Goal: Task Accomplishment & Management: Complete application form

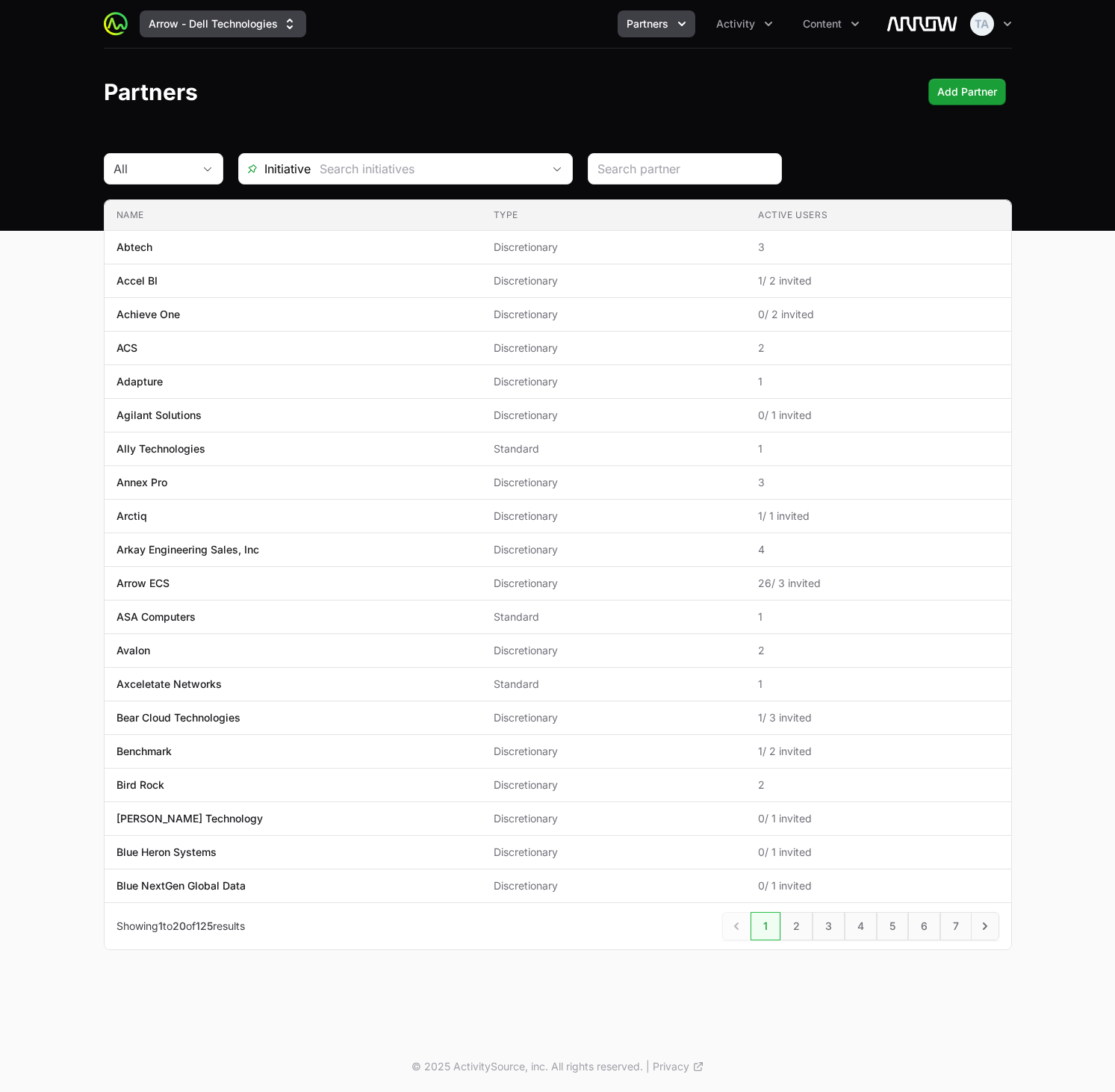
click at [194, 24] on button "Arrow - Dell Technologies" at bounding box center [223, 23] width 166 height 27
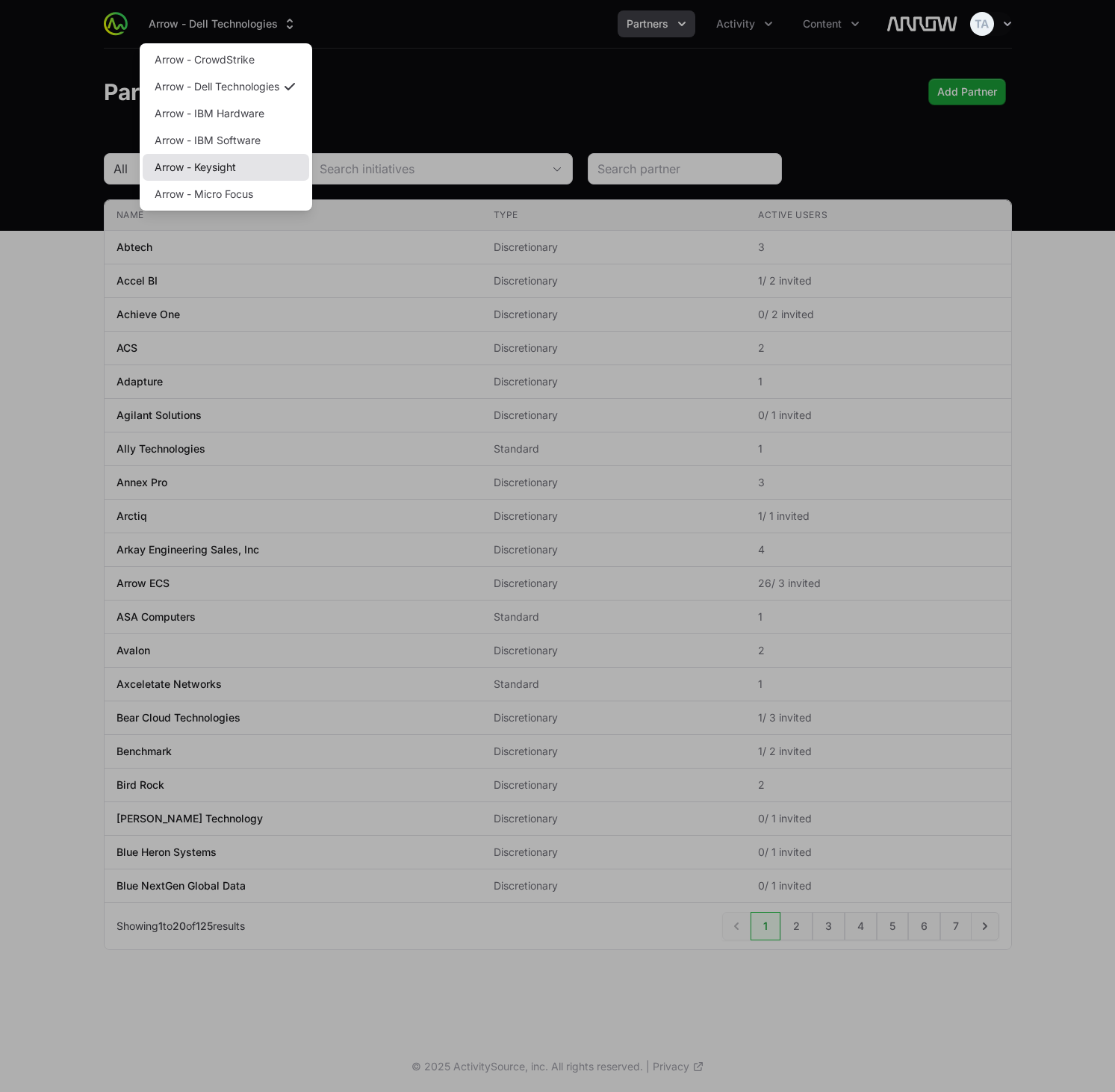
click at [225, 167] on link "Arrow - Keysight" at bounding box center [225, 167] width 166 height 27
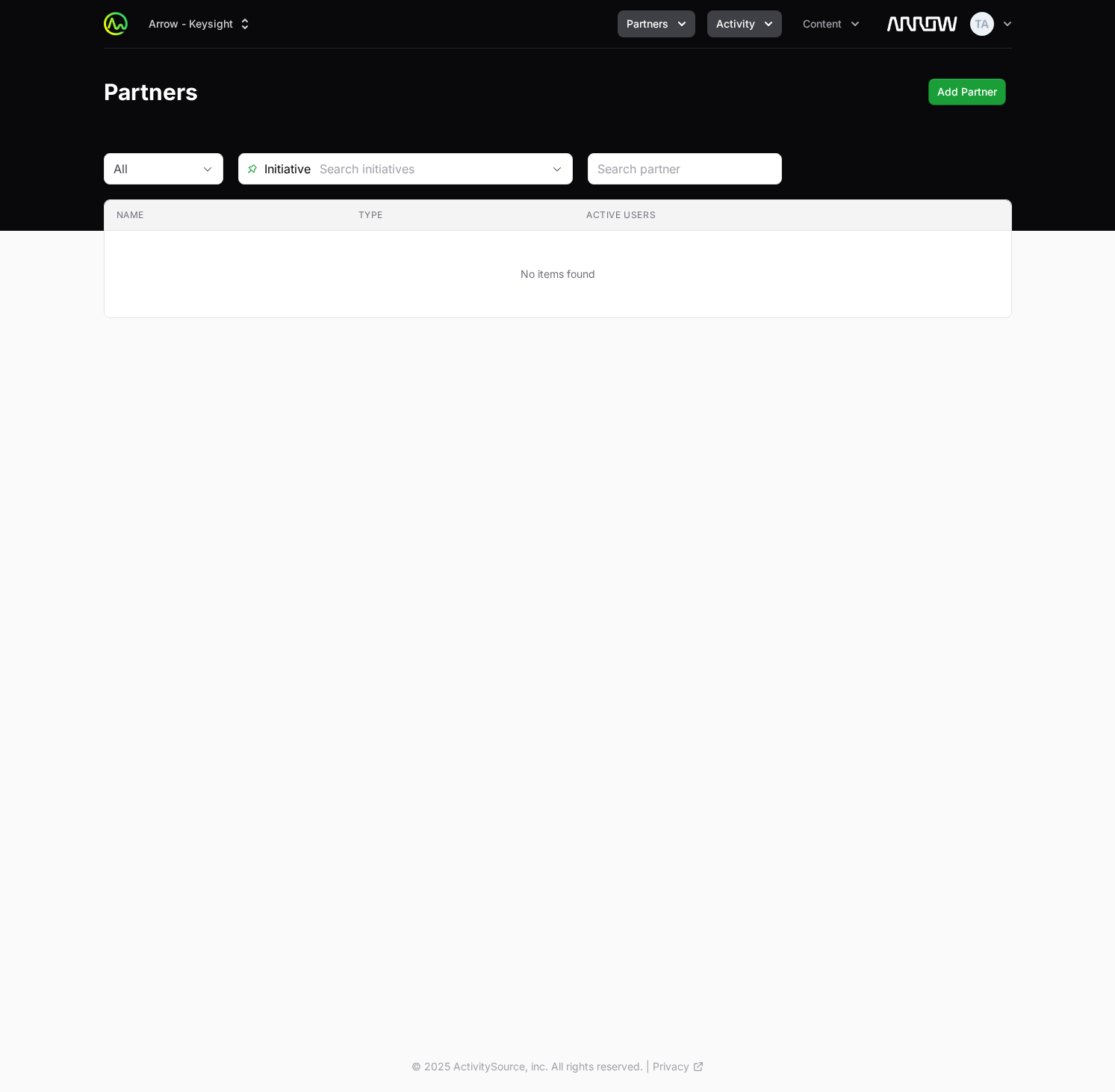
click at [753, 24] on button "Activity" at bounding box center [744, 23] width 74 height 27
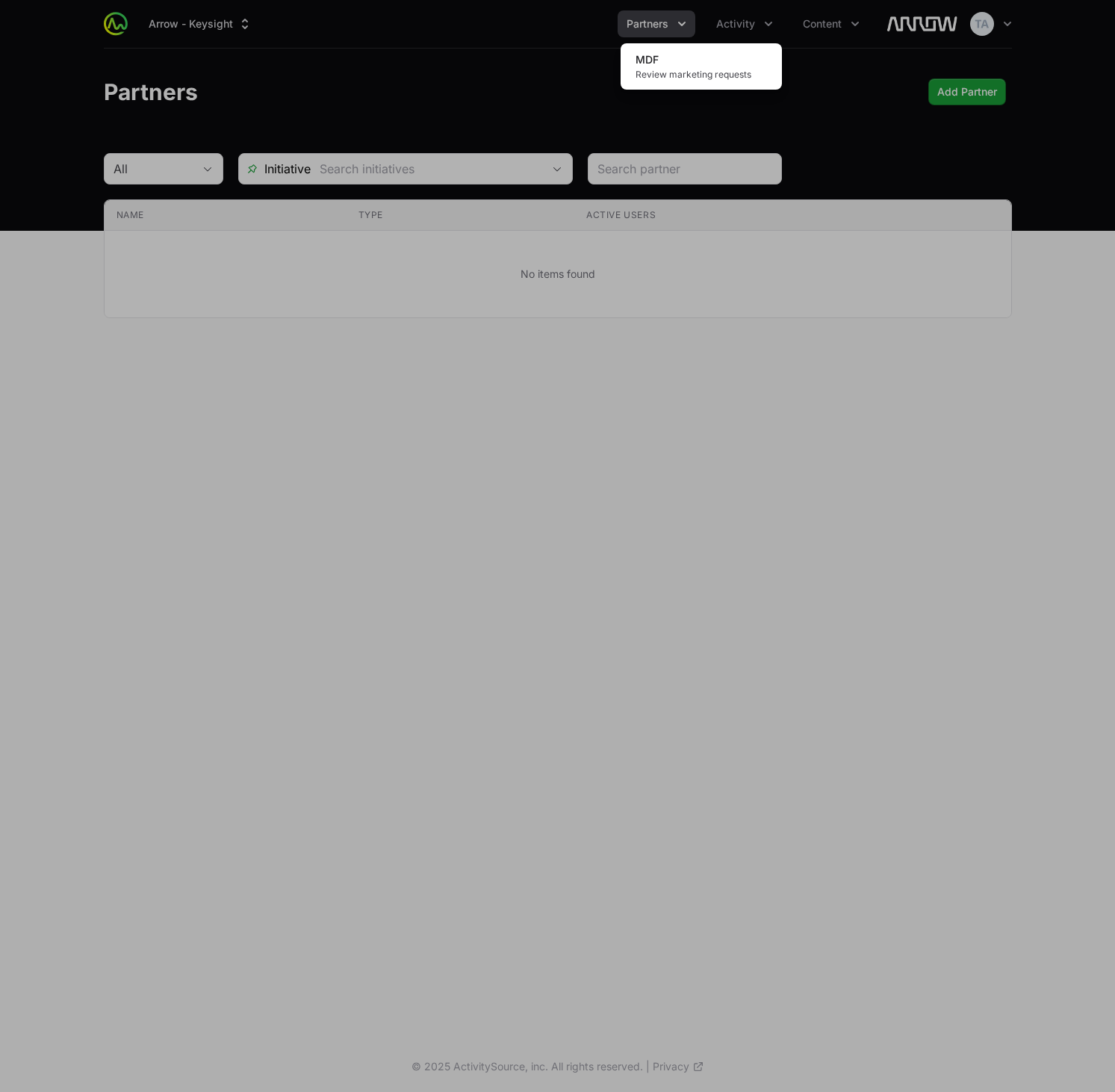
click at [754, 24] on div "Activity menu" at bounding box center [558, 546] width 1115 height 1092
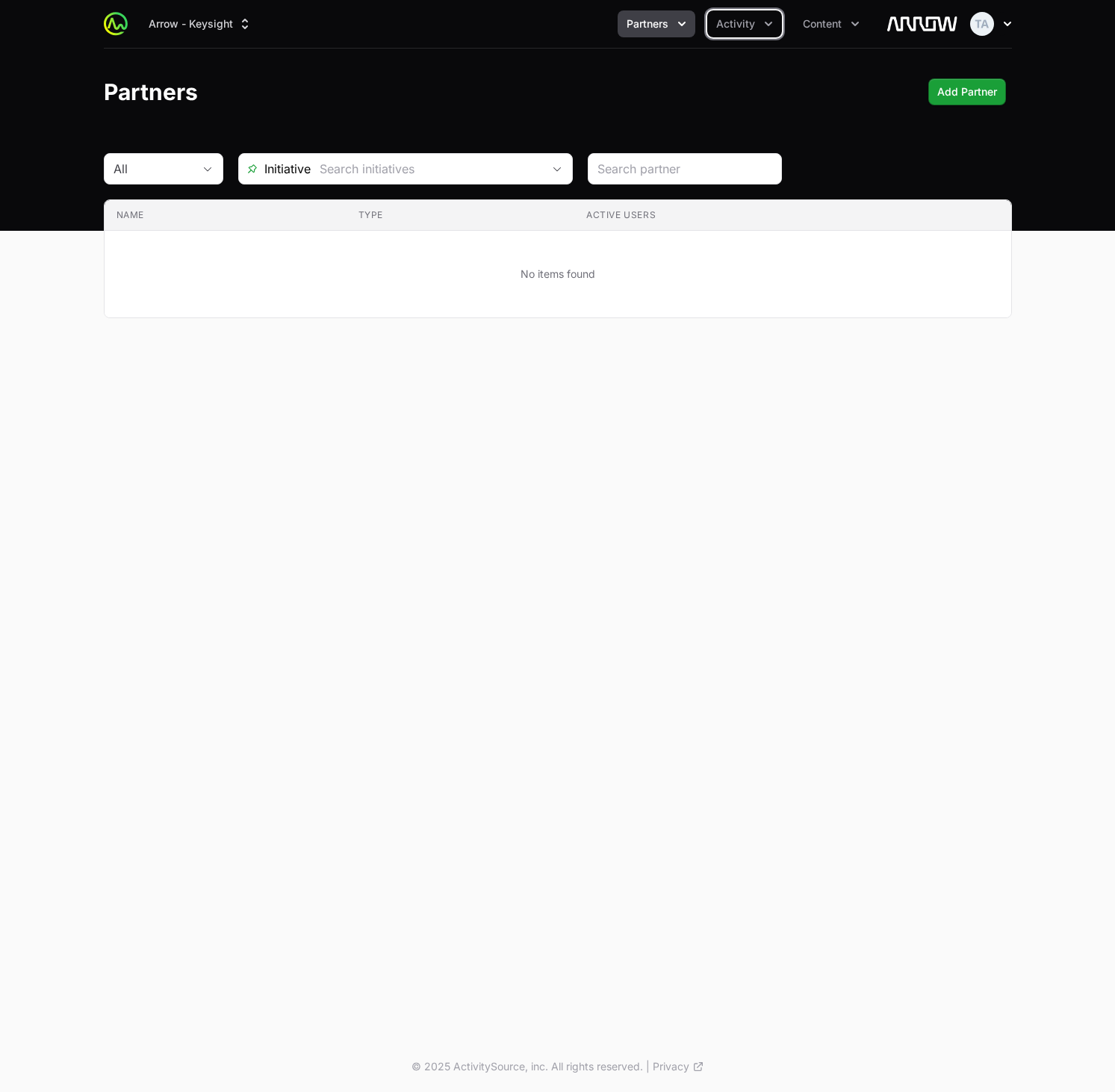
click at [1004, 21] on icon "button" at bounding box center [1007, 23] width 15 height 15
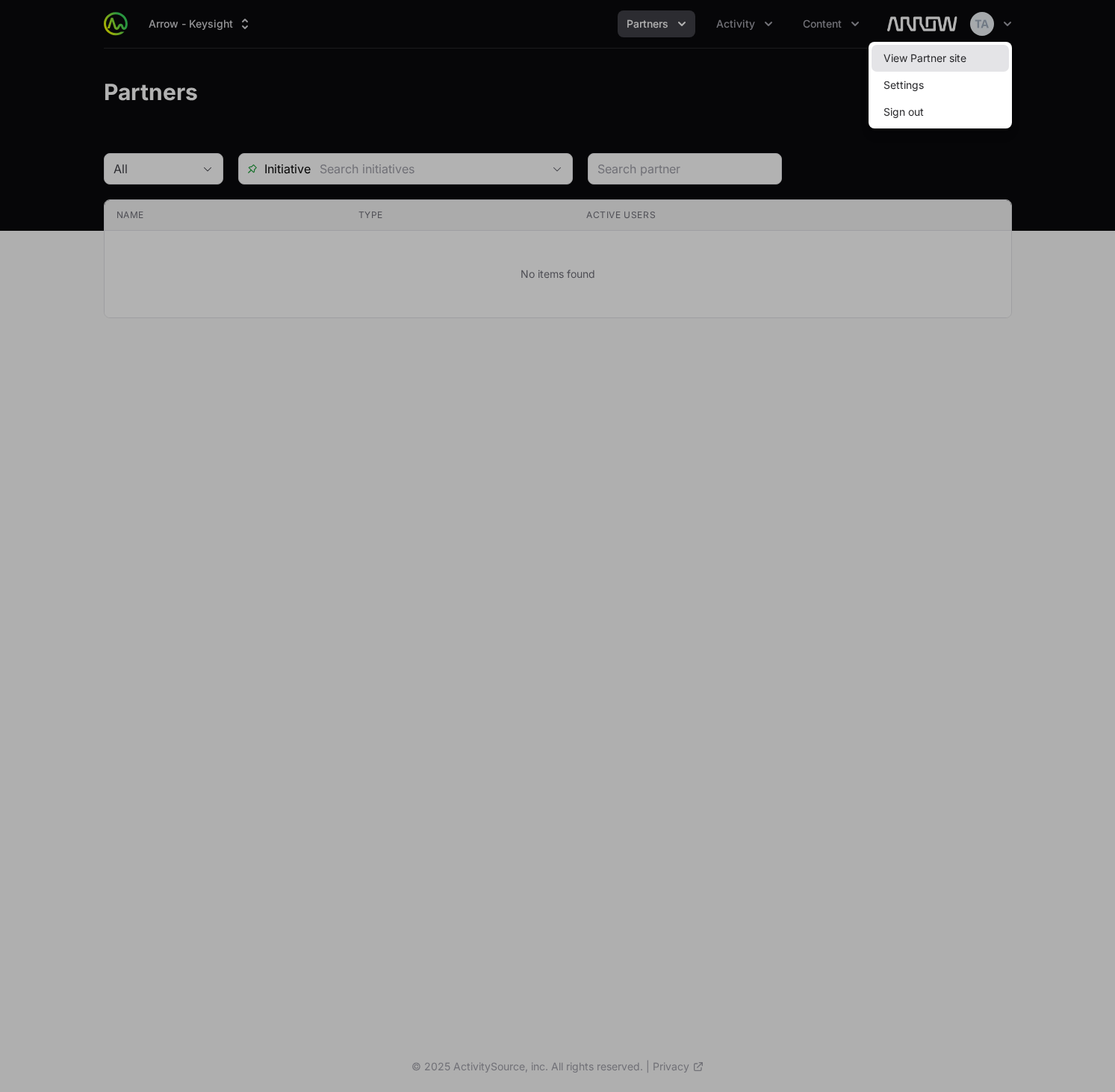
click at [987, 56] on link "View Partner site" at bounding box center [940, 57] width 137 height 27
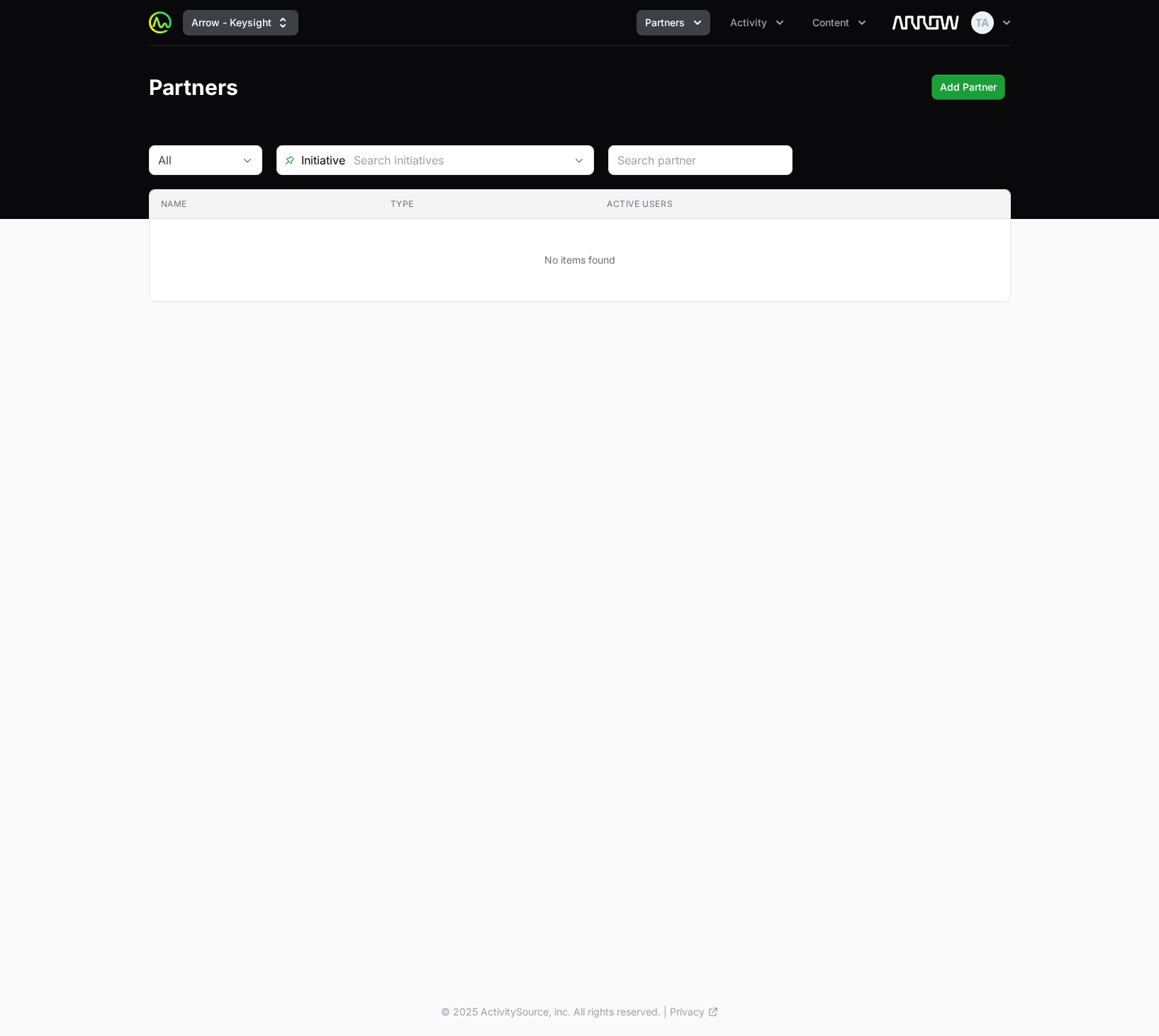
click at [243, 20] on button "Arrow - Keysight" at bounding box center [240, 22] width 116 height 25
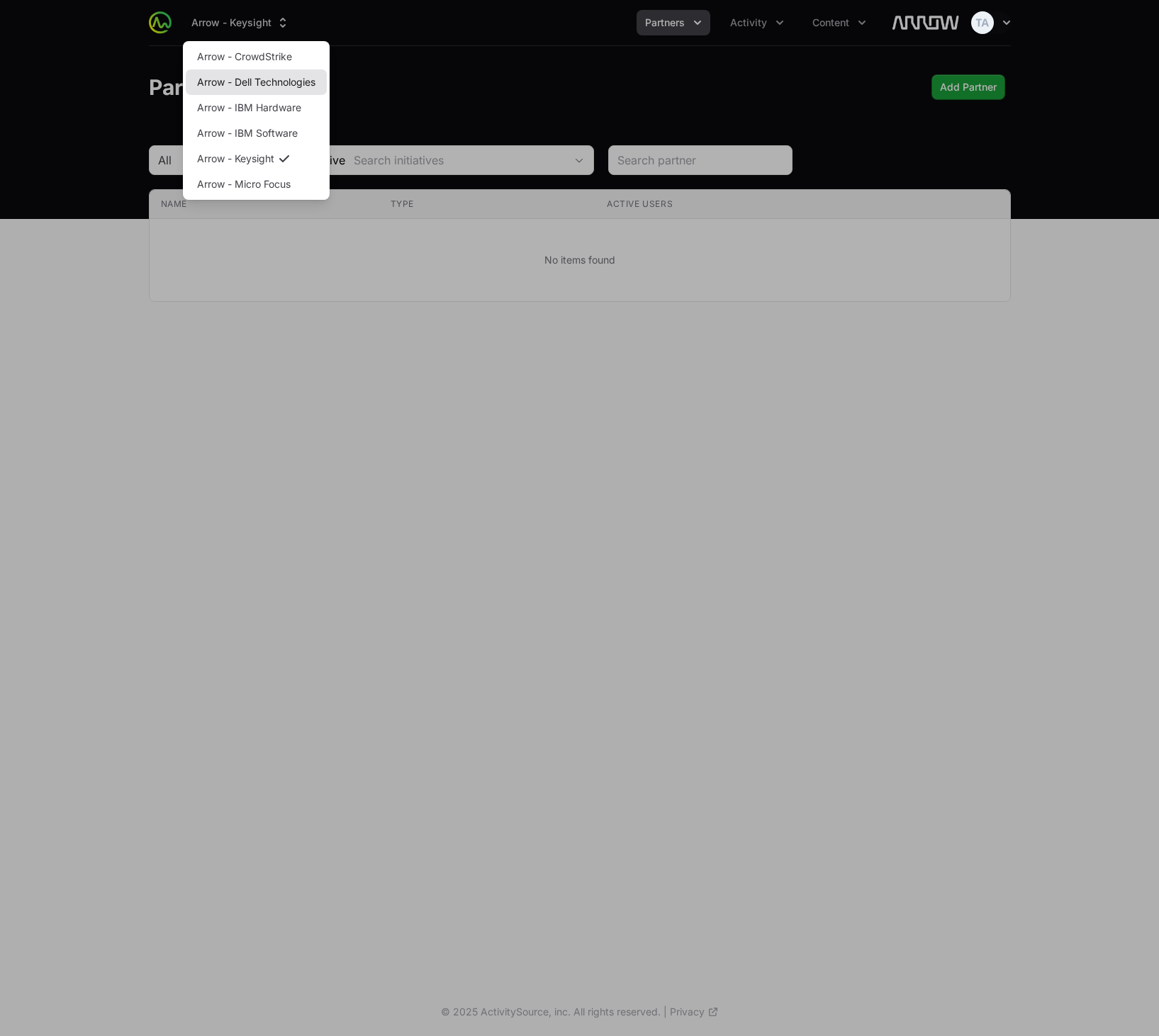
click at [282, 81] on link "Arrow - Dell Technologies" at bounding box center [256, 82] width 141 height 25
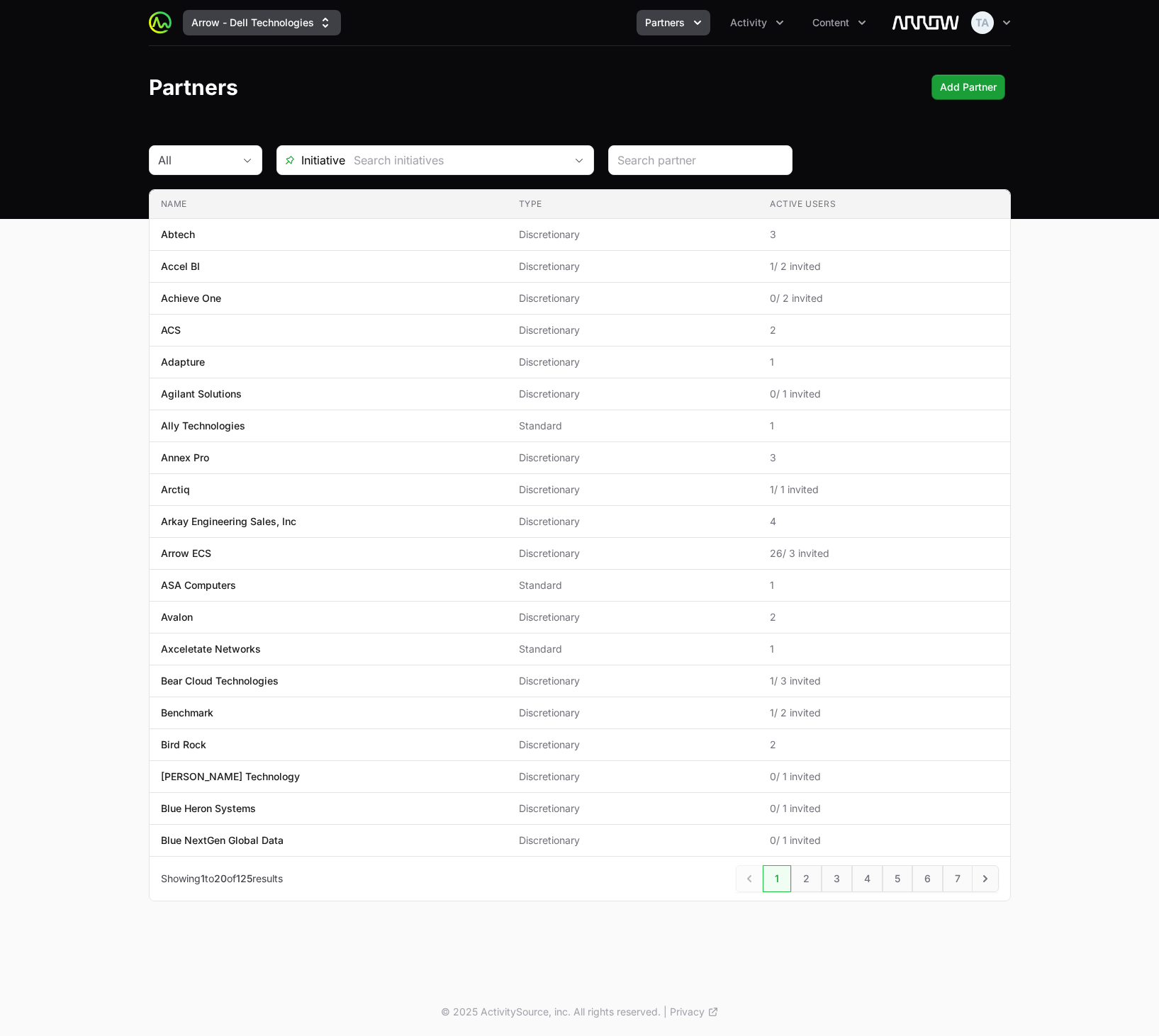
click at [262, 15] on button "Arrow - Dell Technologies" at bounding box center [262, 22] width 158 height 25
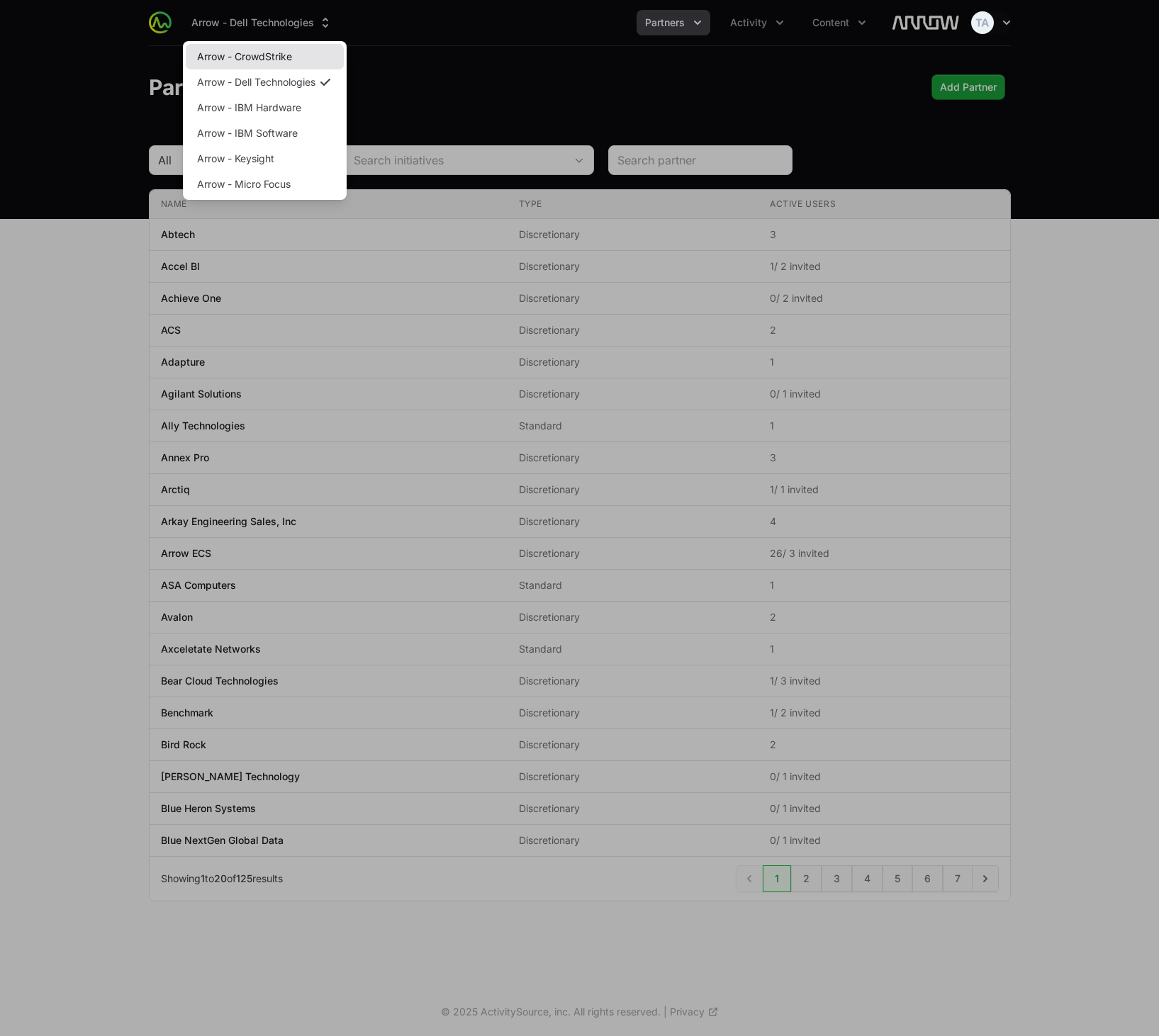
click at [233, 62] on link "Arrow - CrowdStrike" at bounding box center [265, 56] width 158 height 25
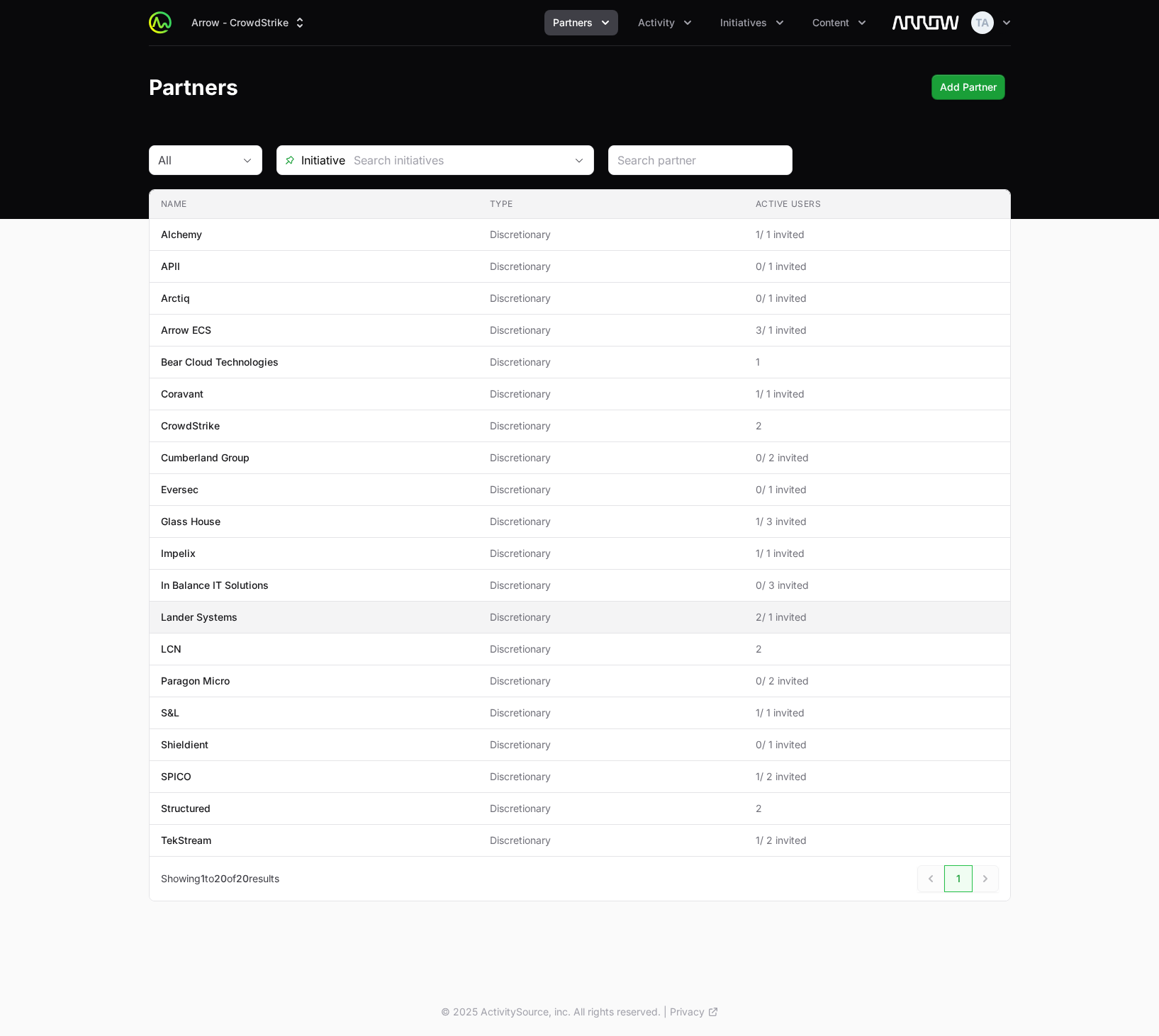
click at [261, 617] on span "Lander Systems" at bounding box center [314, 617] width 306 height 14
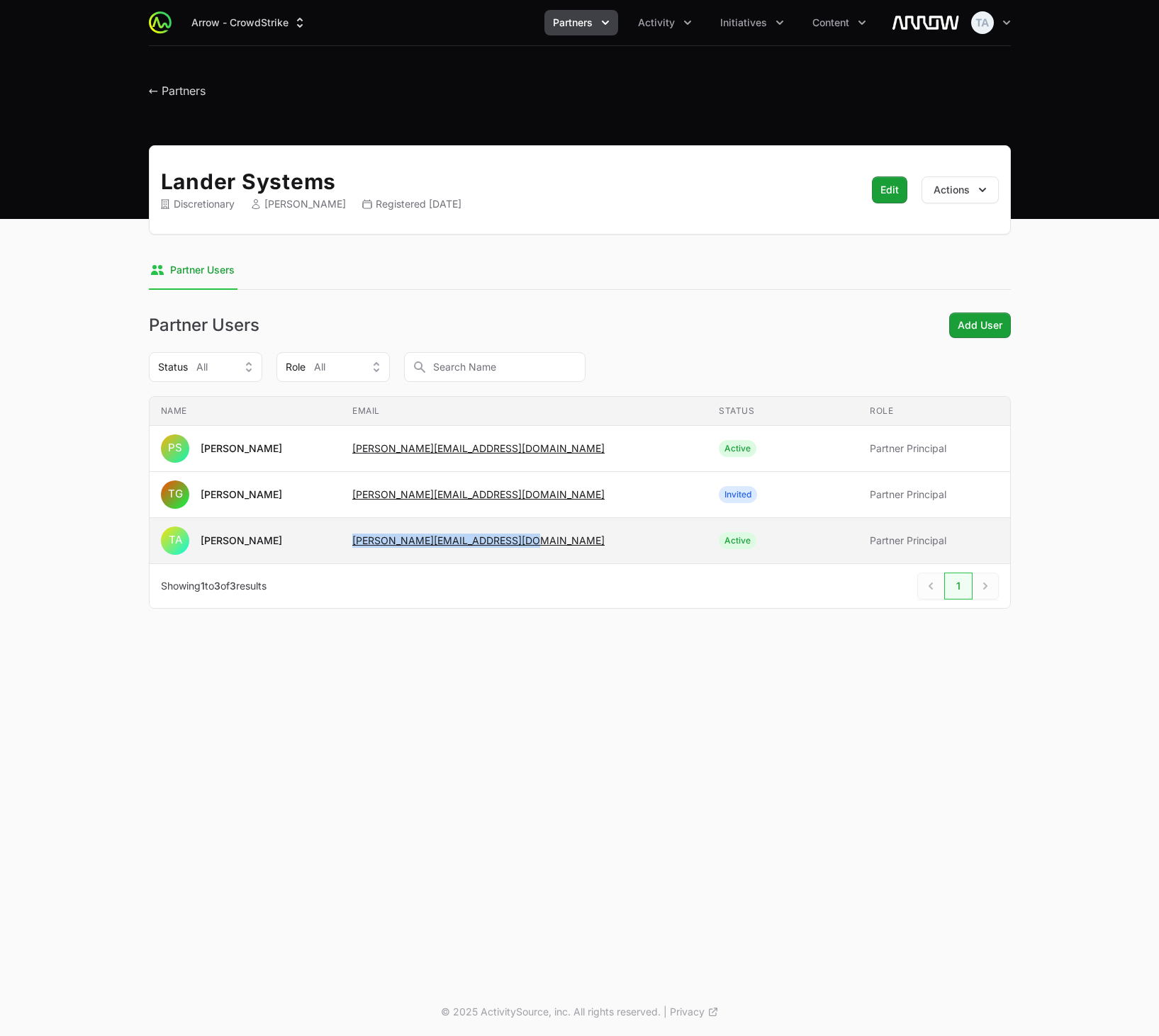
copy tr "Email [PERSON_NAME][EMAIL_ADDRESS][DOMAIN_NAME]"
drag, startPoint x: 351, startPoint y: 543, endPoint x: 592, endPoint y: 536, distance: 241.1
click at [592, 536] on tr "Name TA [PERSON_NAME] Email [PERSON_NAME][EMAIL_ADDRESS][DOMAIN_NAME] Status Ac…" at bounding box center [580, 541] width 861 height 46
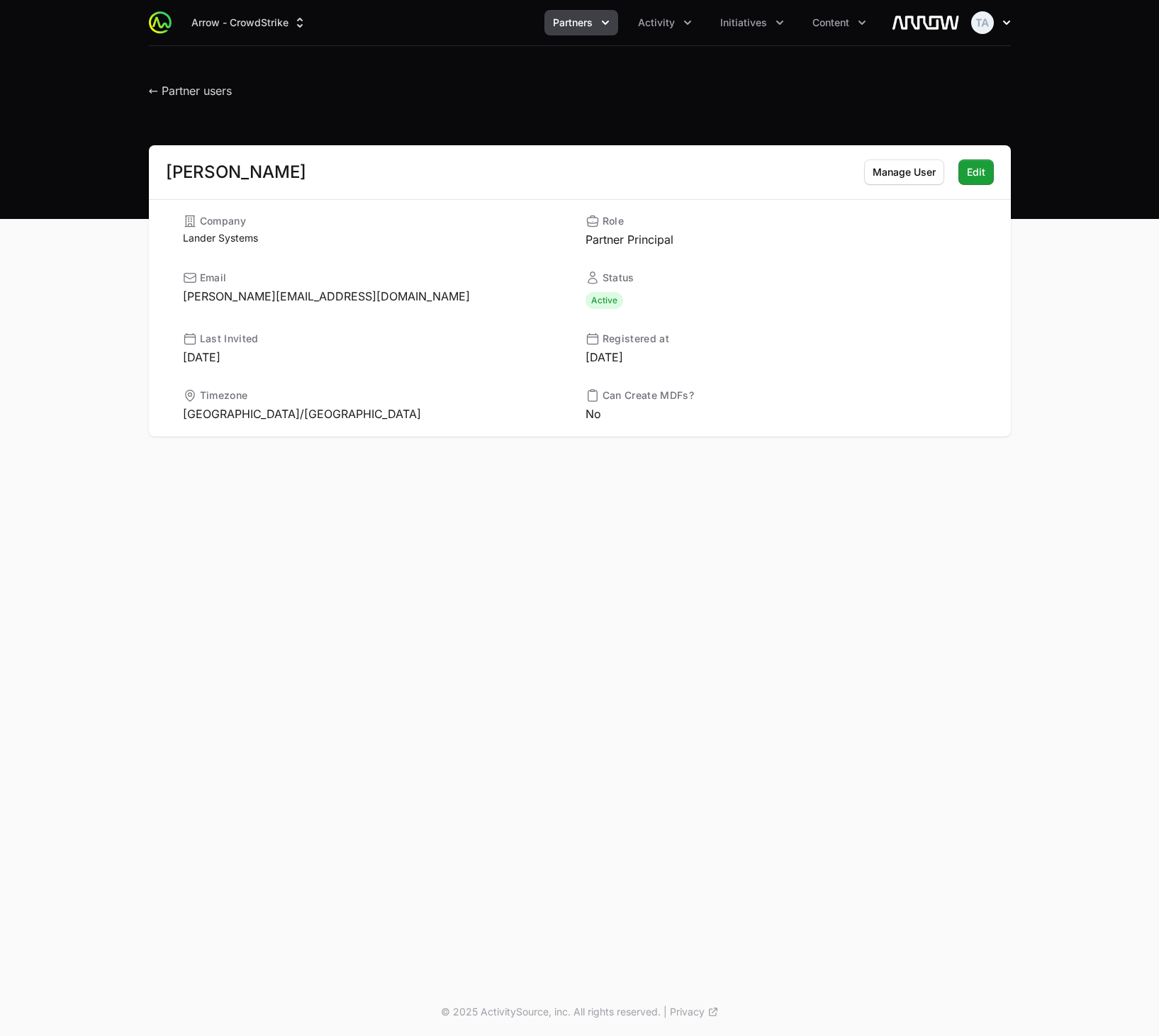
click at [1001, 20] on icon "button" at bounding box center [1006, 22] width 14 height 14
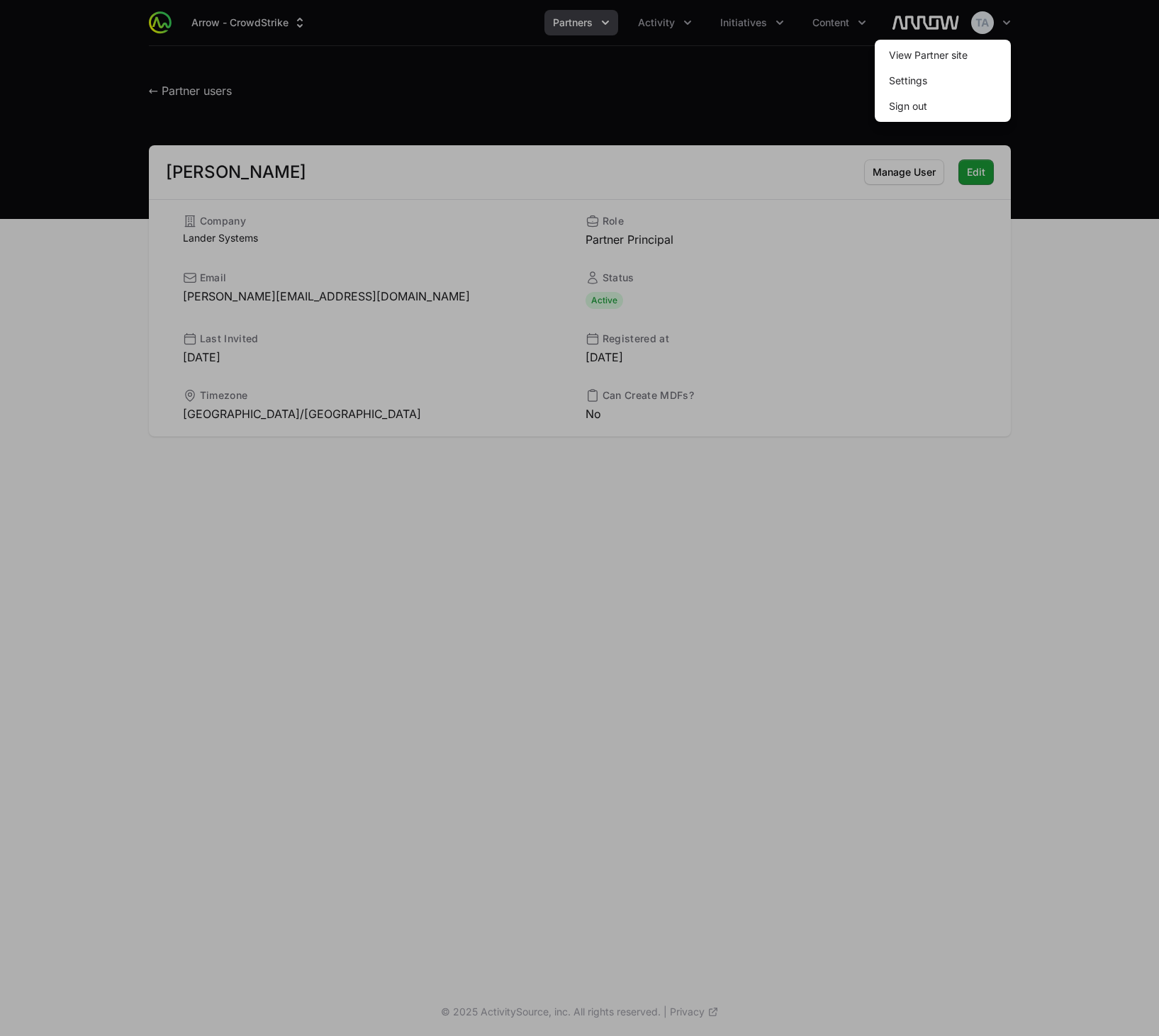
click at [1002, 20] on div at bounding box center [579, 518] width 1159 height 1036
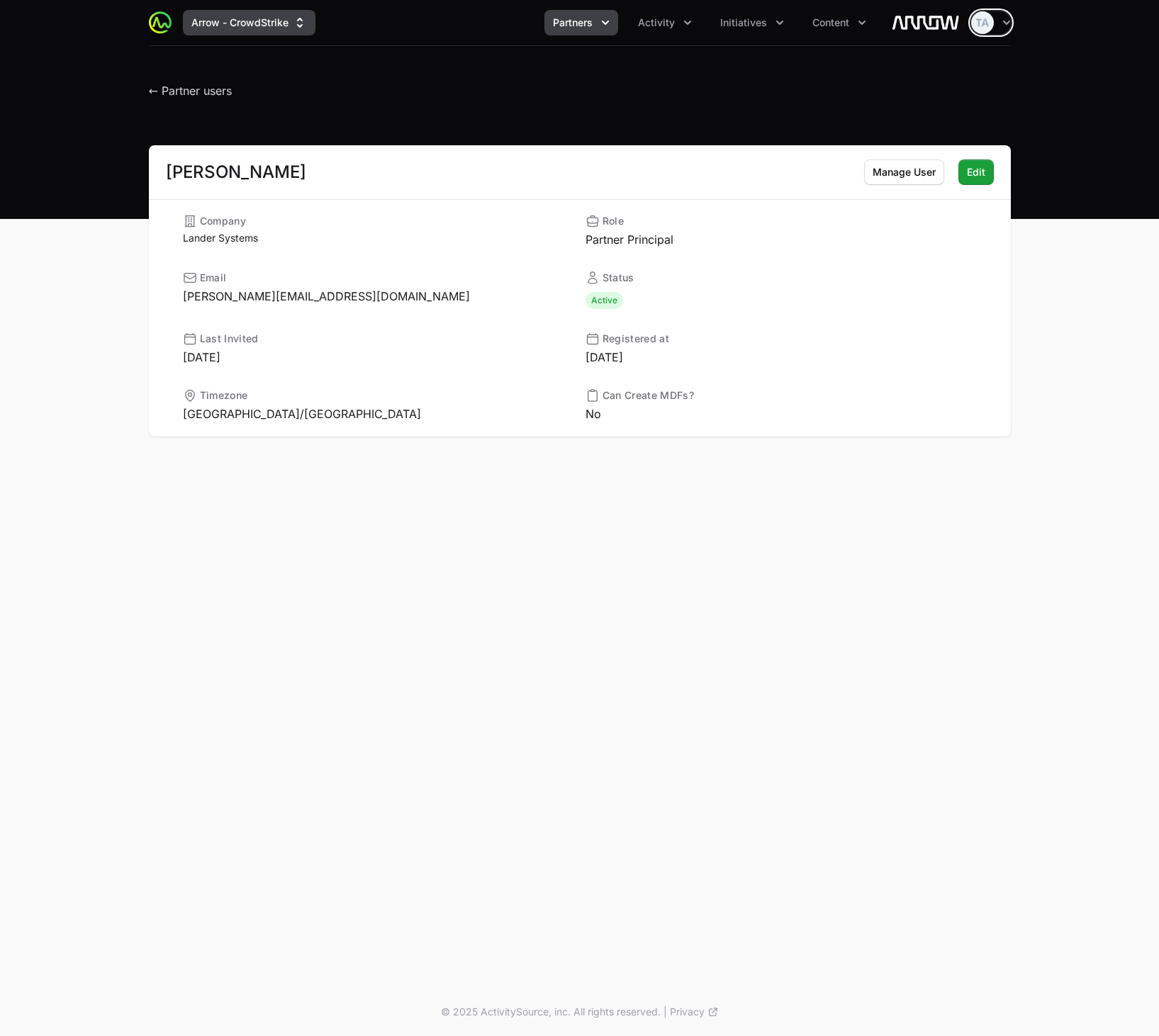
click at [232, 31] on button "Arrow - CrowdStrike" at bounding box center [249, 22] width 133 height 25
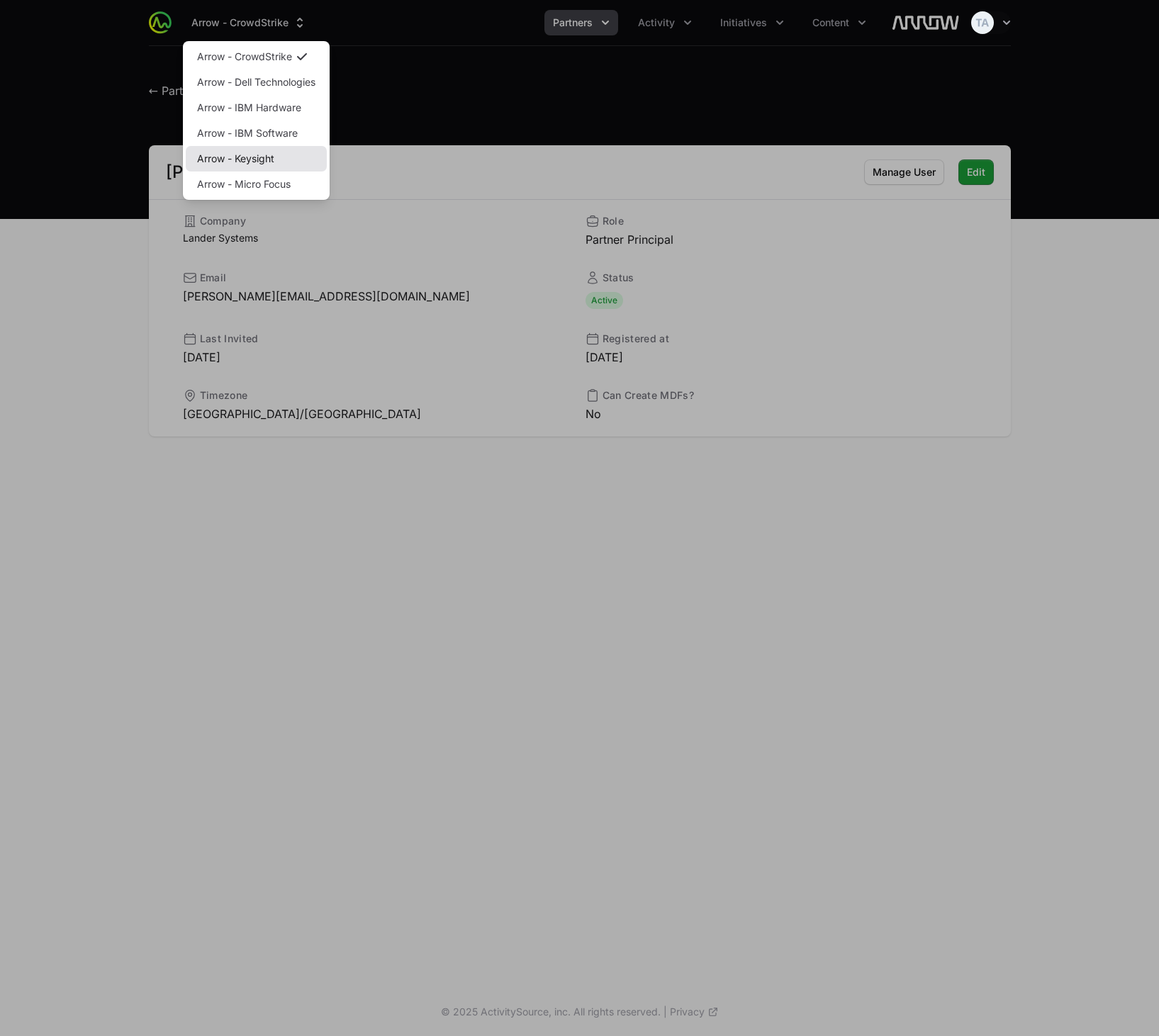
click at [249, 164] on link "Arrow - Keysight" at bounding box center [256, 158] width 141 height 25
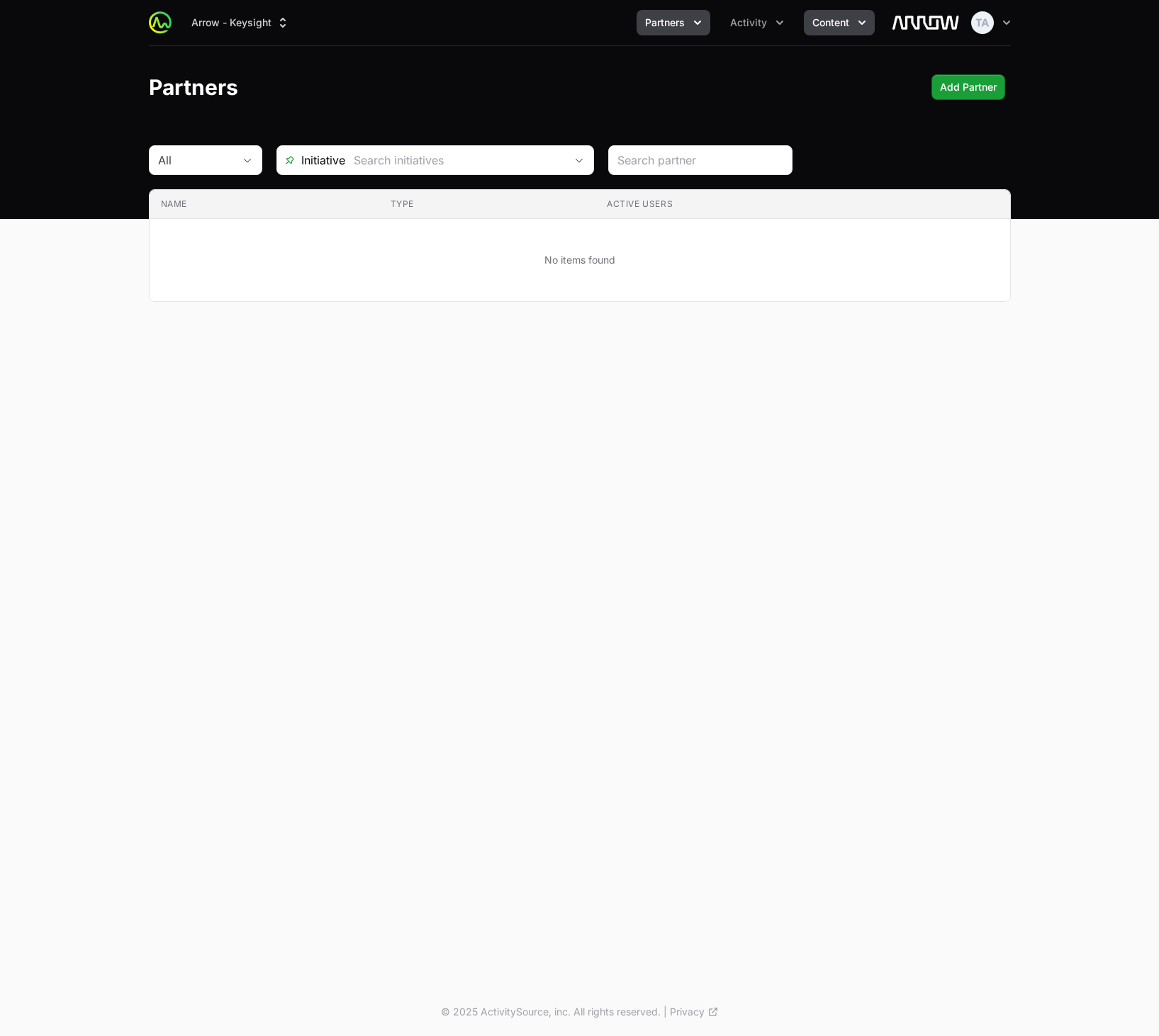
click at [836, 23] on span "Content" at bounding box center [831, 22] width 37 height 14
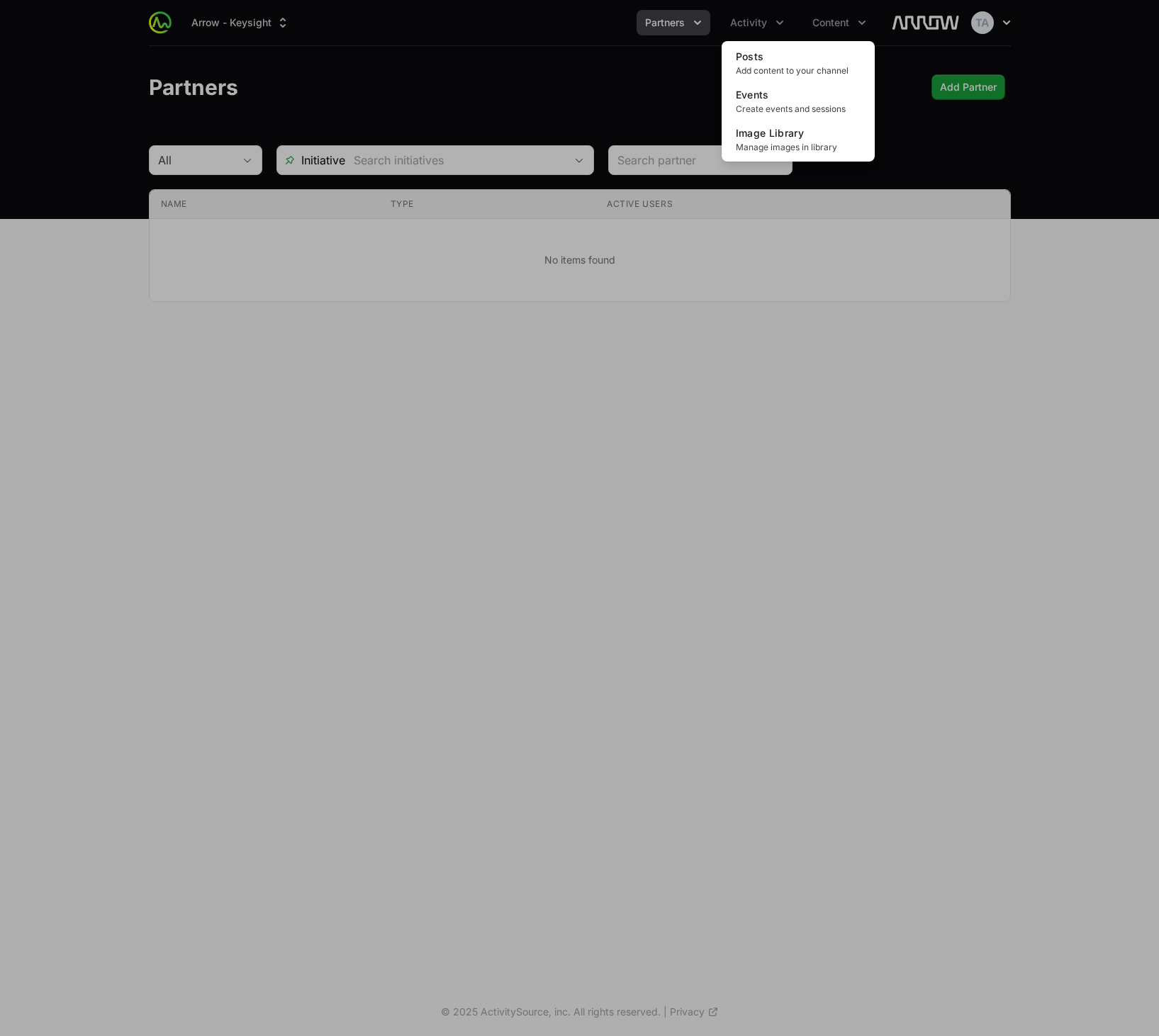
click at [991, 22] on div "Content menu" at bounding box center [579, 518] width 1159 height 1036
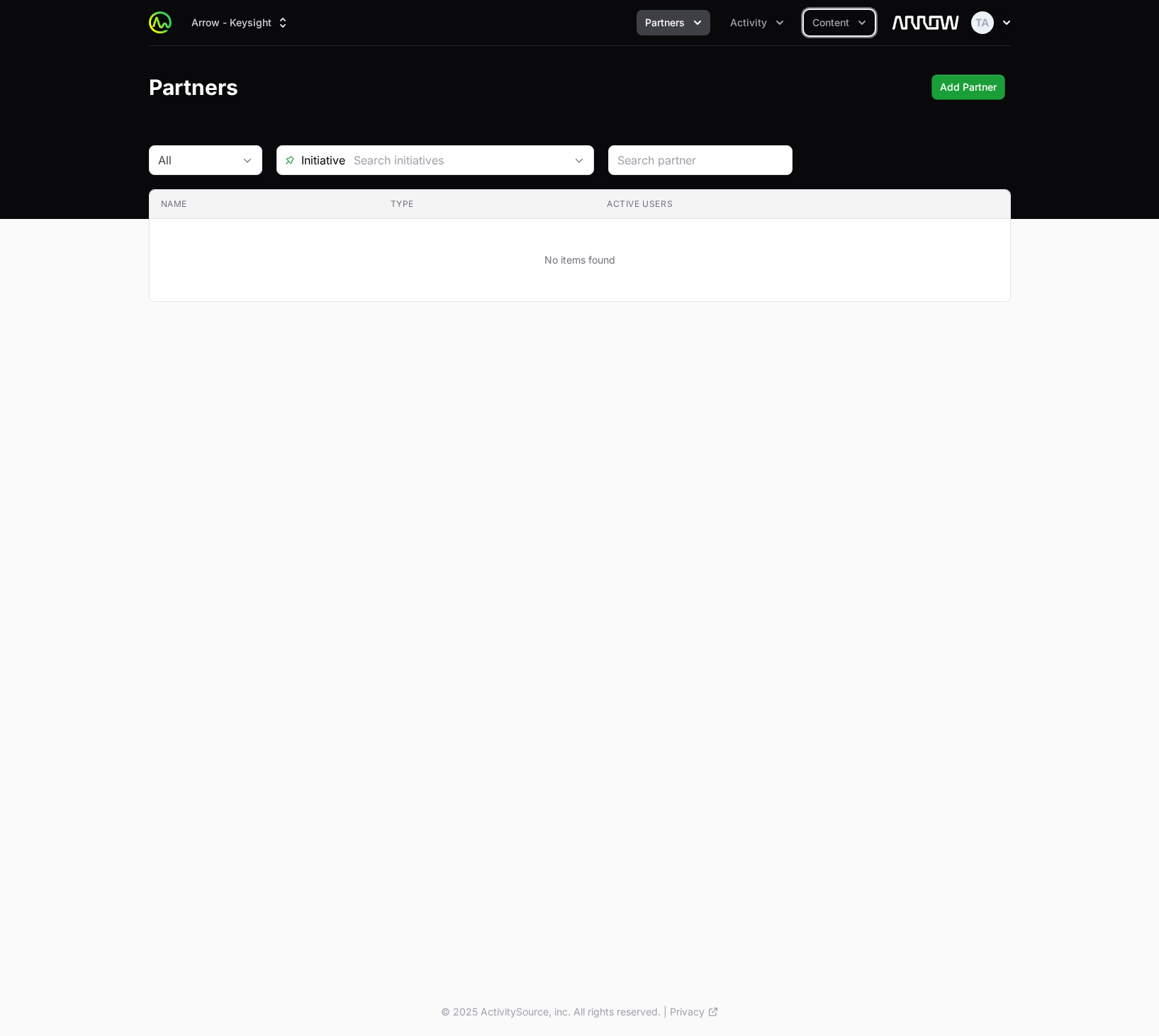
click at [1008, 17] on icon "button" at bounding box center [1006, 22] width 14 height 14
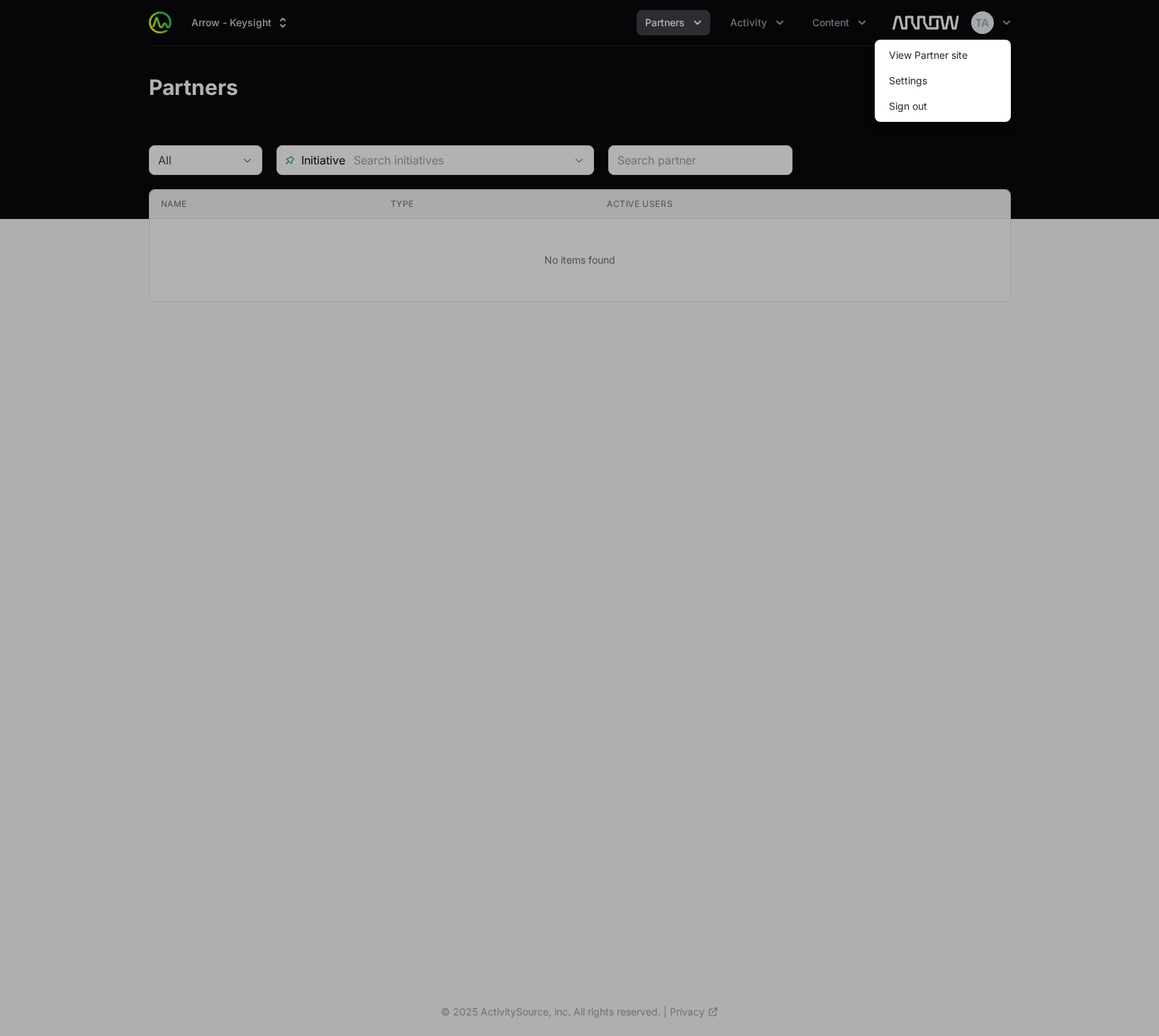
drag, startPoint x: 638, startPoint y: 83, endPoint x: 606, endPoint y: 77, distance: 32.6
click at [637, 82] on div at bounding box center [579, 518] width 1159 height 1036
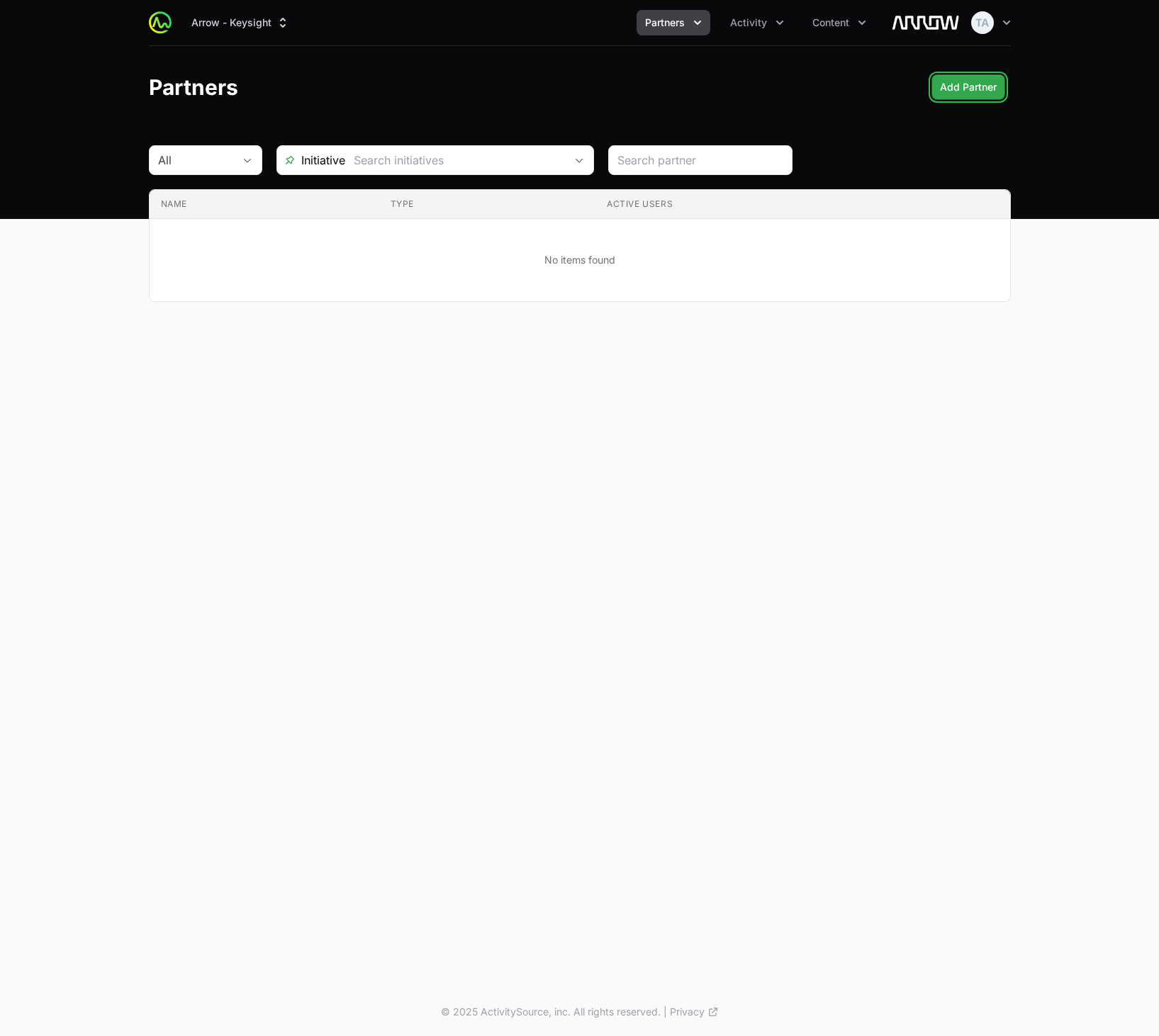
click at [974, 91] on span "Add Partner" at bounding box center [968, 87] width 57 height 17
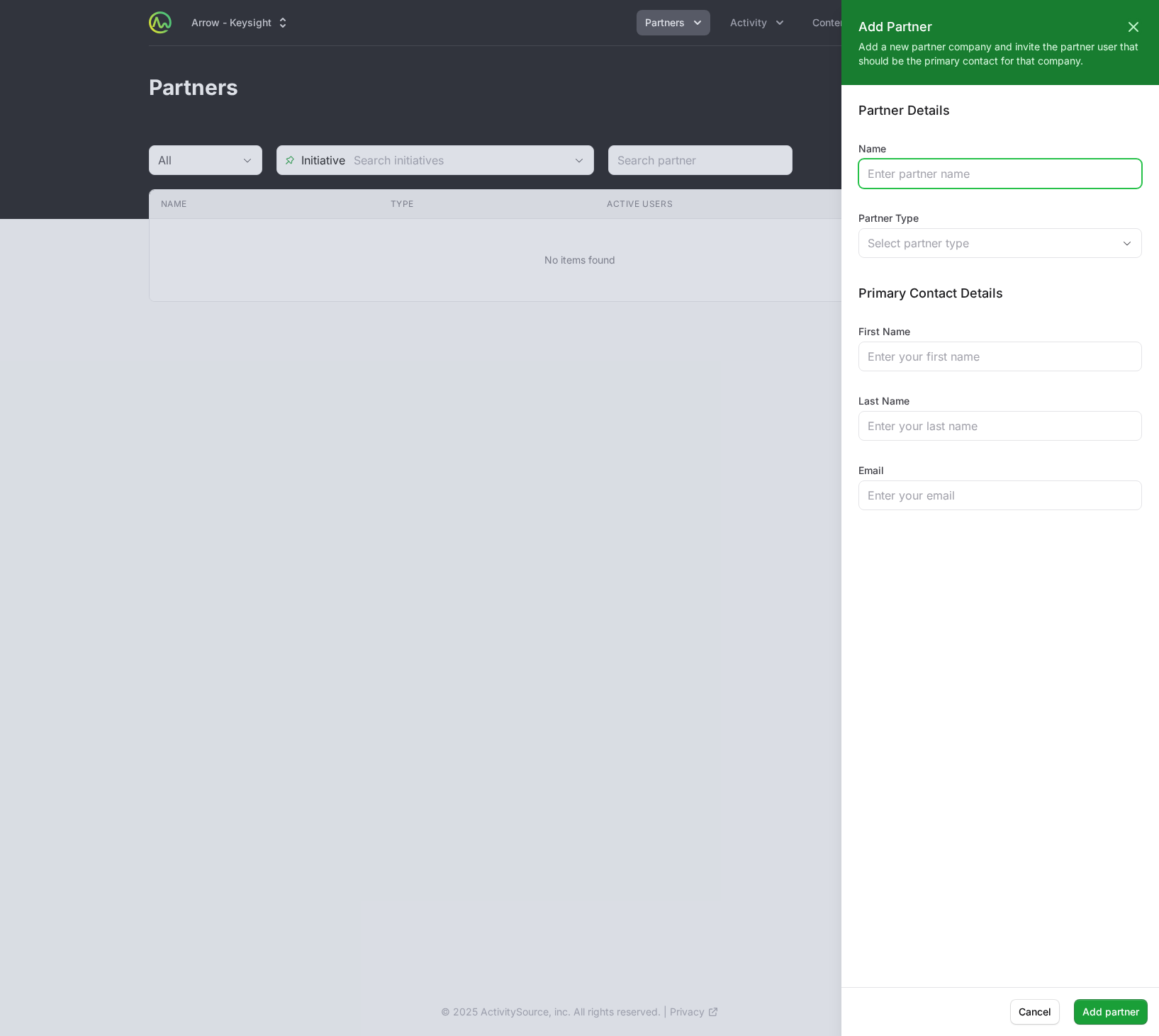
click at [980, 177] on input "Name" at bounding box center [1000, 173] width 265 height 17
type input "Lander Systems"
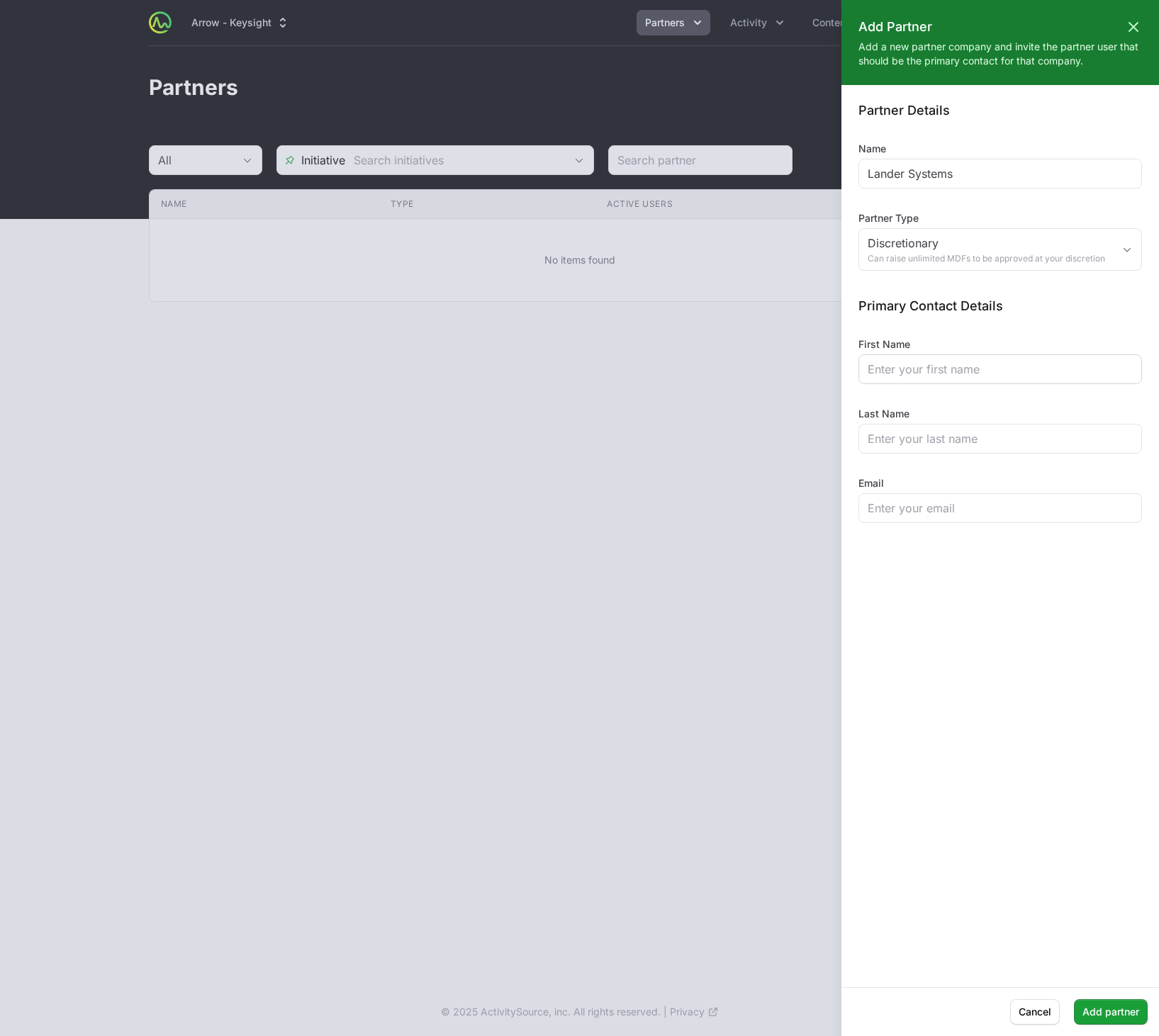
click at [943, 358] on div at bounding box center [1000, 369] width 284 height 30
click at [941, 364] on input "First Name" at bounding box center [1000, 369] width 265 height 17
type input "[PERSON_NAME]"
type input "[PERSON_NAME][EMAIL_ADDRESS][DOMAIN_NAME]"
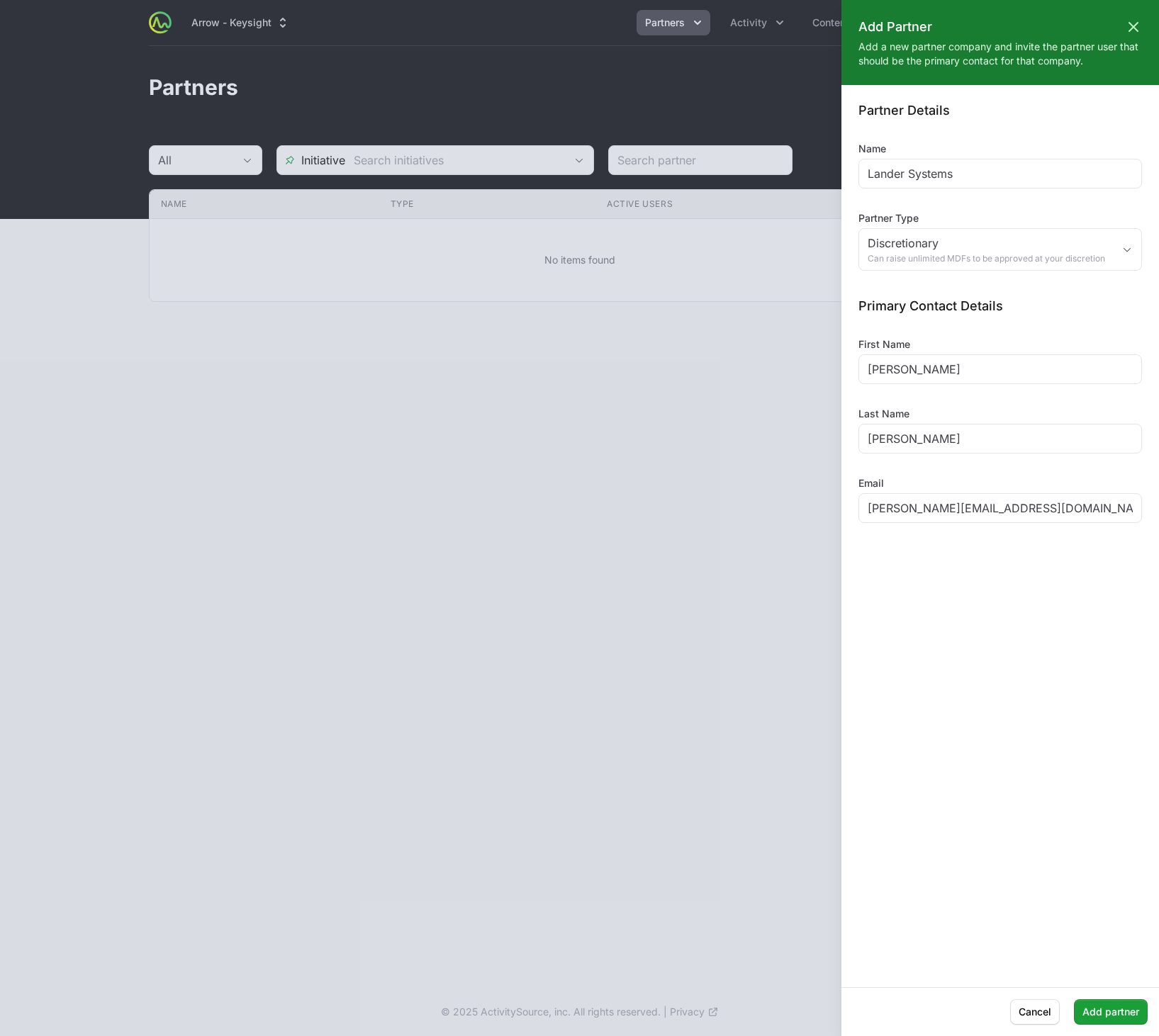
click at [1029, 661] on form "Partner Details Name Lander Systems Partner Type Discretionary Can raise unlimi…" at bounding box center [1000, 536] width 318 height 868
click at [1098, 1011] on span "Add partner" at bounding box center [1111, 1011] width 57 height 17
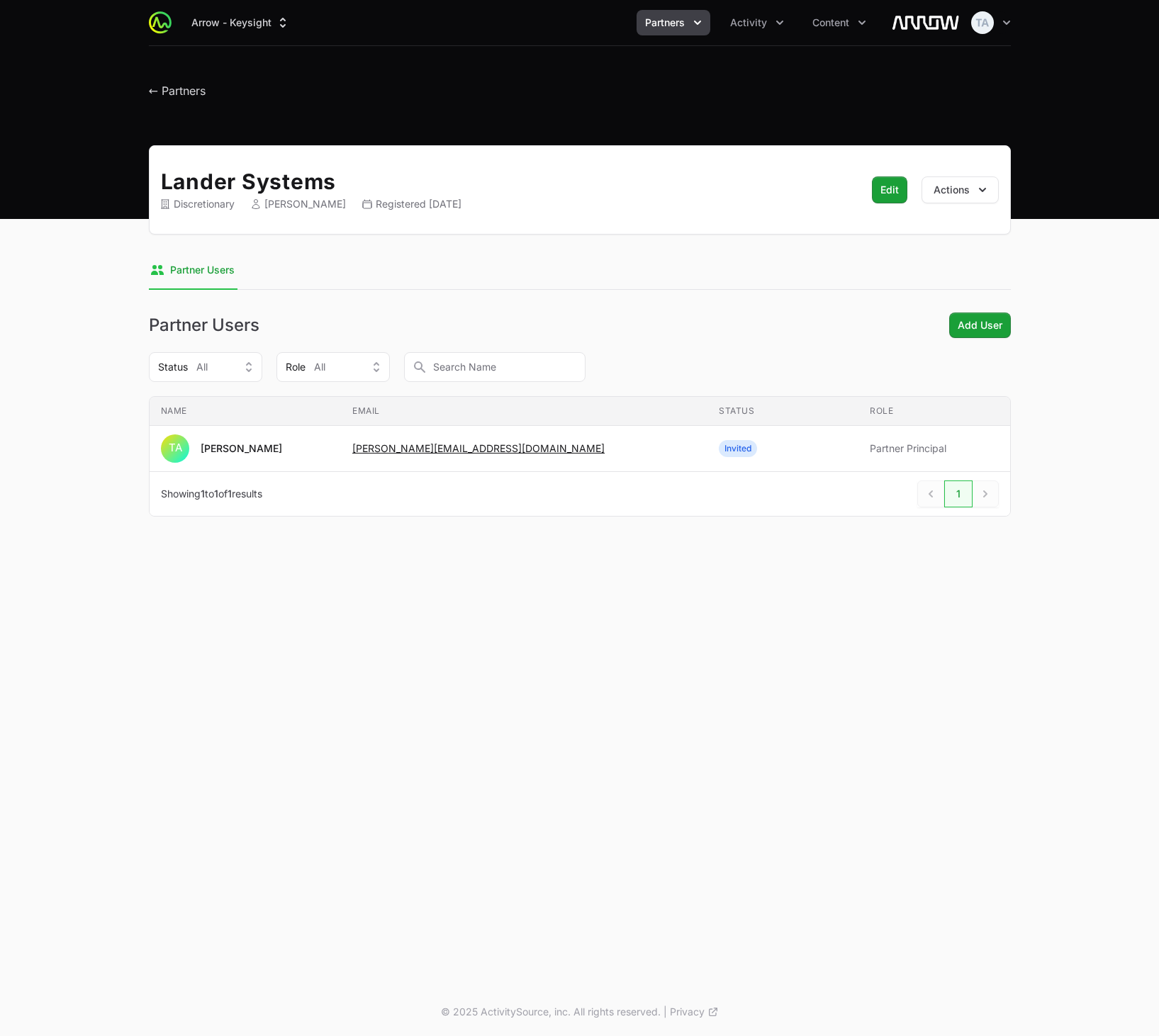
click at [676, 16] on span "Partners" at bounding box center [665, 22] width 40 height 14
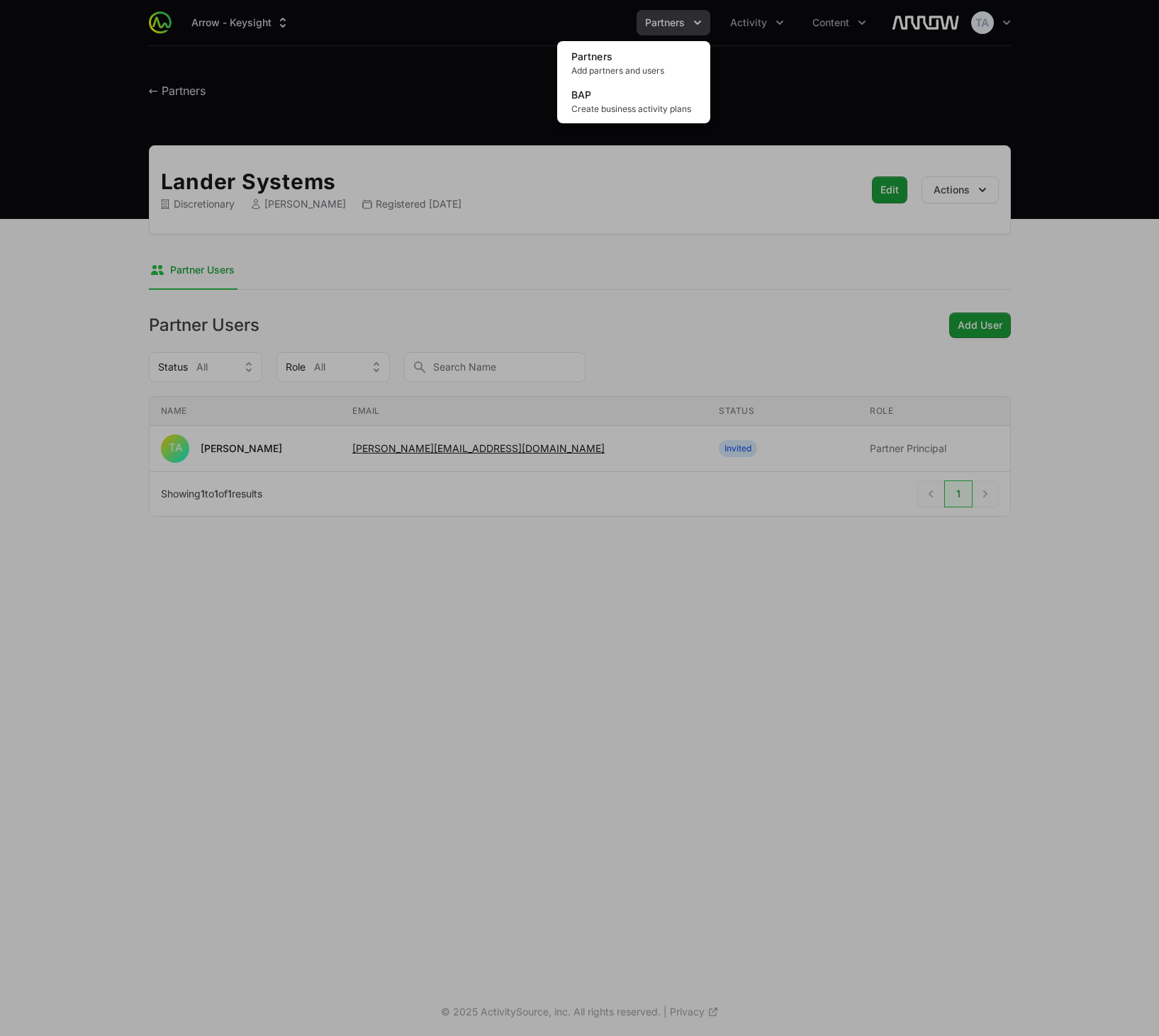
click at [676, 16] on div "Partners menu" at bounding box center [579, 518] width 1159 height 1036
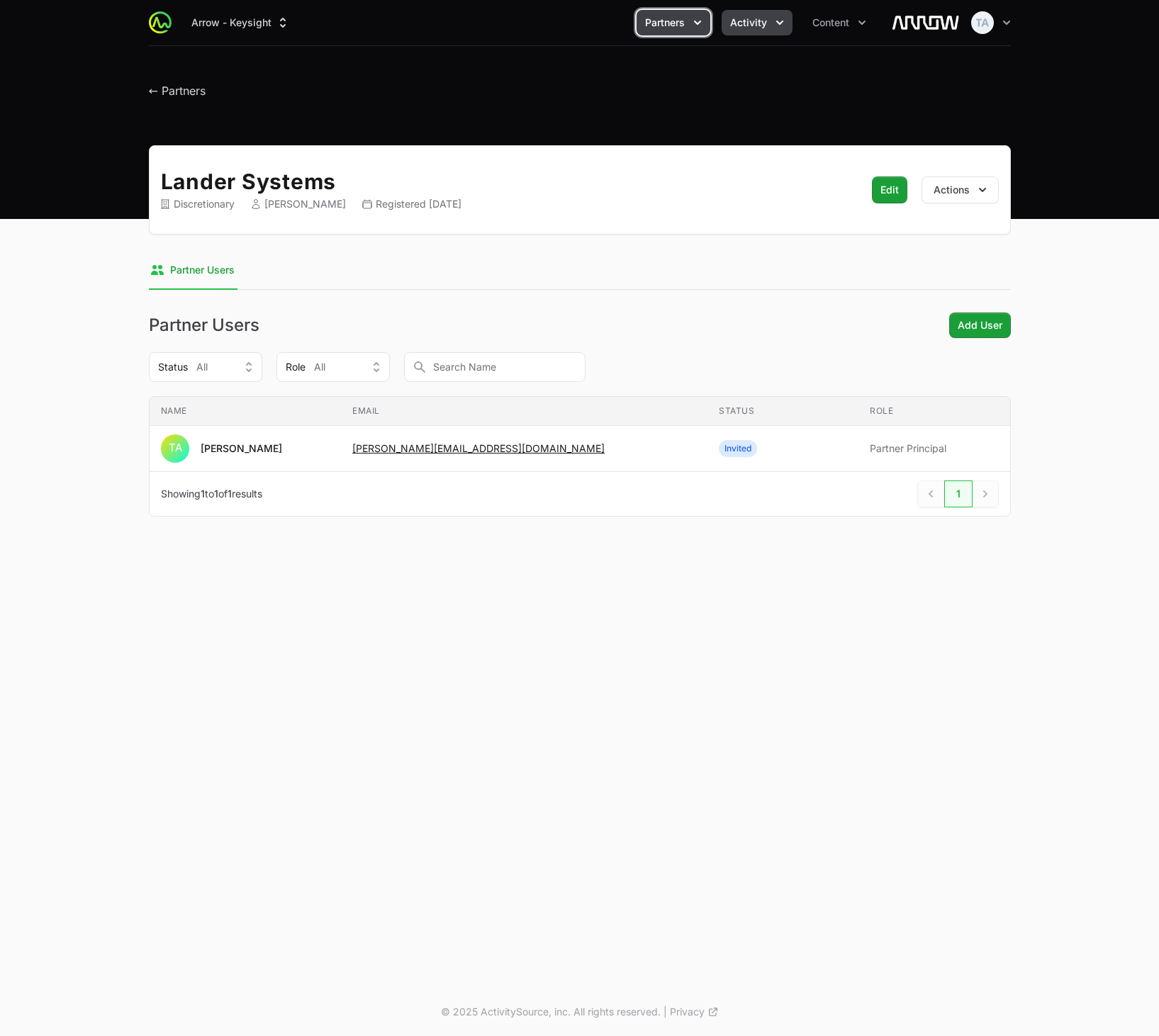
click at [769, 21] on button "Activity" at bounding box center [757, 22] width 71 height 25
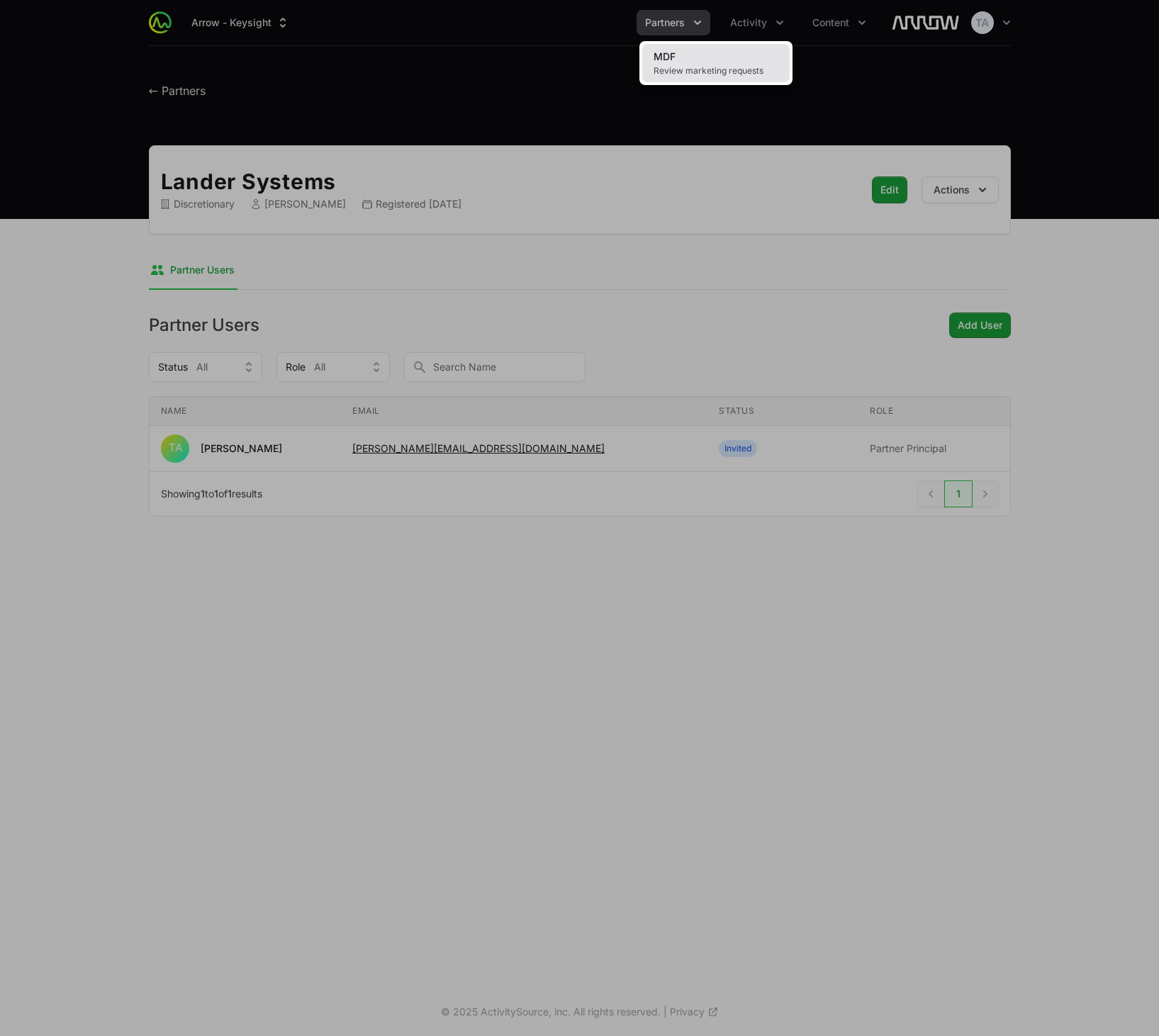
click at [736, 78] on link "MDF Review marketing requests" at bounding box center [716, 63] width 147 height 38
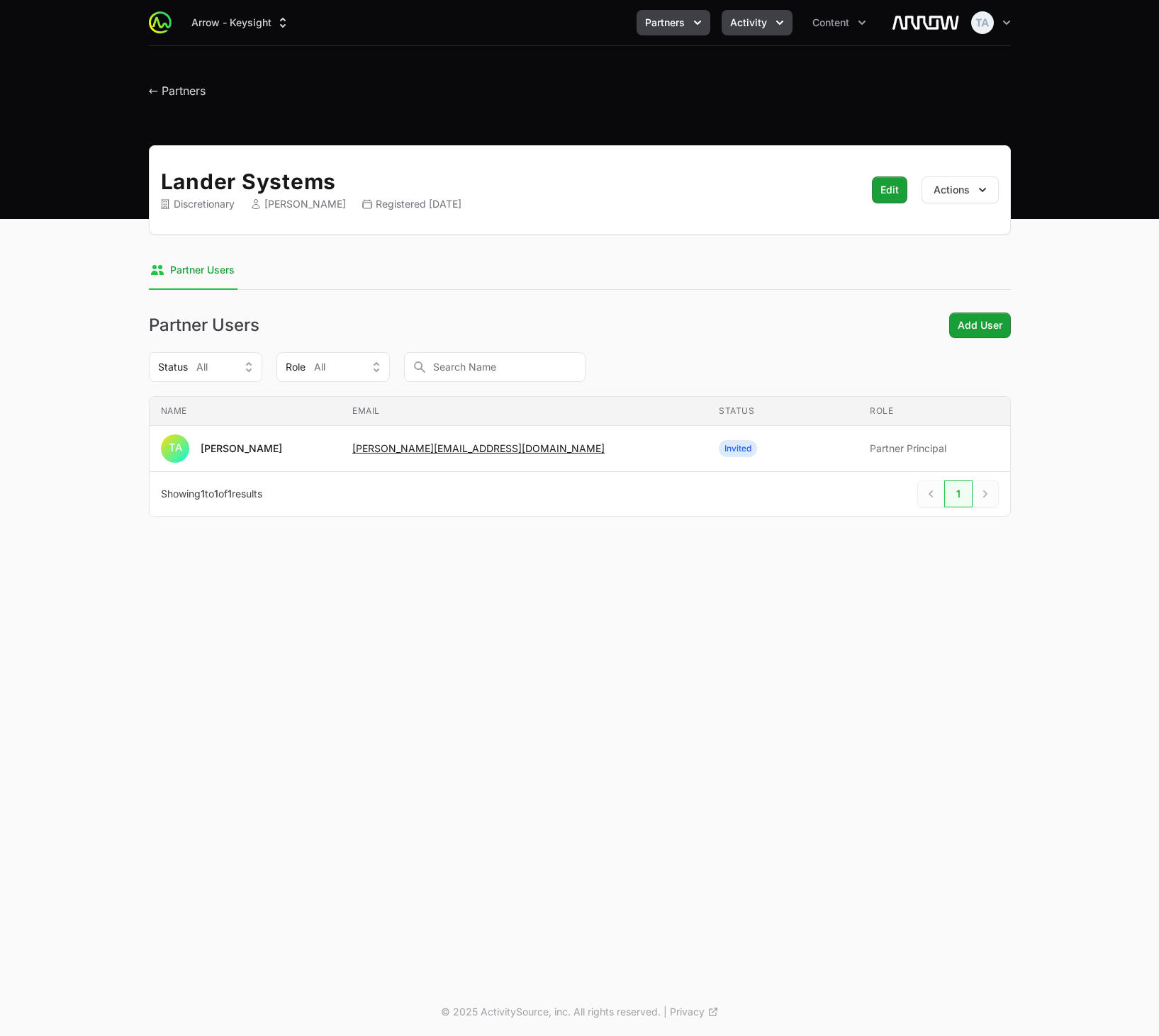
click at [772, 26] on icon "Activity menu" at bounding box center [779, 22] width 14 height 14
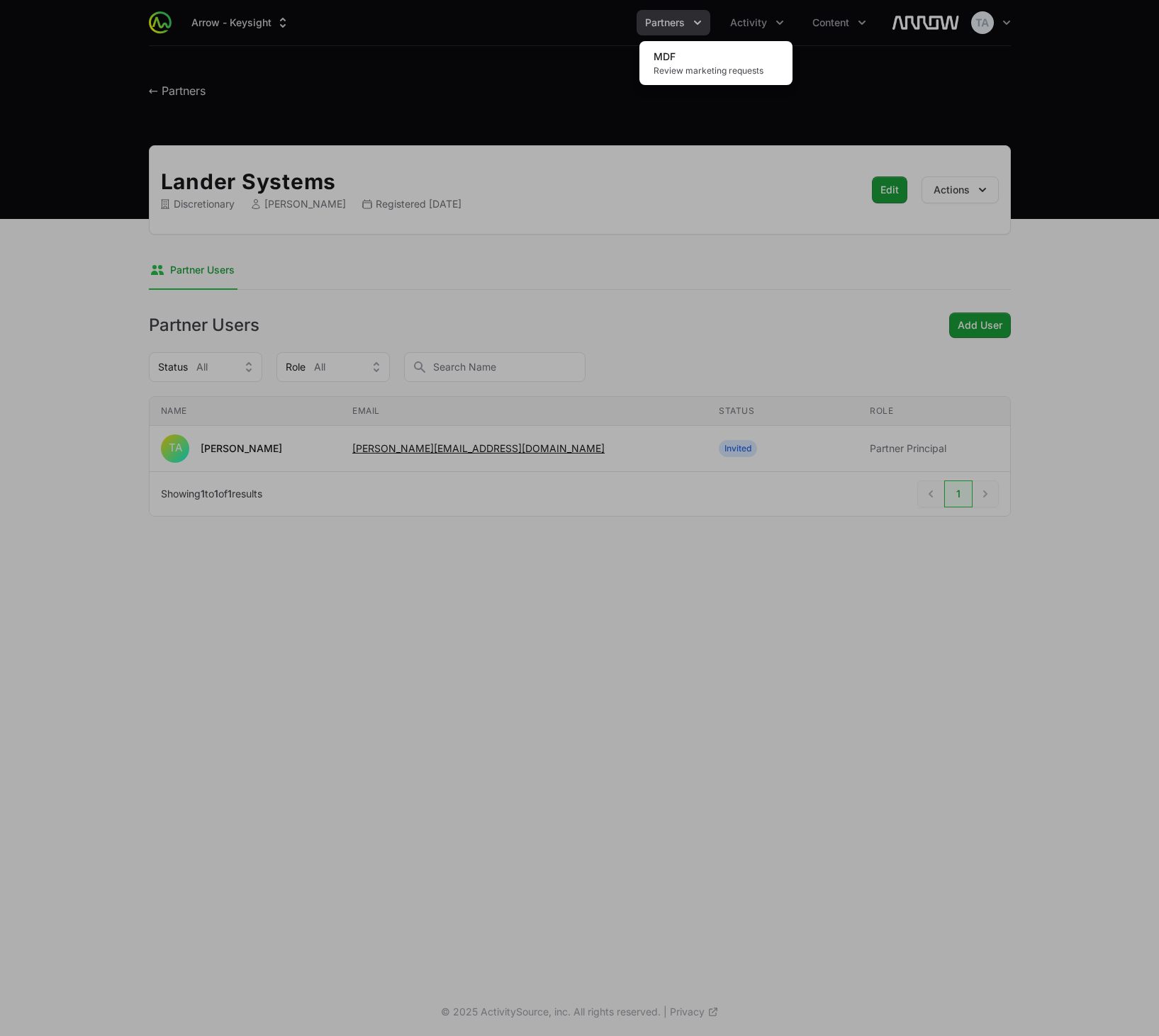
click at [838, 30] on div "Activity menu" at bounding box center [579, 518] width 1159 height 1036
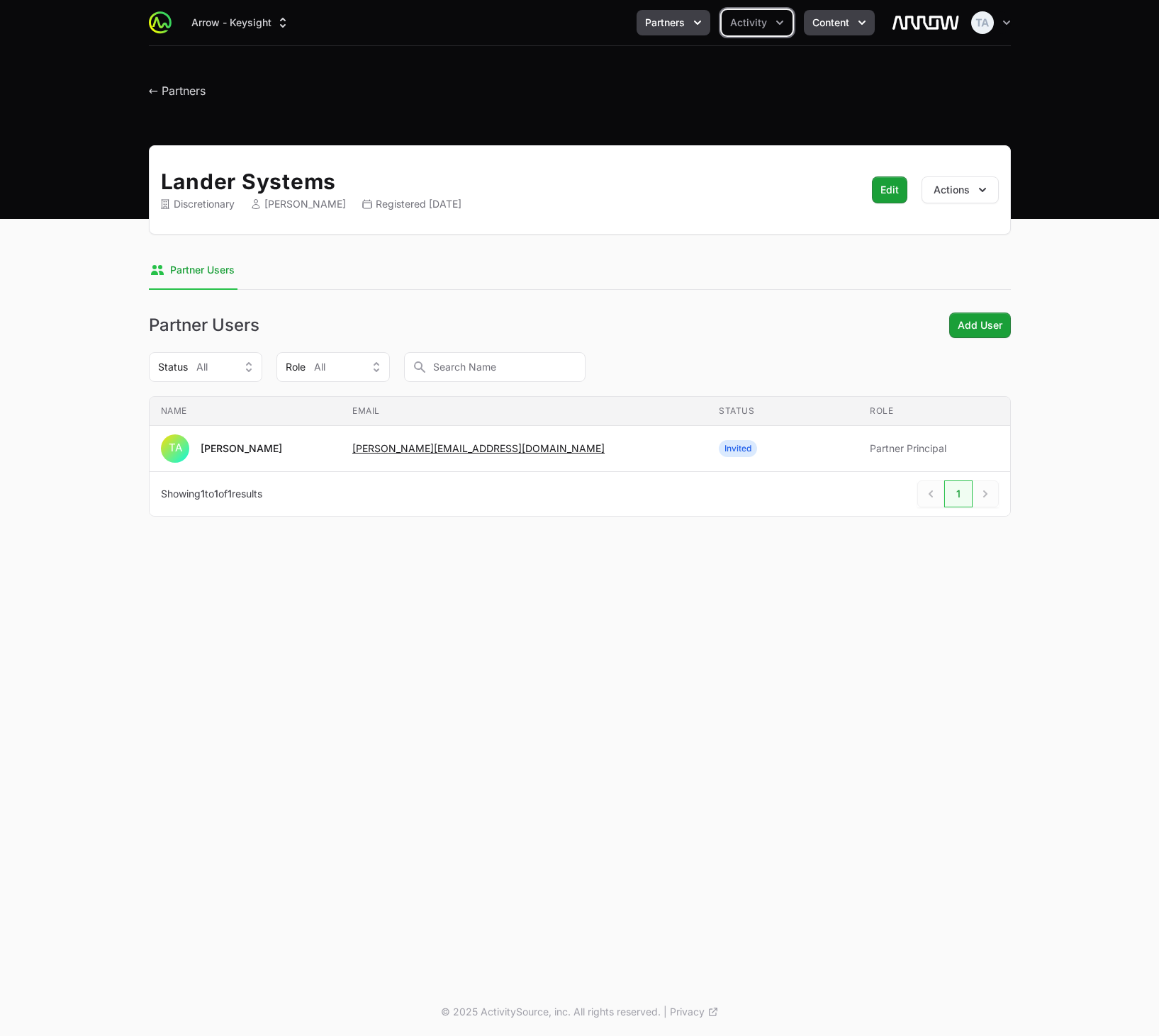
click at [851, 24] on button "Content" at bounding box center [839, 22] width 71 height 25
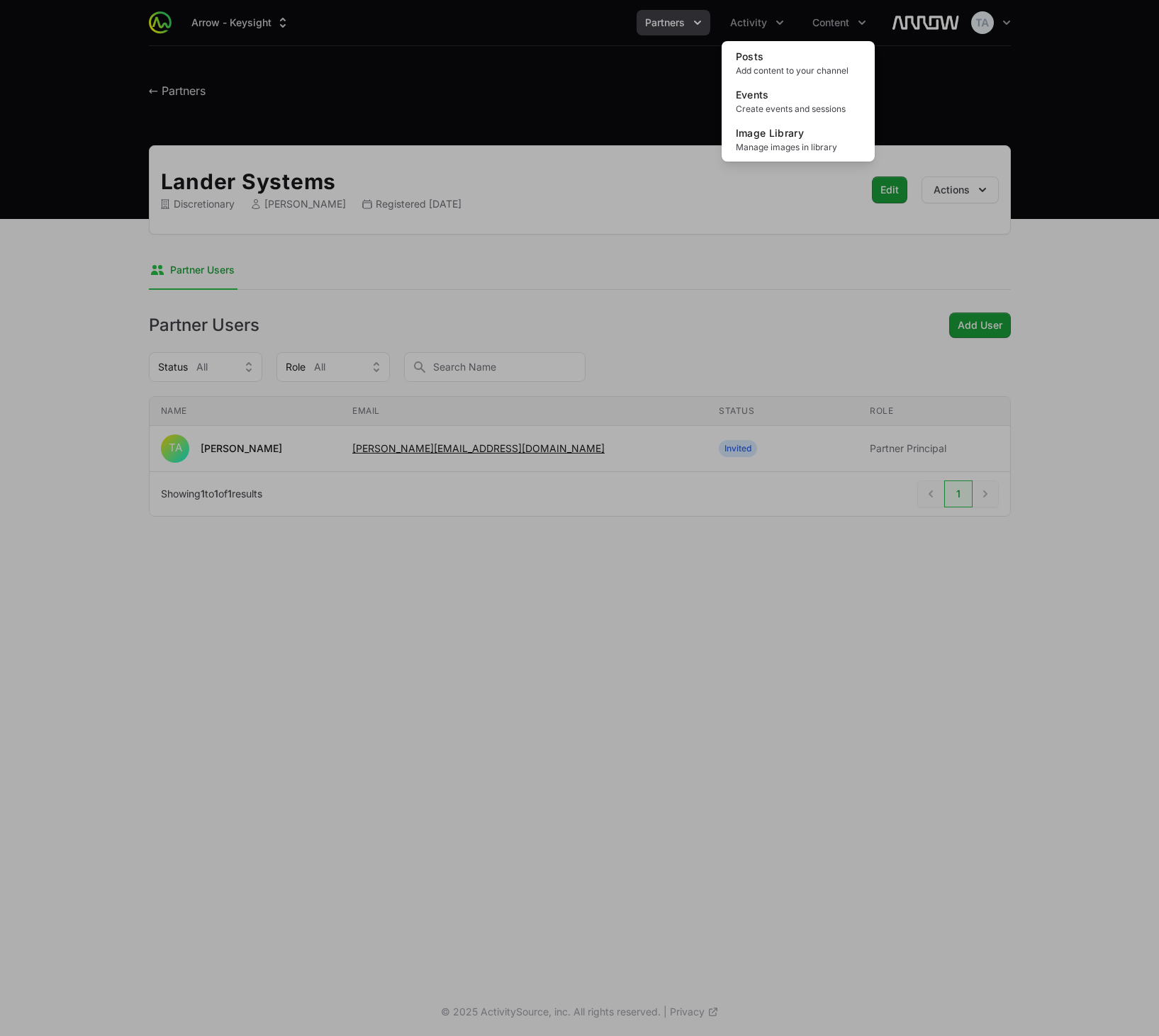
click at [667, 26] on div "Content menu" at bounding box center [579, 518] width 1159 height 1036
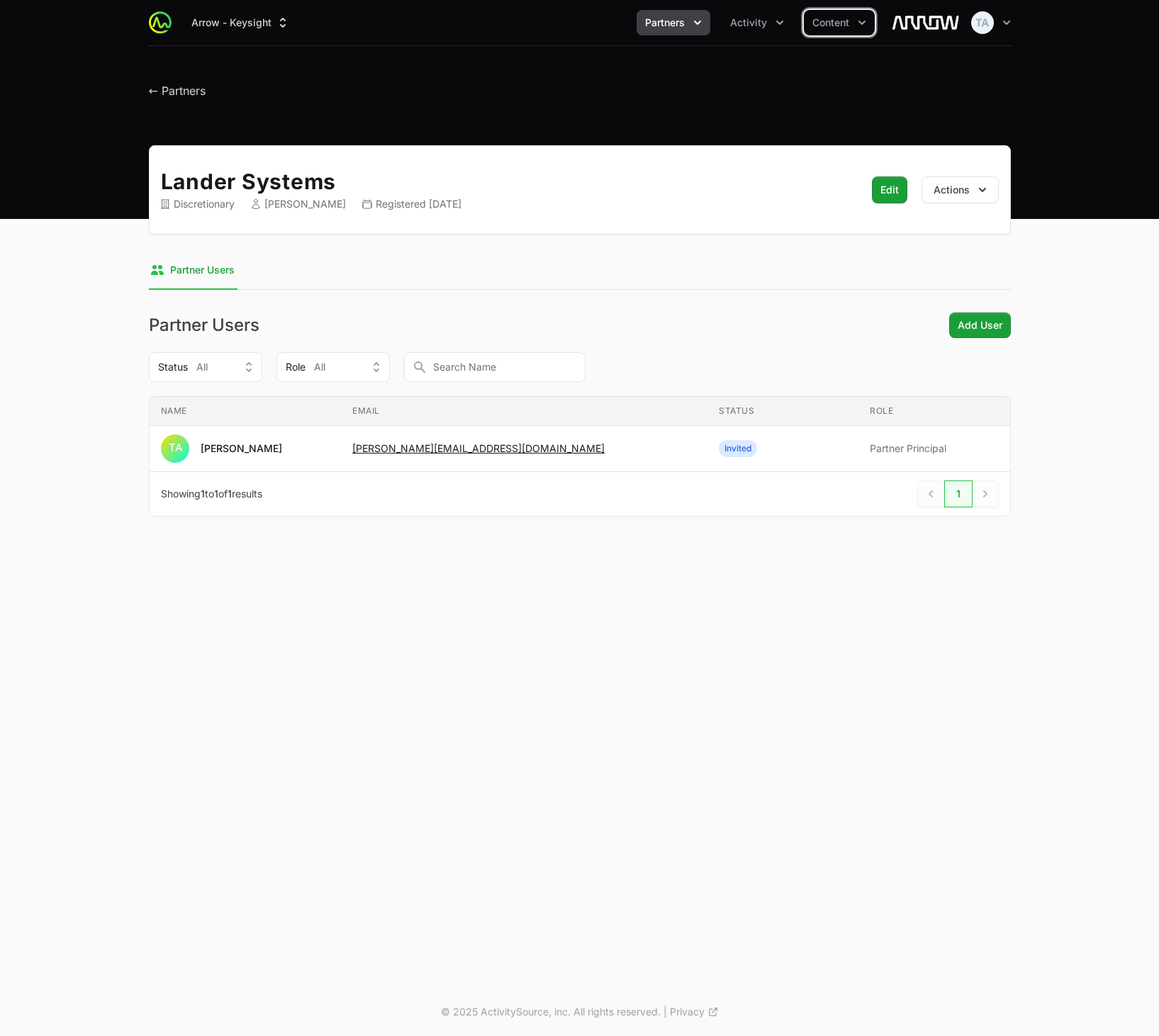
click at [682, 21] on span "Partners" at bounding box center [665, 22] width 40 height 14
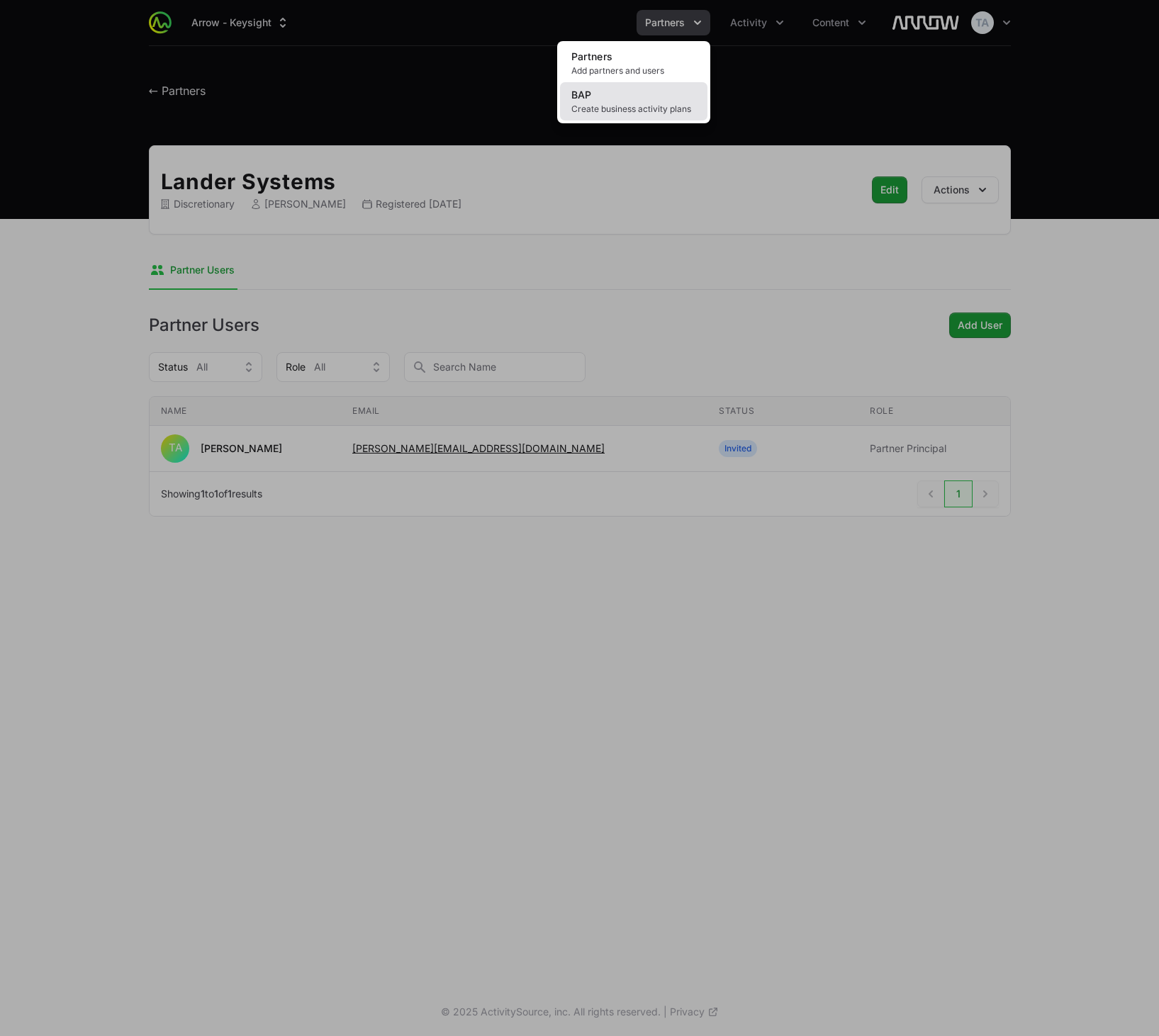
click at [659, 106] on span "Create business activity plans" at bounding box center [634, 109] width 125 height 12
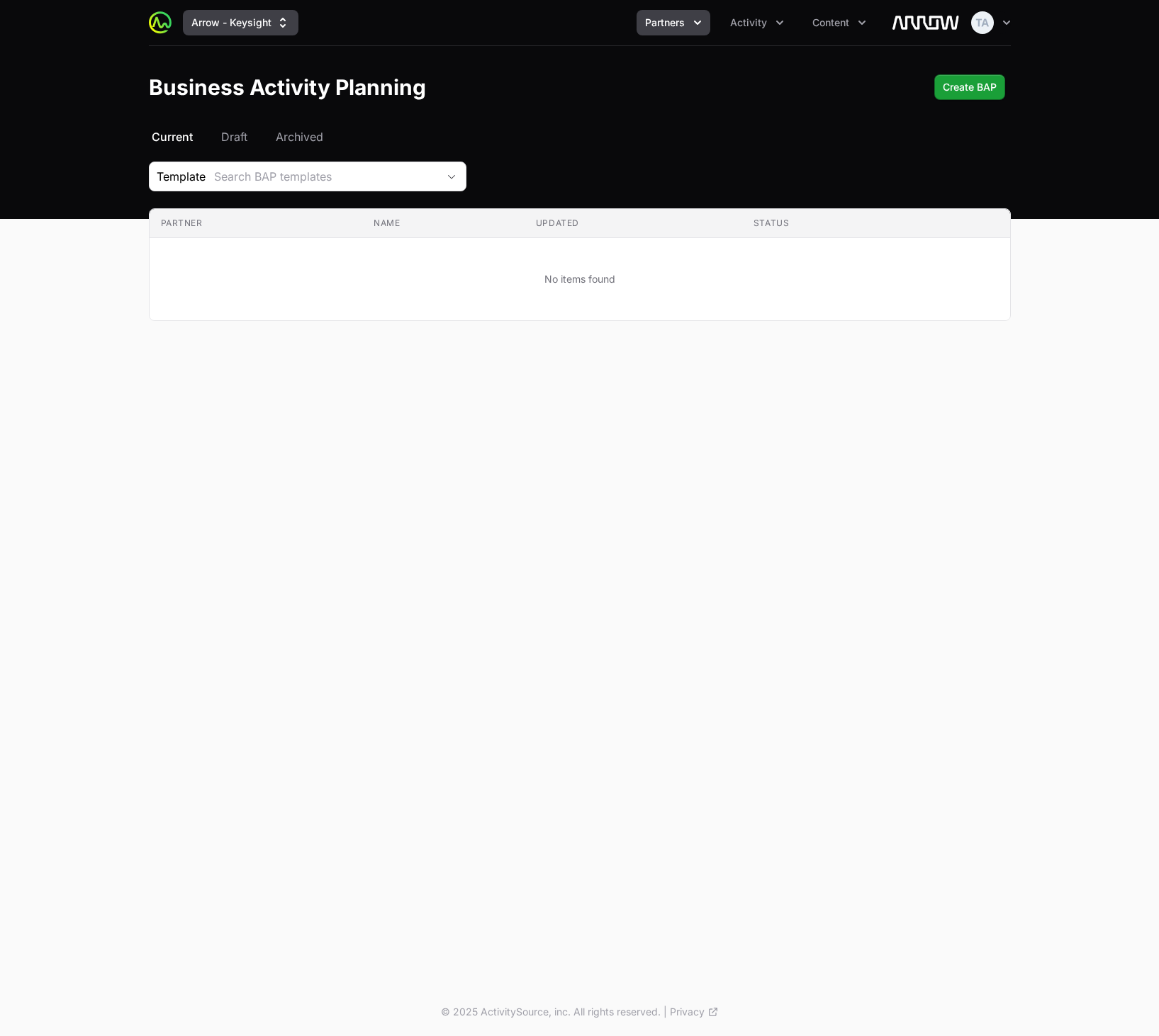
click at [245, 32] on button "Arrow - Keysight" at bounding box center [240, 22] width 116 height 25
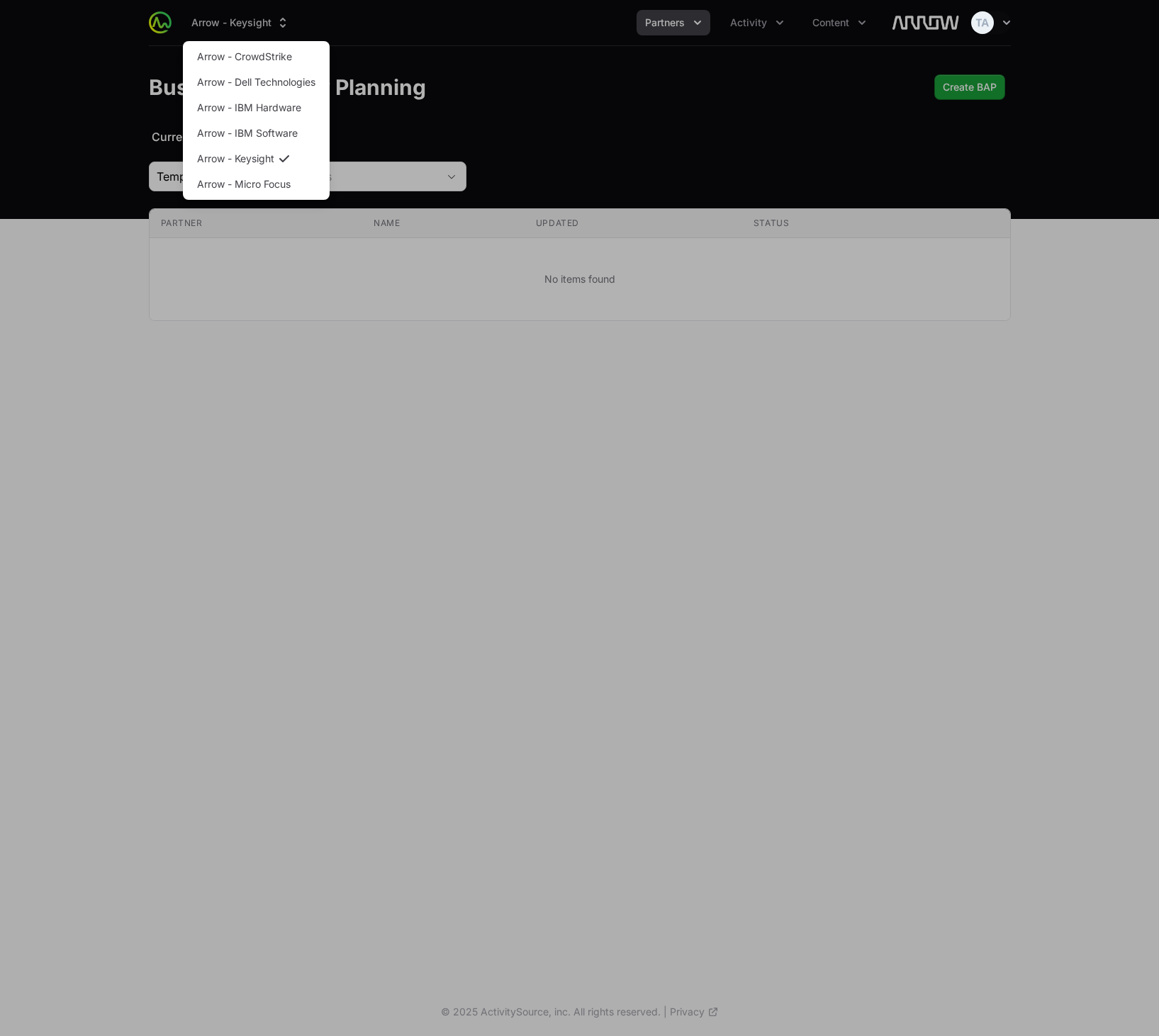
click at [654, 148] on div "Supplier switch menu" at bounding box center [579, 518] width 1159 height 1036
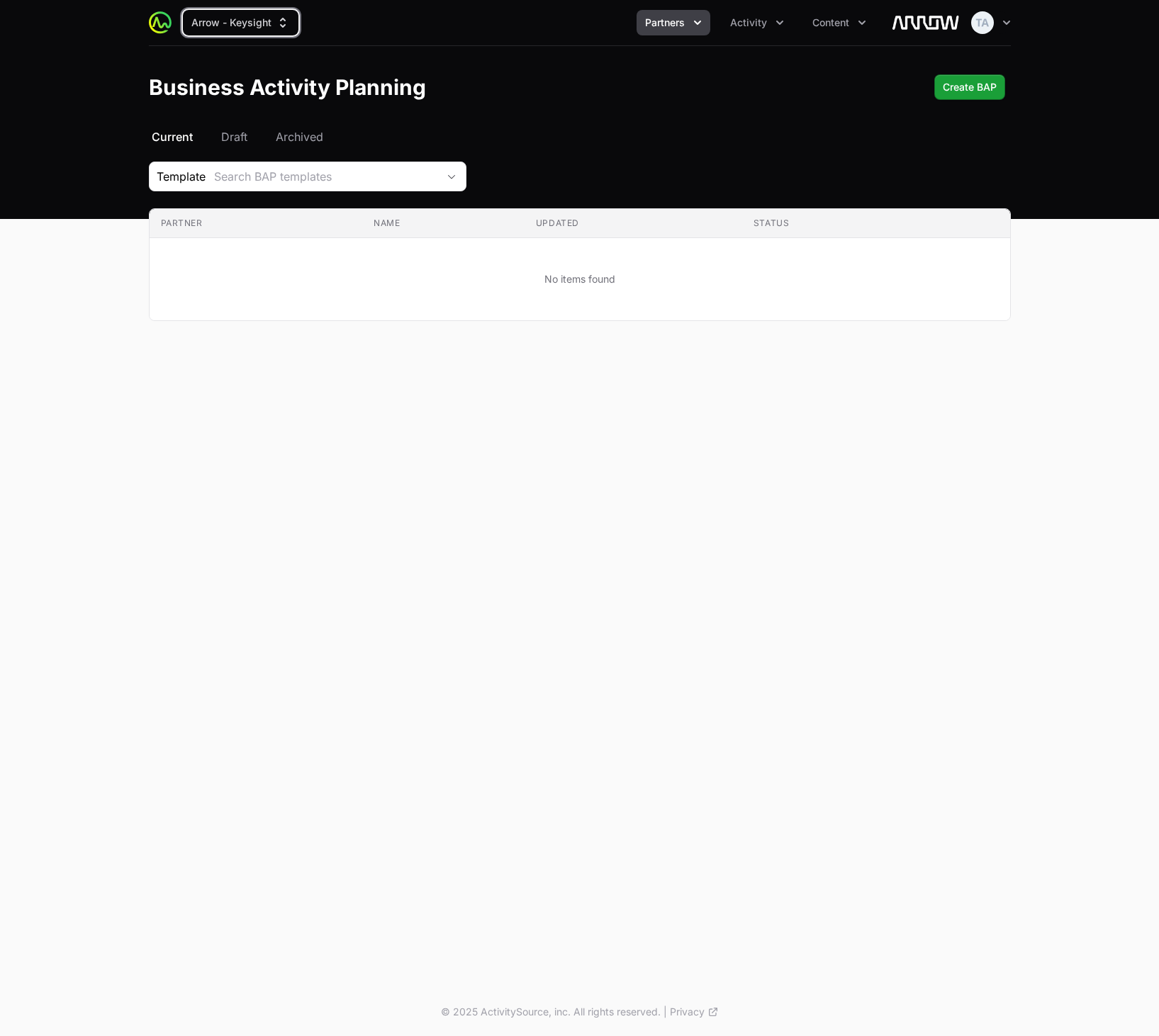
click at [681, 23] on span "Partners" at bounding box center [665, 22] width 40 height 14
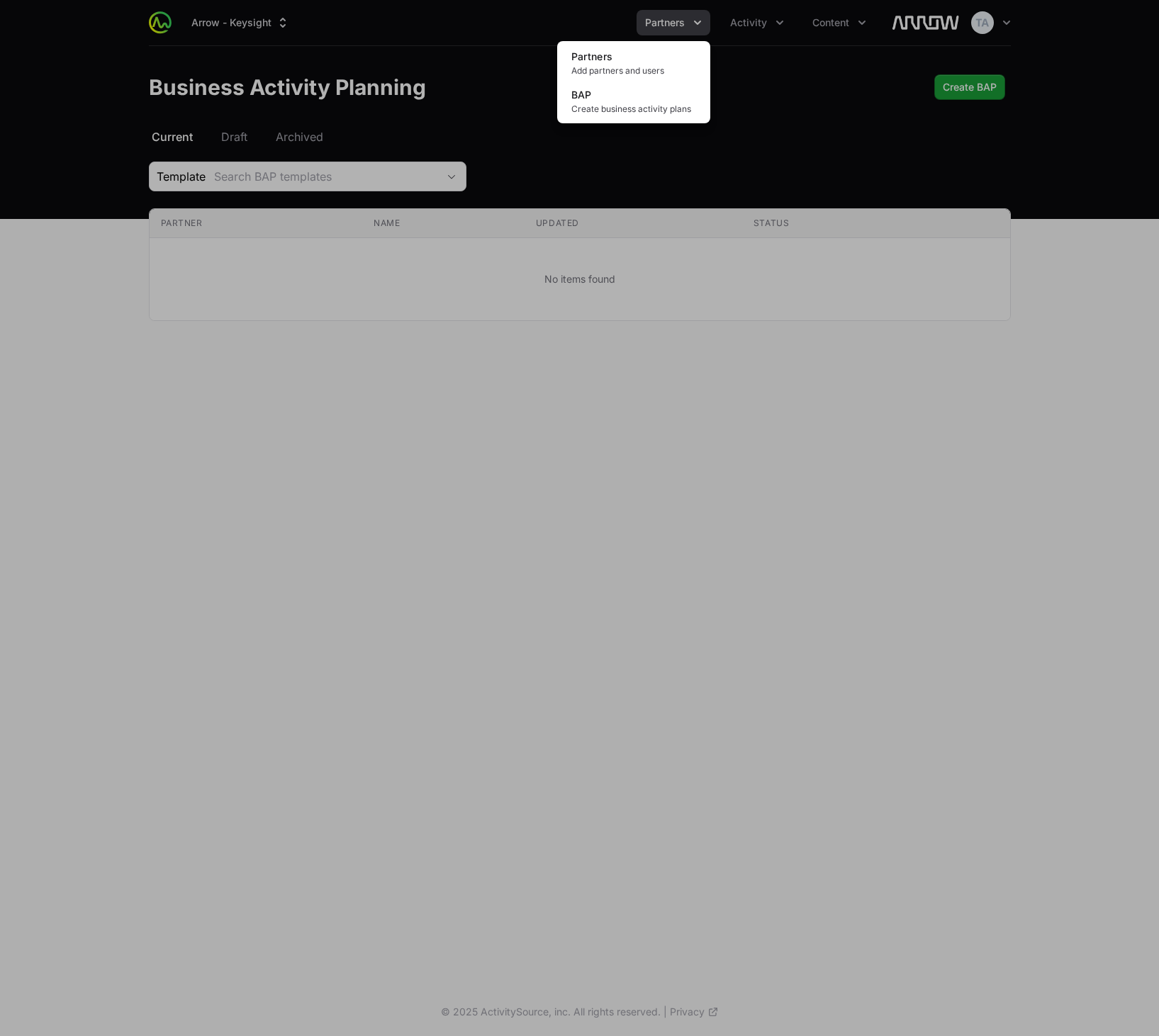
click at [810, 51] on div "Partners menu" at bounding box center [579, 518] width 1159 height 1036
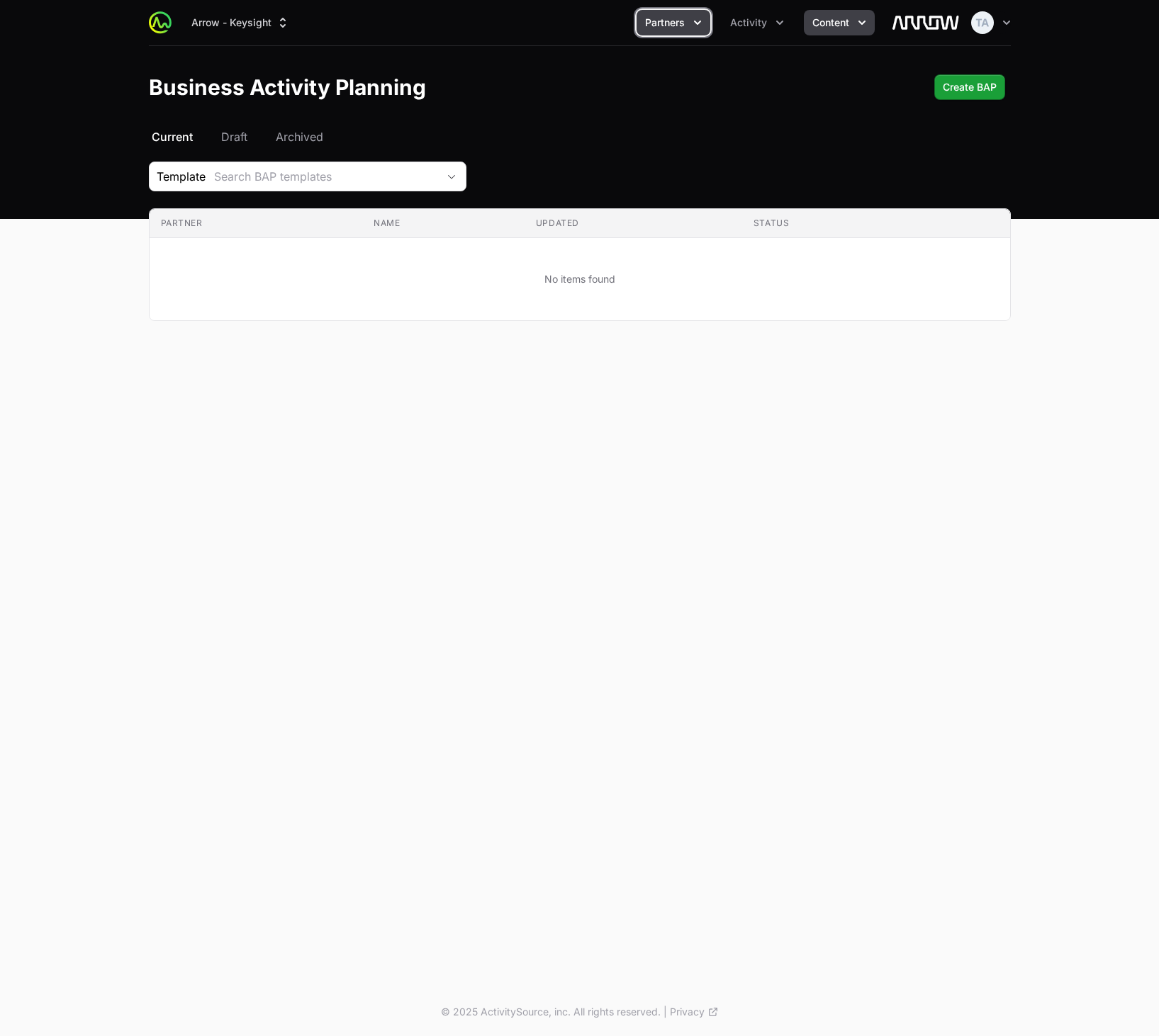
click at [825, 21] on span "Content" at bounding box center [831, 22] width 37 height 14
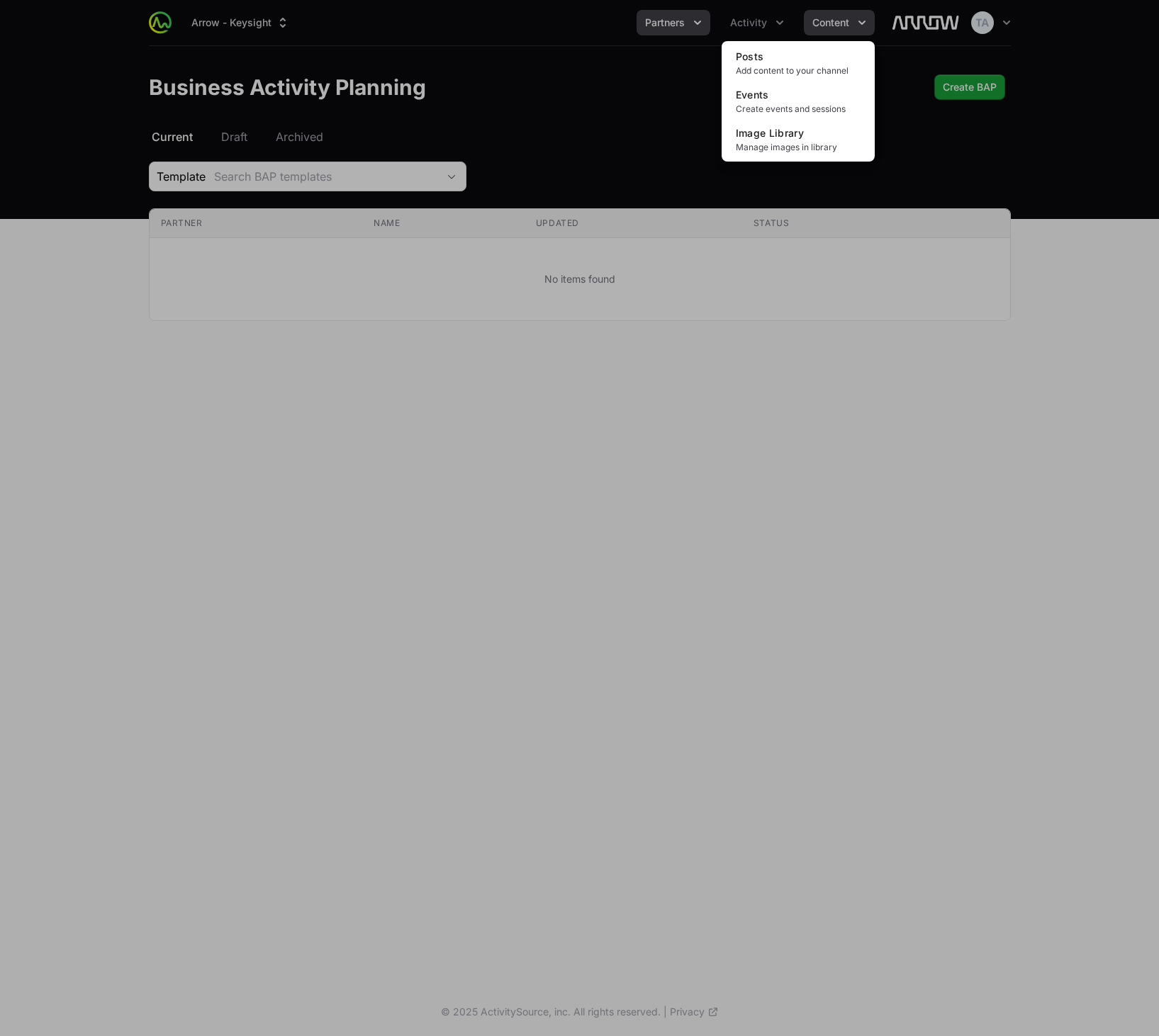
click at [825, 21] on div "Content menu" at bounding box center [579, 518] width 1159 height 1036
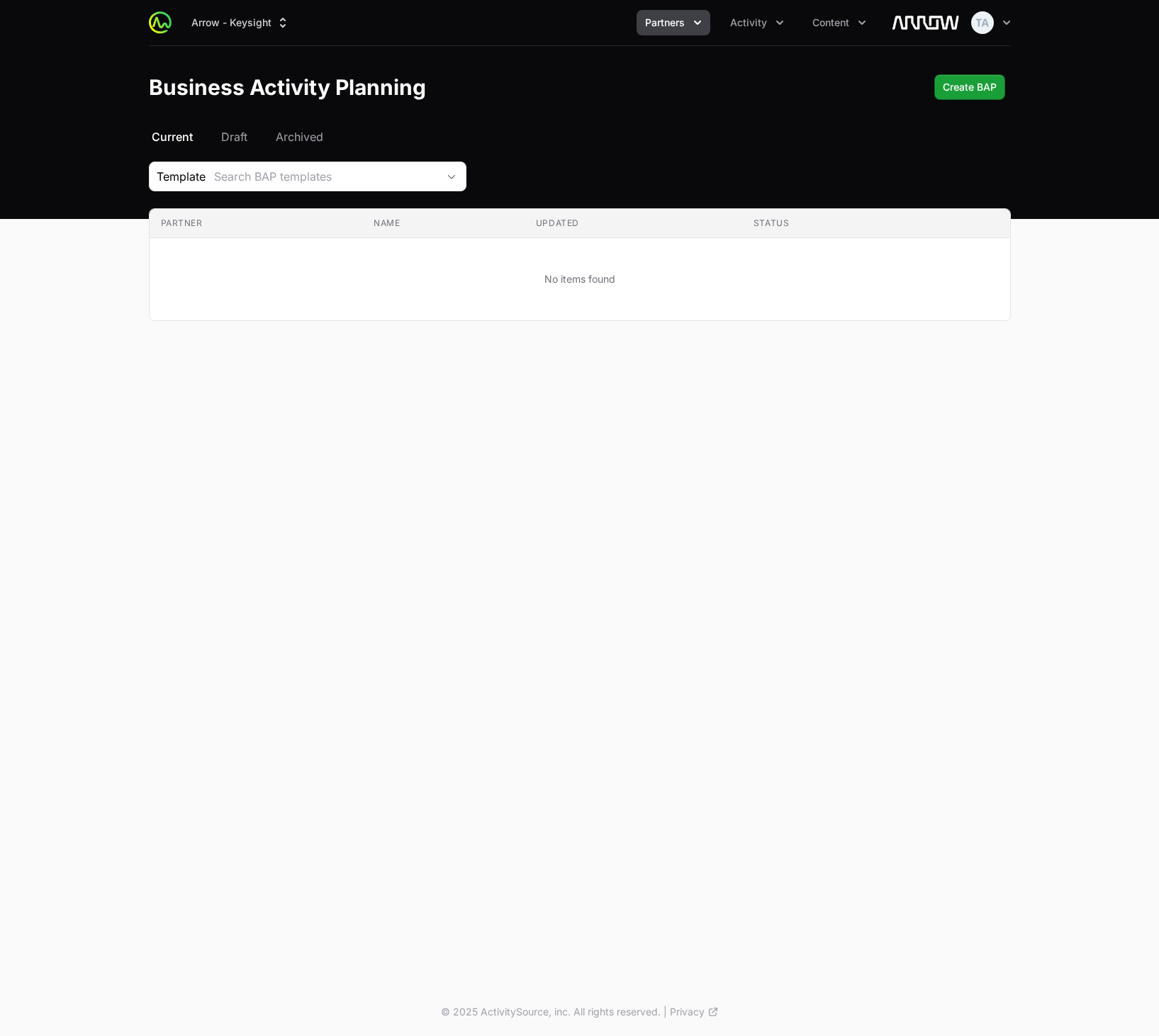
click at [841, 78] on div "Business Activity Planning Create BAP" at bounding box center [580, 87] width 862 height 25
click at [841, 25] on span "Content" at bounding box center [831, 22] width 37 height 14
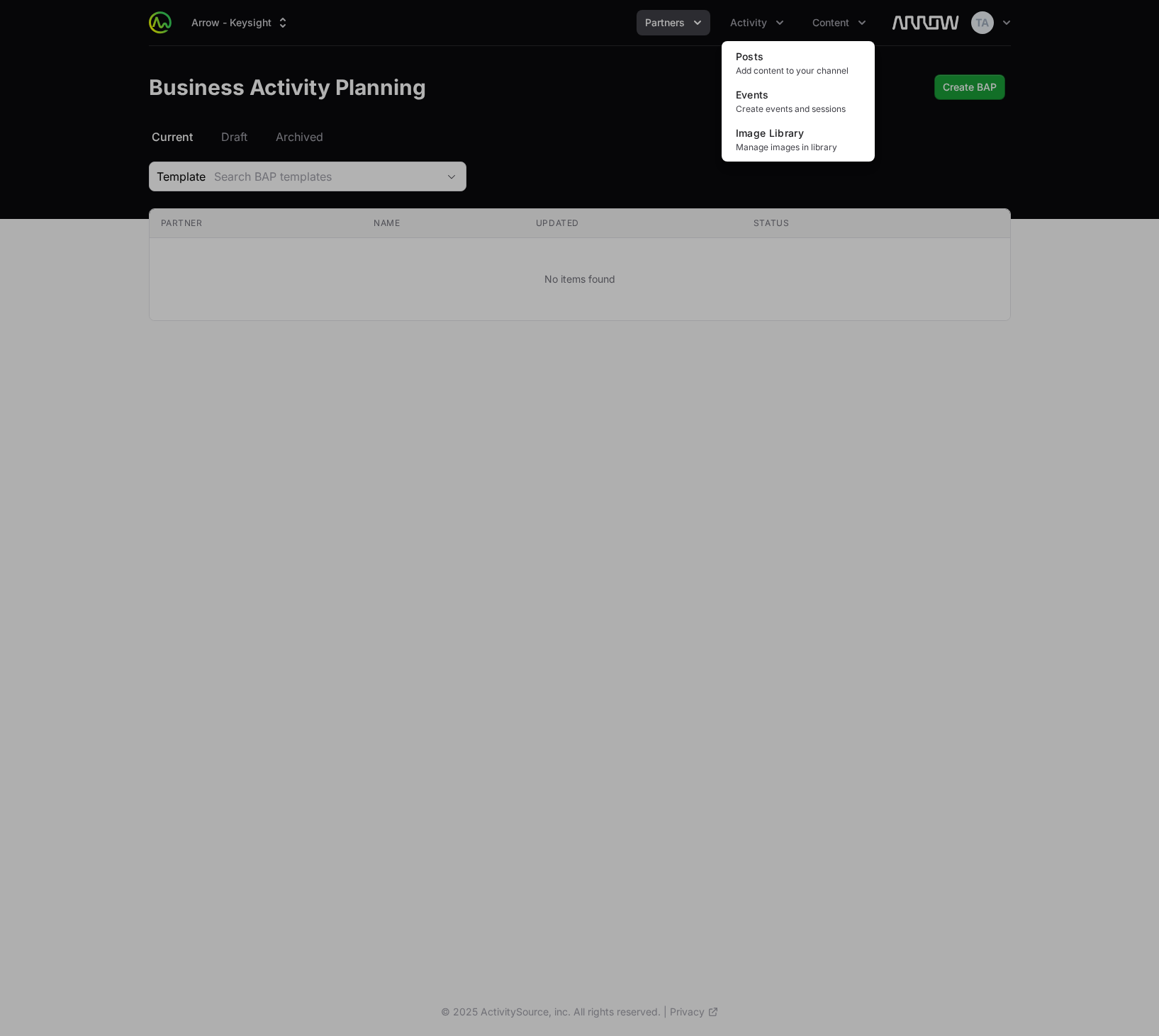
click at [779, 27] on div "Content menu" at bounding box center [579, 518] width 1159 height 1036
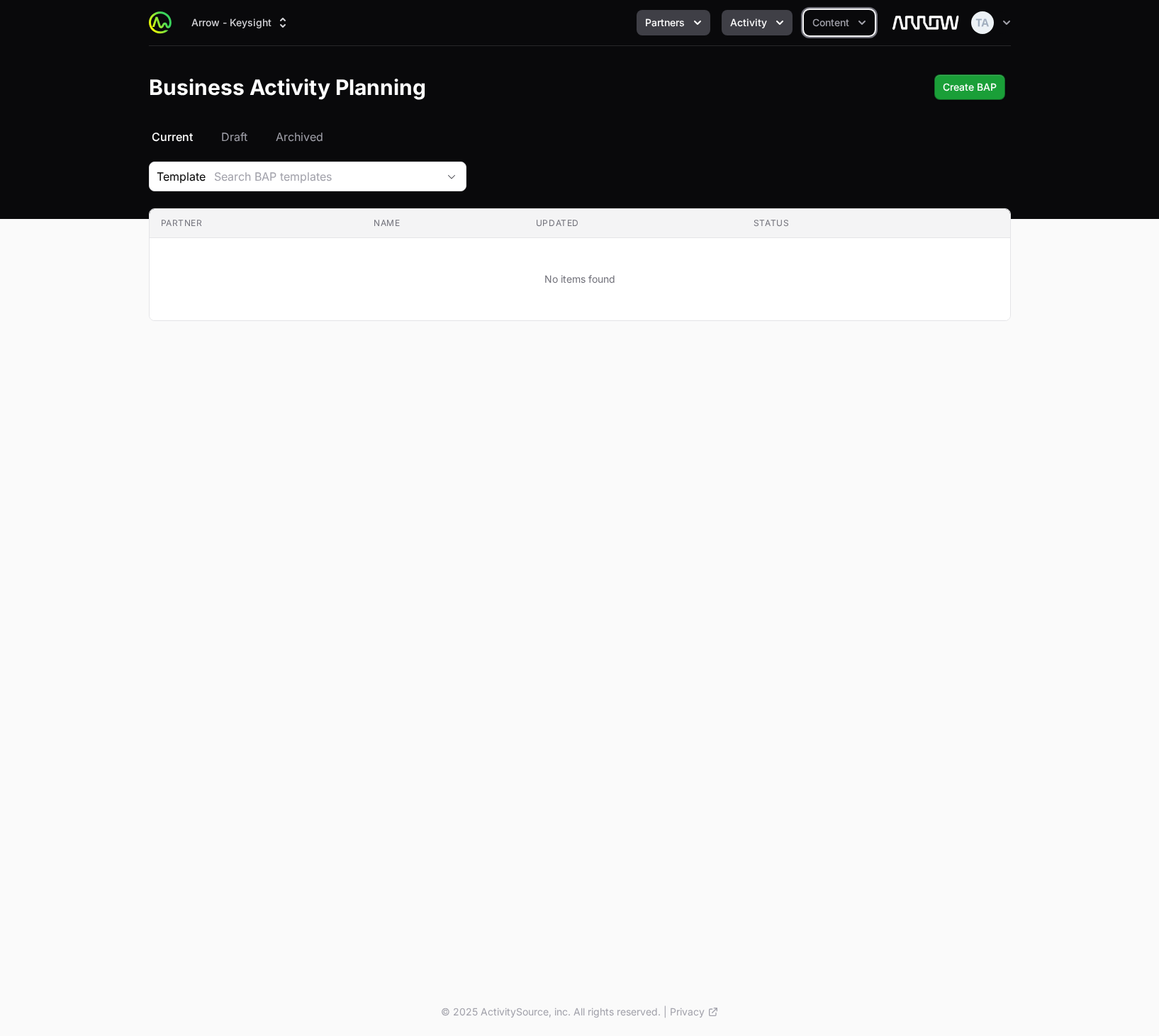
click at [737, 20] on span "Activity" at bounding box center [749, 22] width 37 height 14
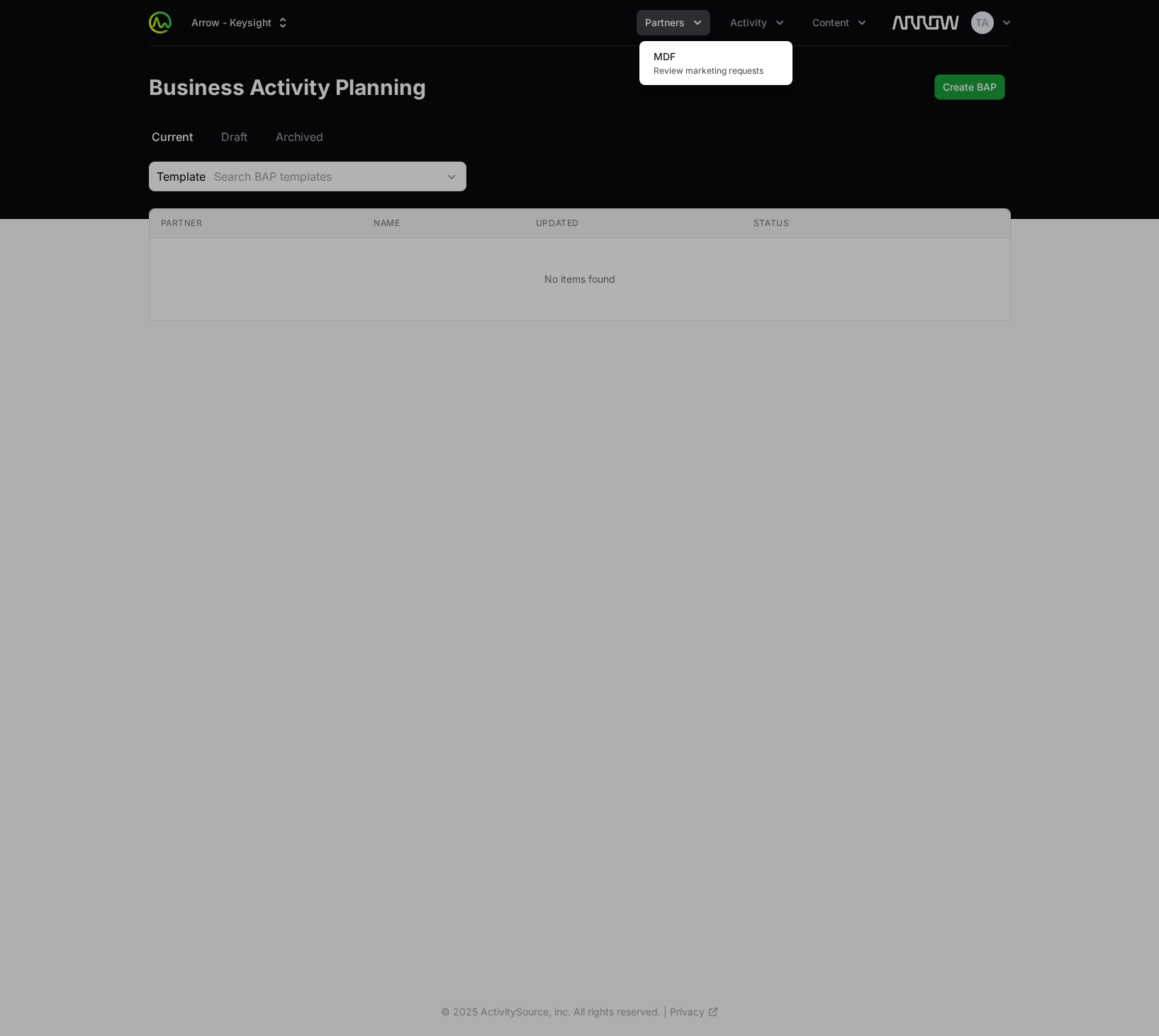
click at [685, 23] on div "Activity menu" at bounding box center [579, 518] width 1159 height 1036
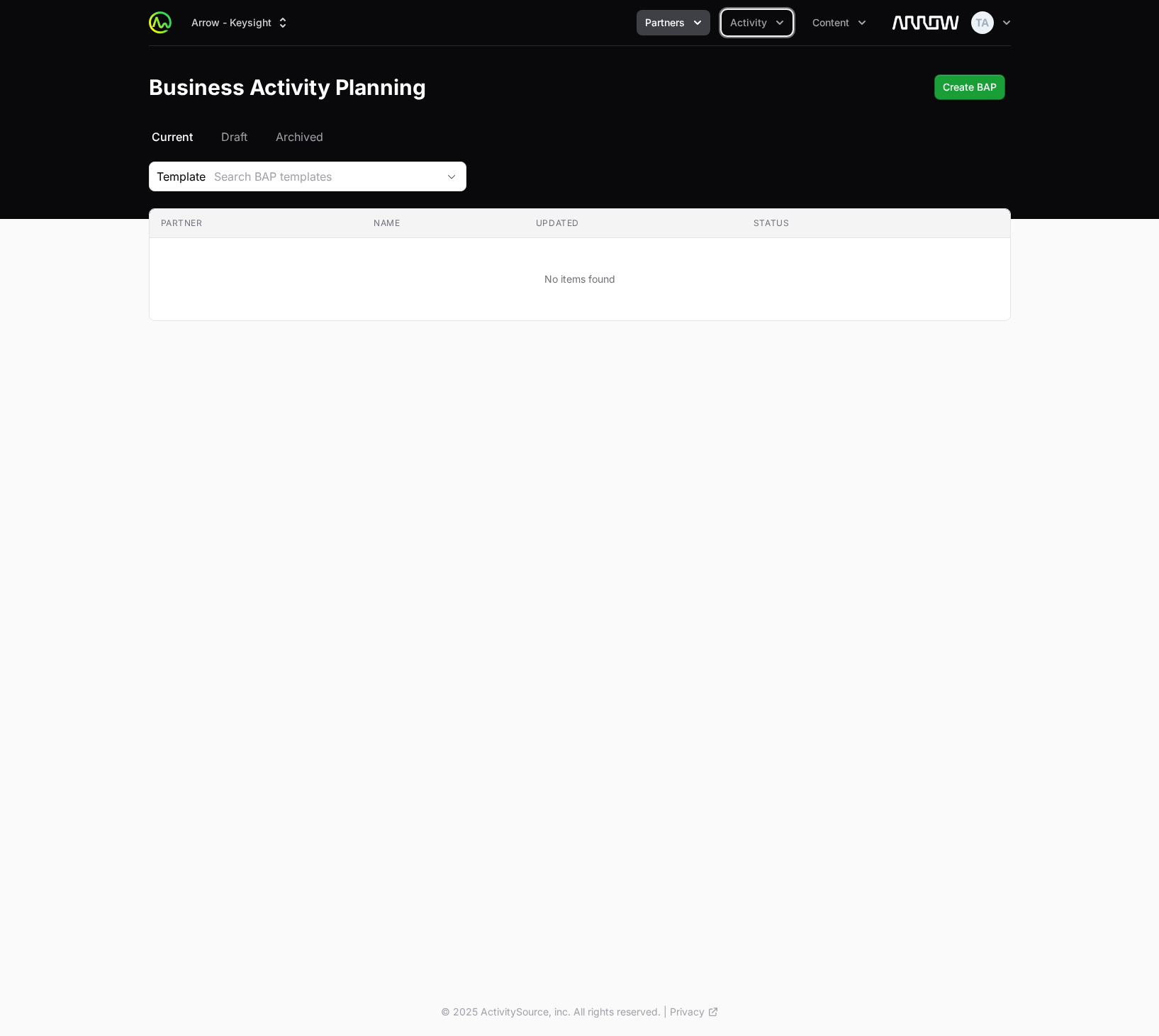
click at [682, 21] on span "Partners" at bounding box center [665, 22] width 40 height 14
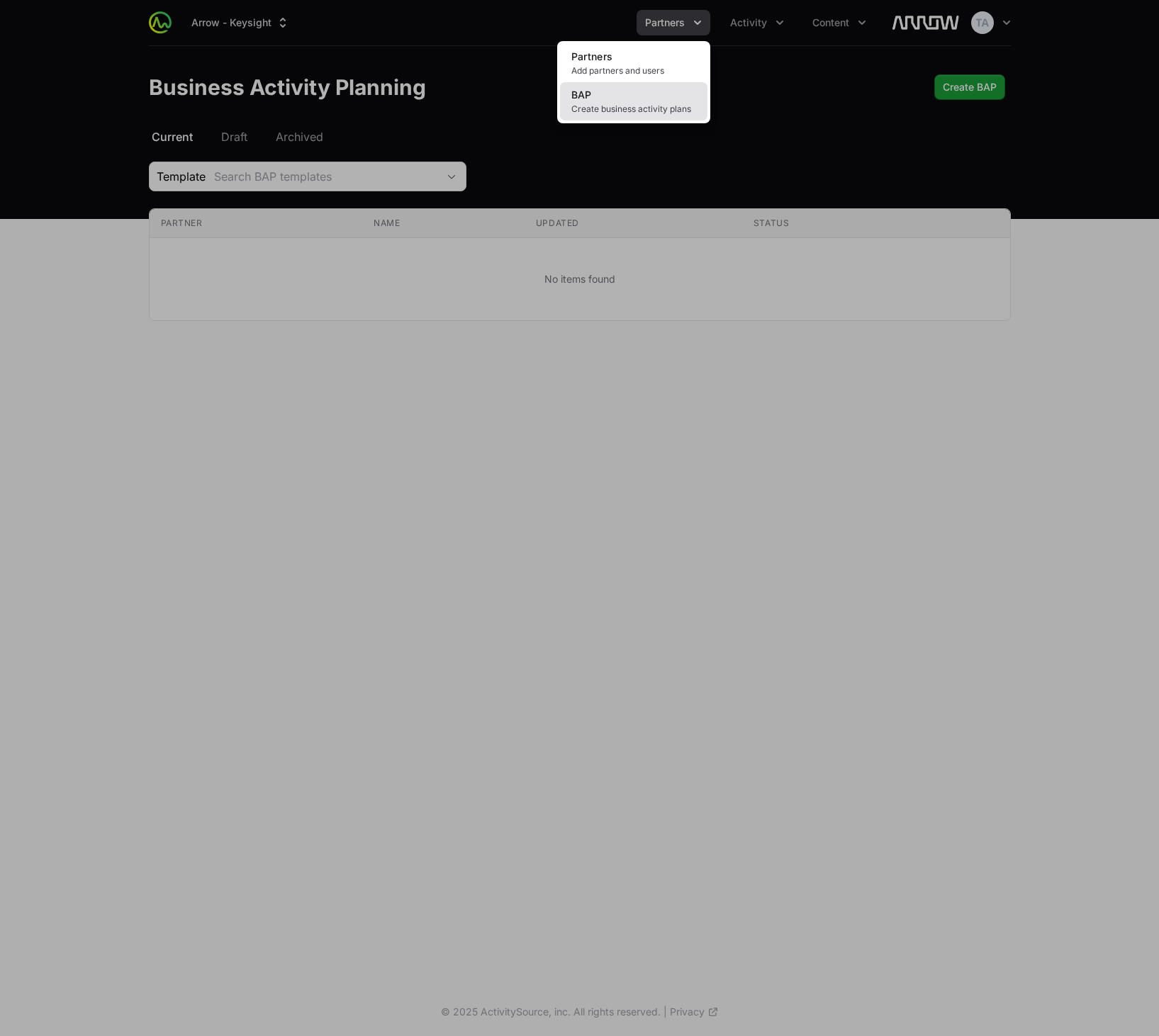
click at [629, 93] on link "BAP Create business activity plans" at bounding box center [634, 101] width 147 height 38
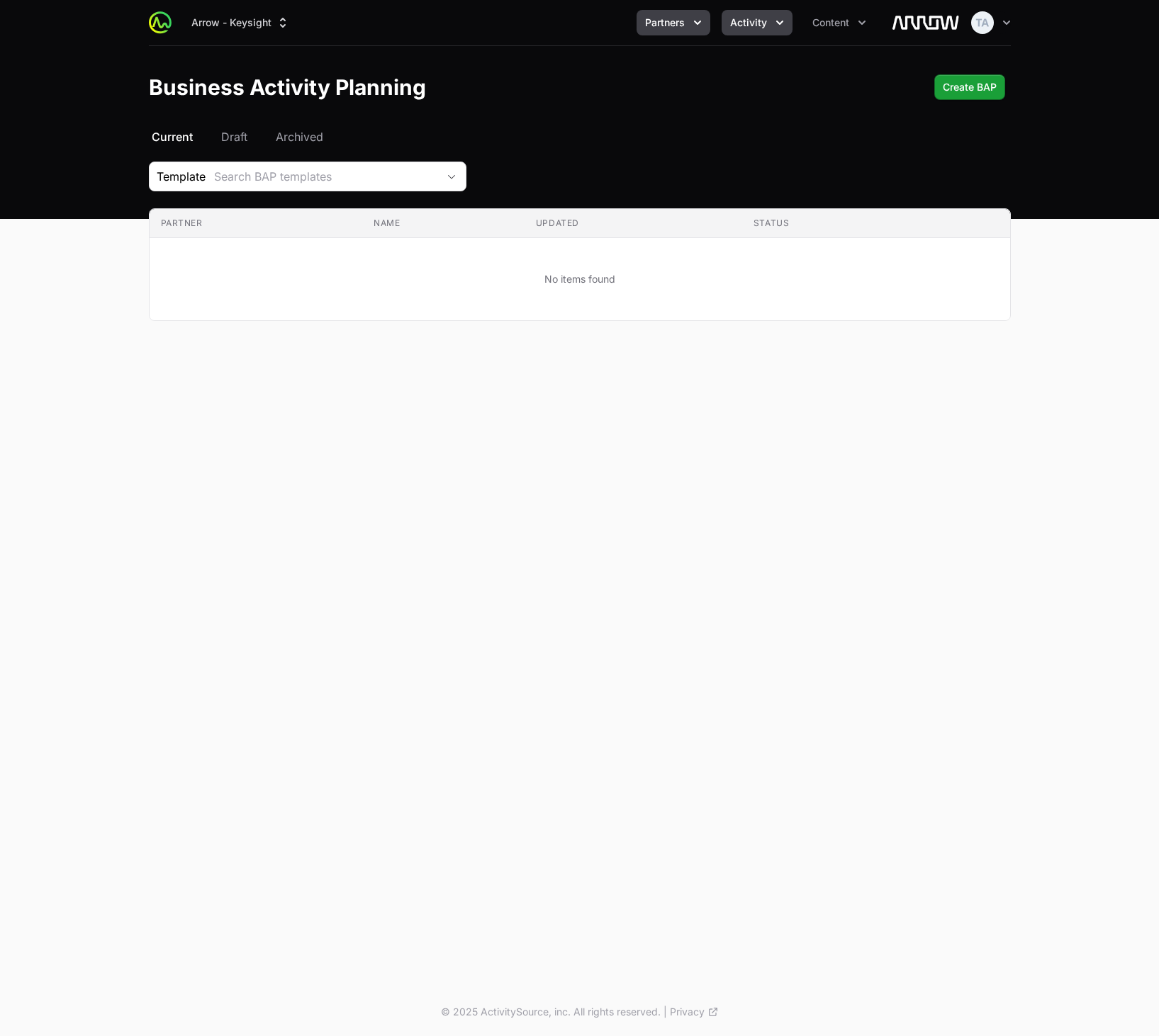
click at [752, 38] on div "Arrow - Keysight Partners Activity Content Open user menu Open main menu" at bounding box center [580, 22] width 862 height 45
click at [753, 28] on span "Activity" at bounding box center [749, 22] width 37 height 14
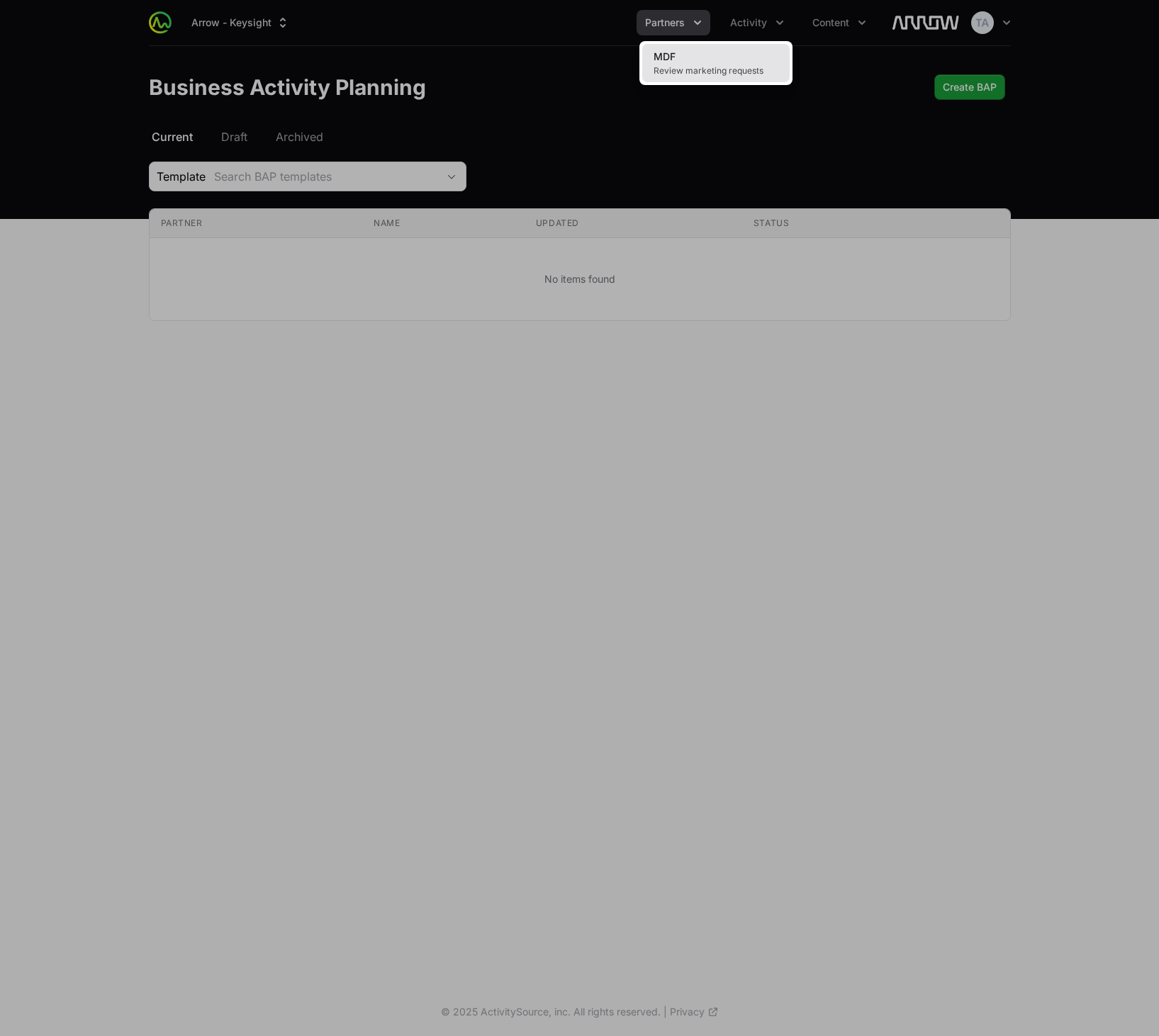
click at [716, 66] on span "Review marketing requests" at bounding box center [716, 71] width 125 height 12
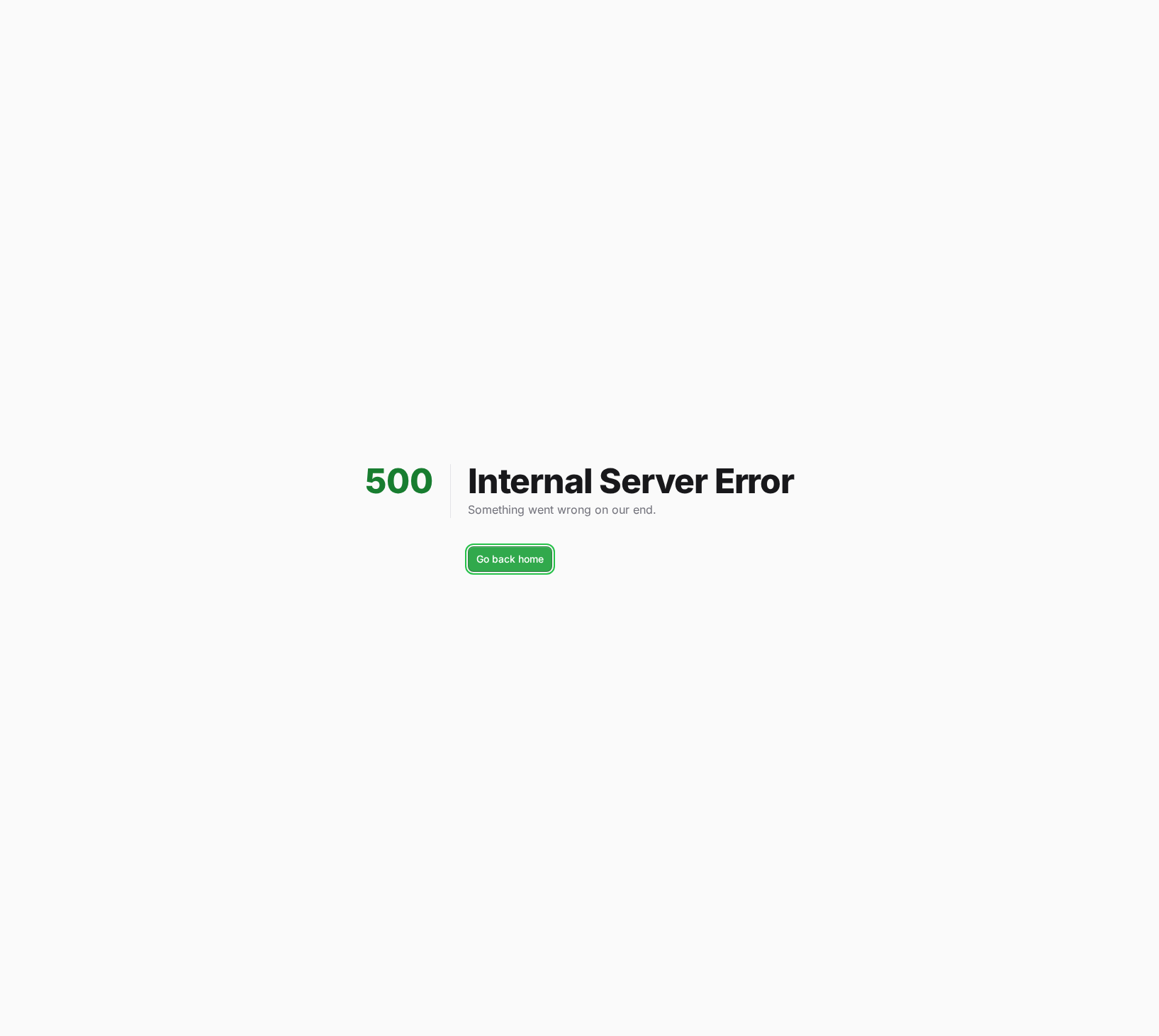
click at [510, 554] on span "Go back home" at bounding box center [510, 559] width 67 height 17
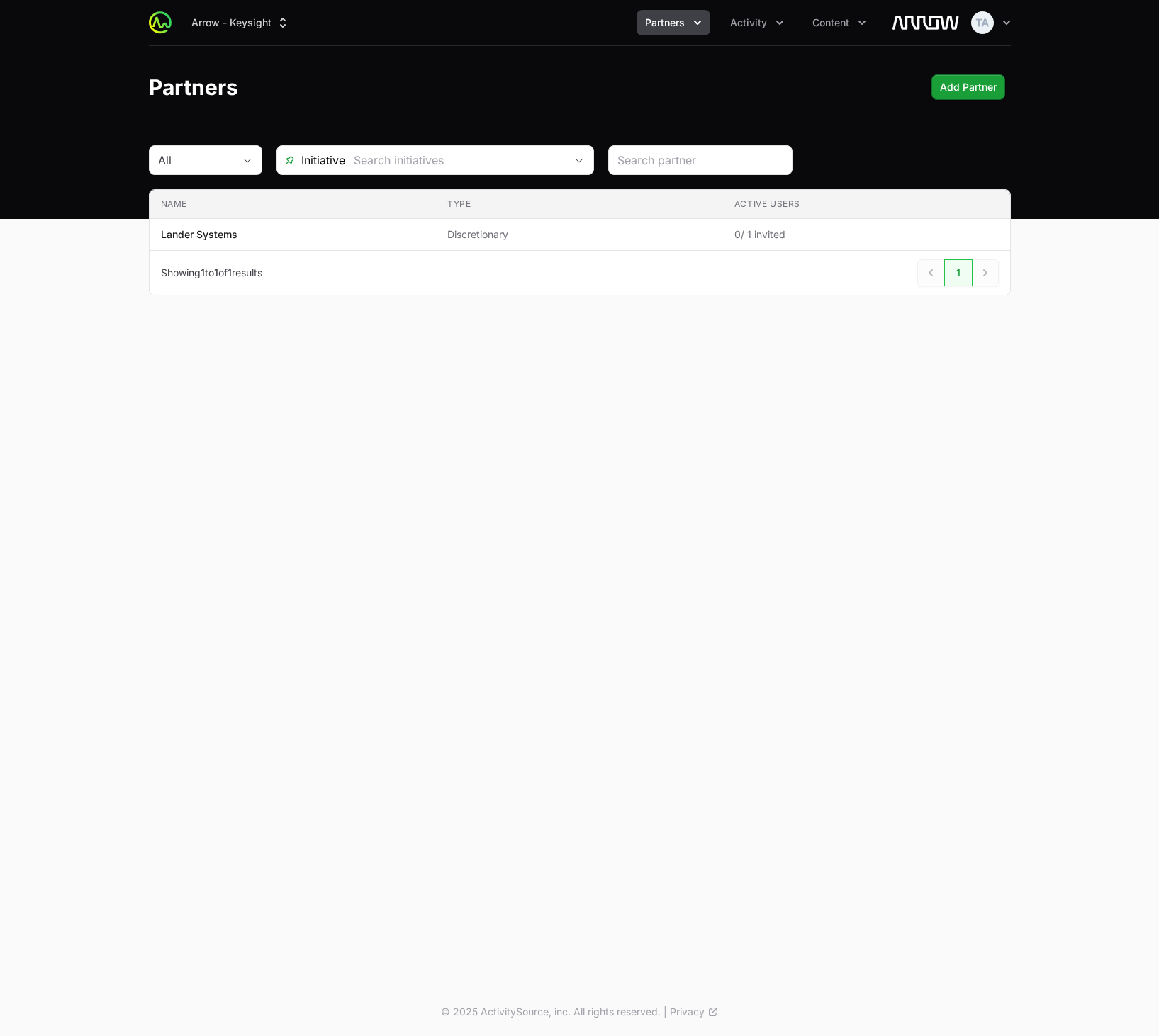
click at [538, 81] on div "Partners Add Partner" at bounding box center [580, 87] width 862 height 25
click at [222, 14] on button "Arrow - Keysight" at bounding box center [240, 22] width 116 height 25
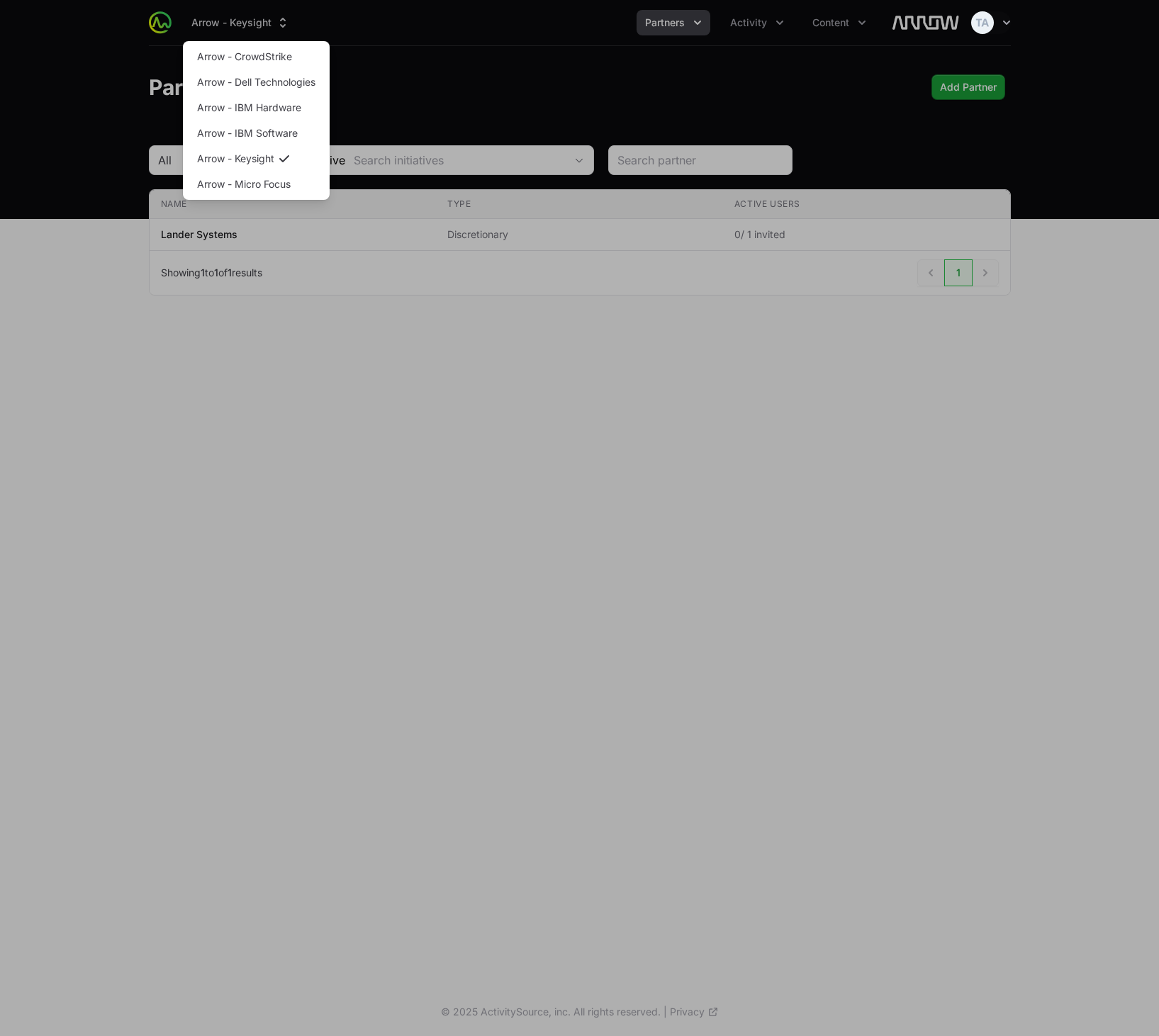
click at [453, 50] on div "Supplier switch menu" at bounding box center [579, 518] width 1159 height 1036
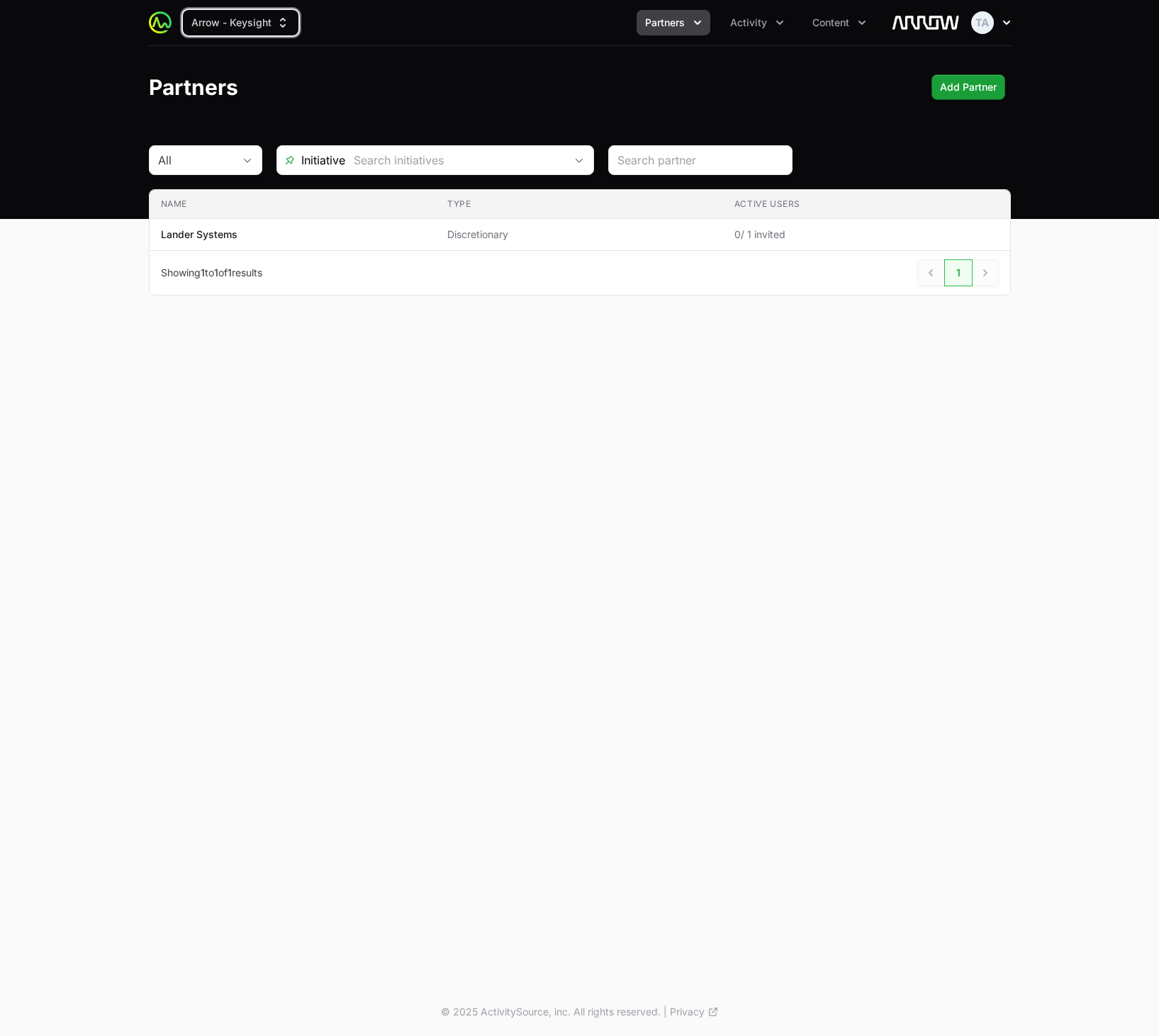
click at [1002, 23] on icon "button" at bounding box center [1006, 22] width 14 height 14
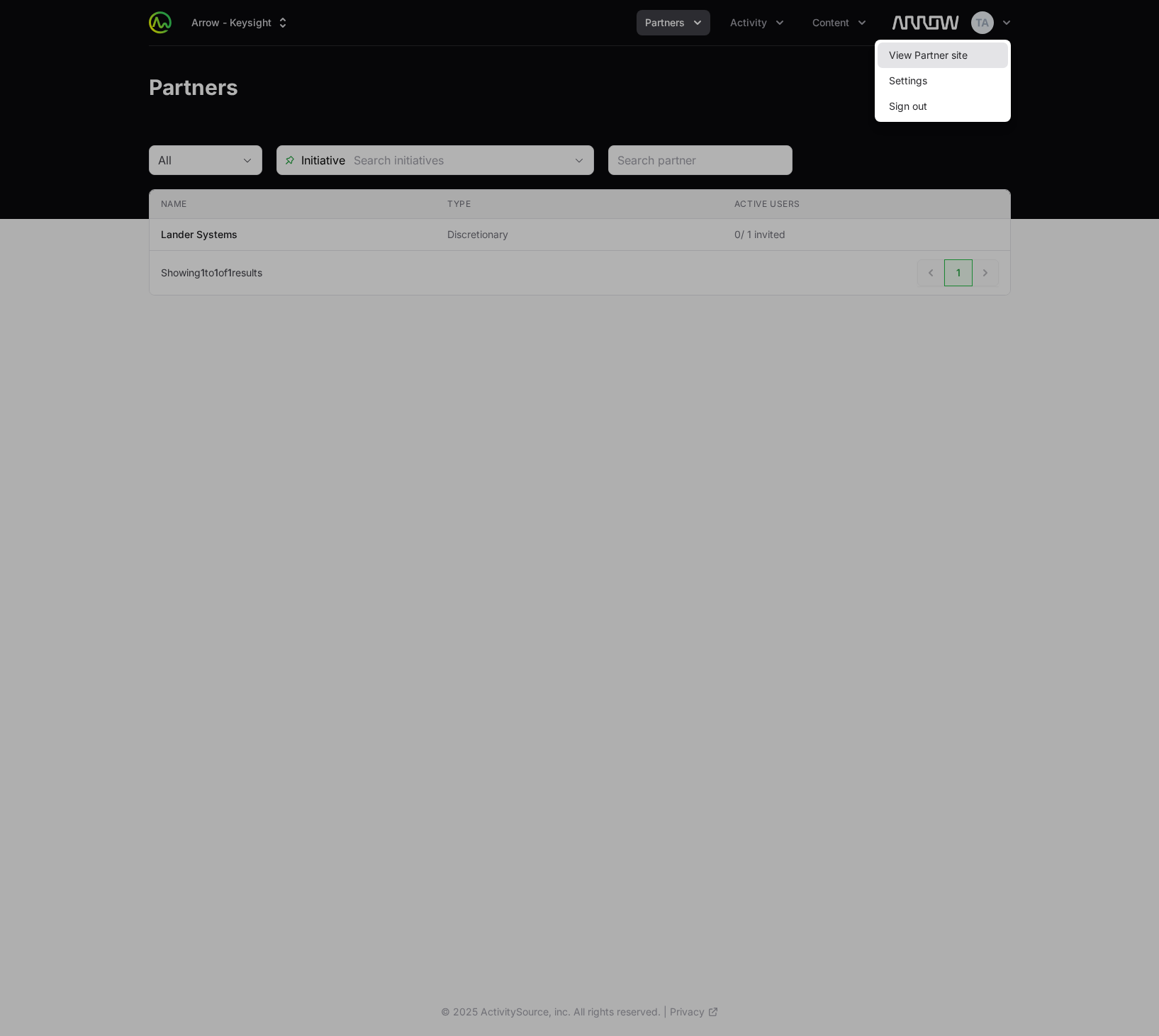
click at [989, 54] on link "View Partner site" at bounding box center [943, 54] width 130 height 25
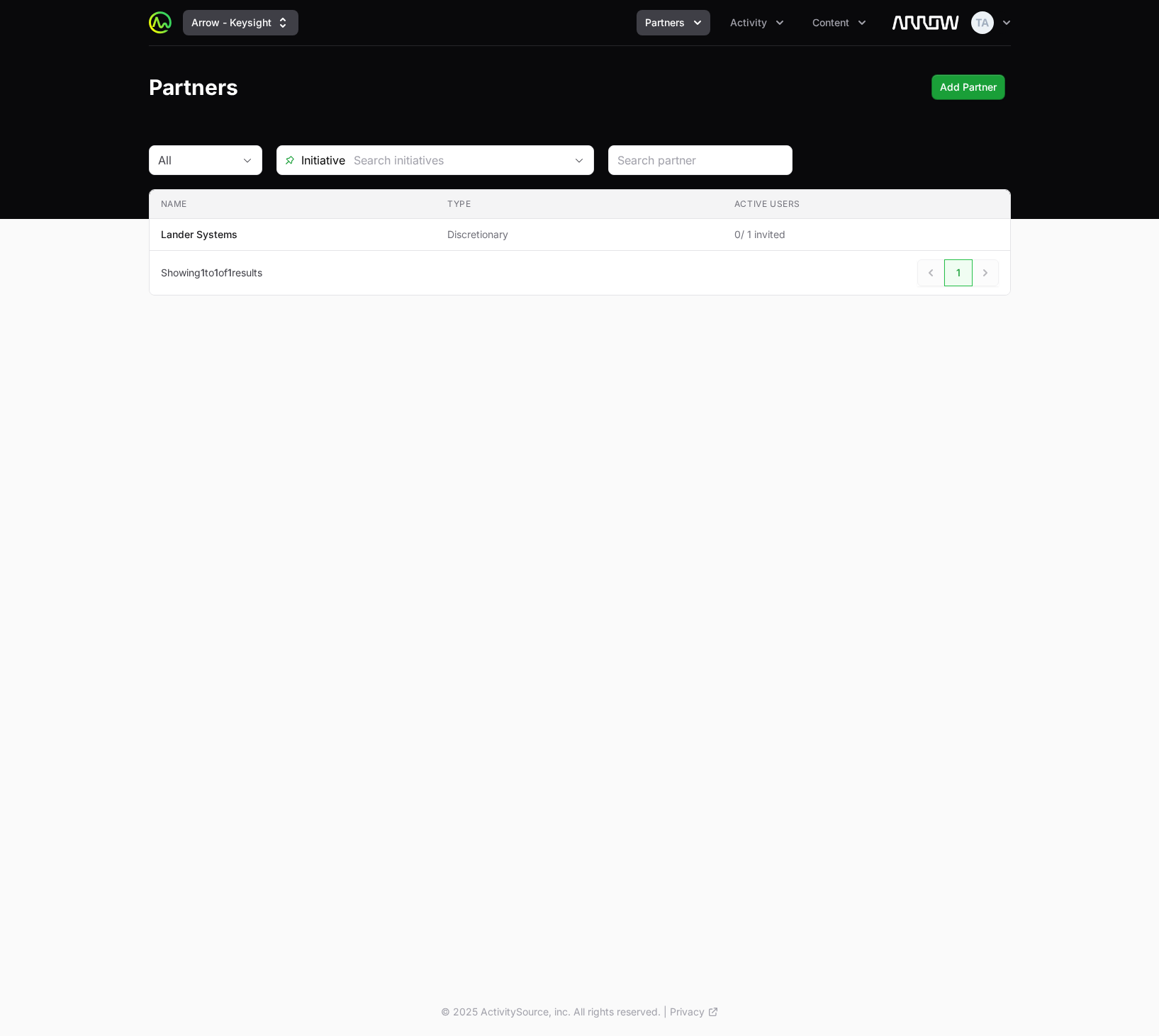
click at [232, 29] on button "Arrow - Keysight" at bounding box center [240, 22] width 116 height 25
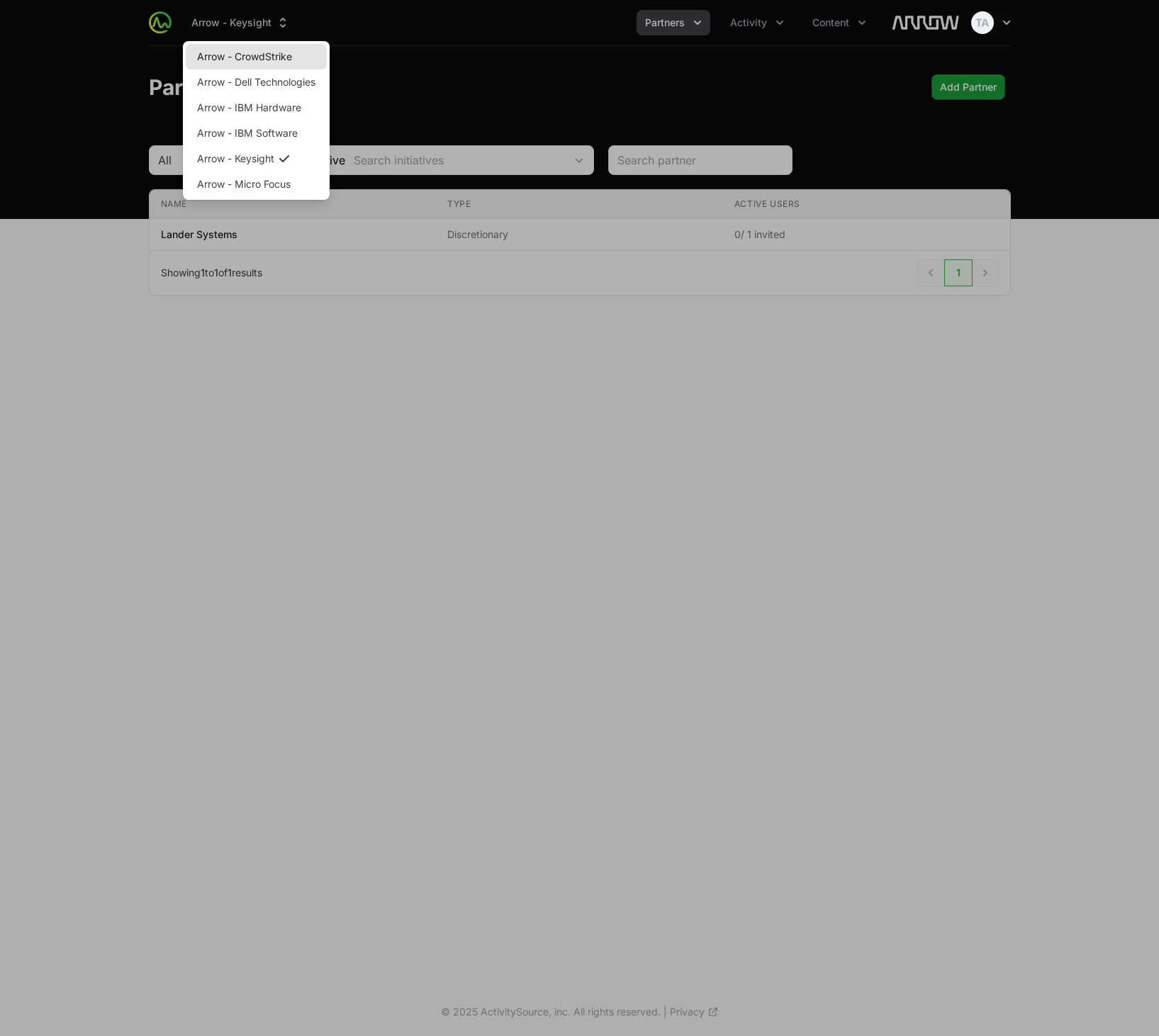
click at [268, 60] on link "Arrow - CrowdStrike" at bounding box center [256, 56] width 141 height 25
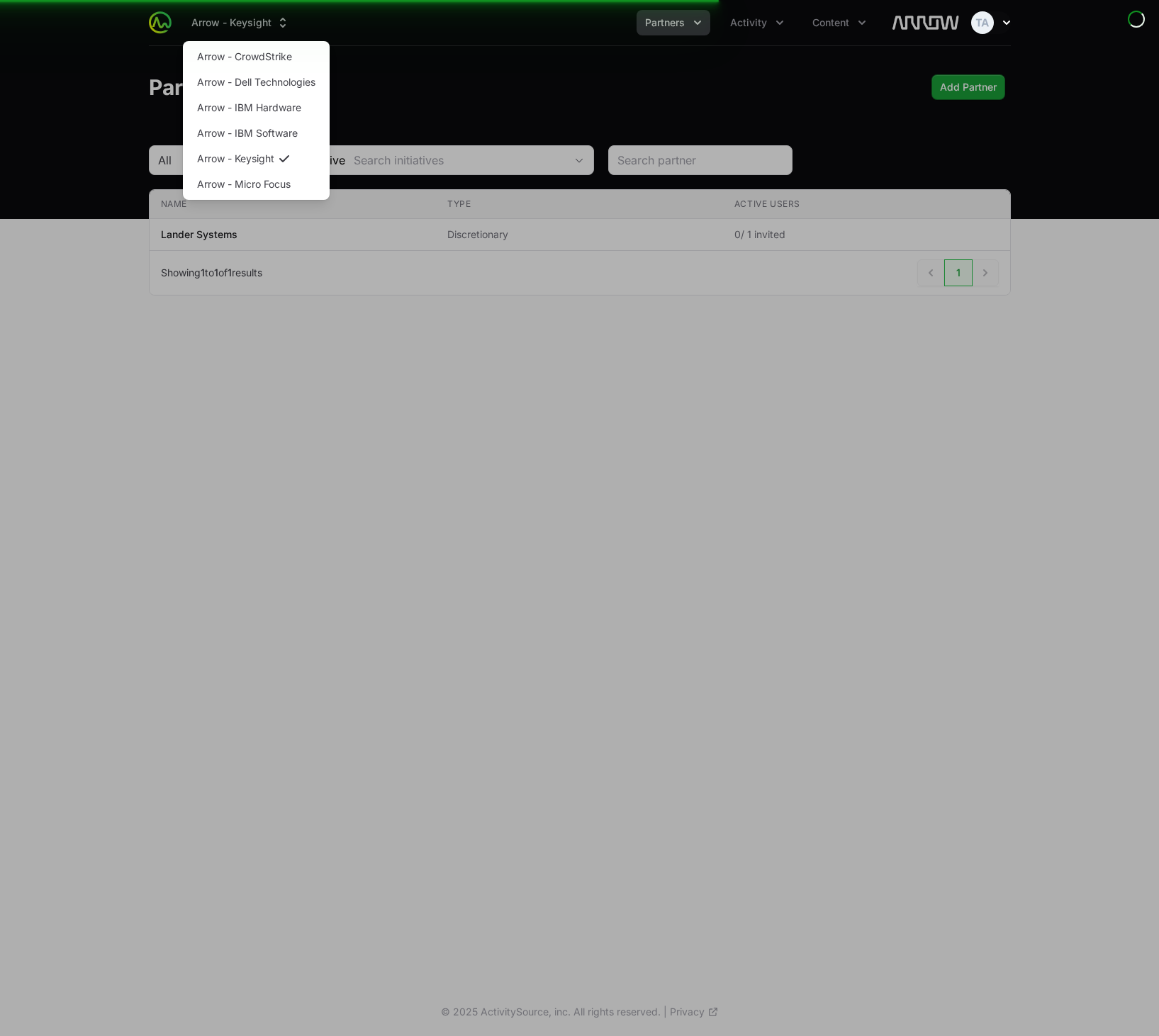
click at [1003, 24] on icon "button" at bounding box center [1006, 22] width 14 height 14
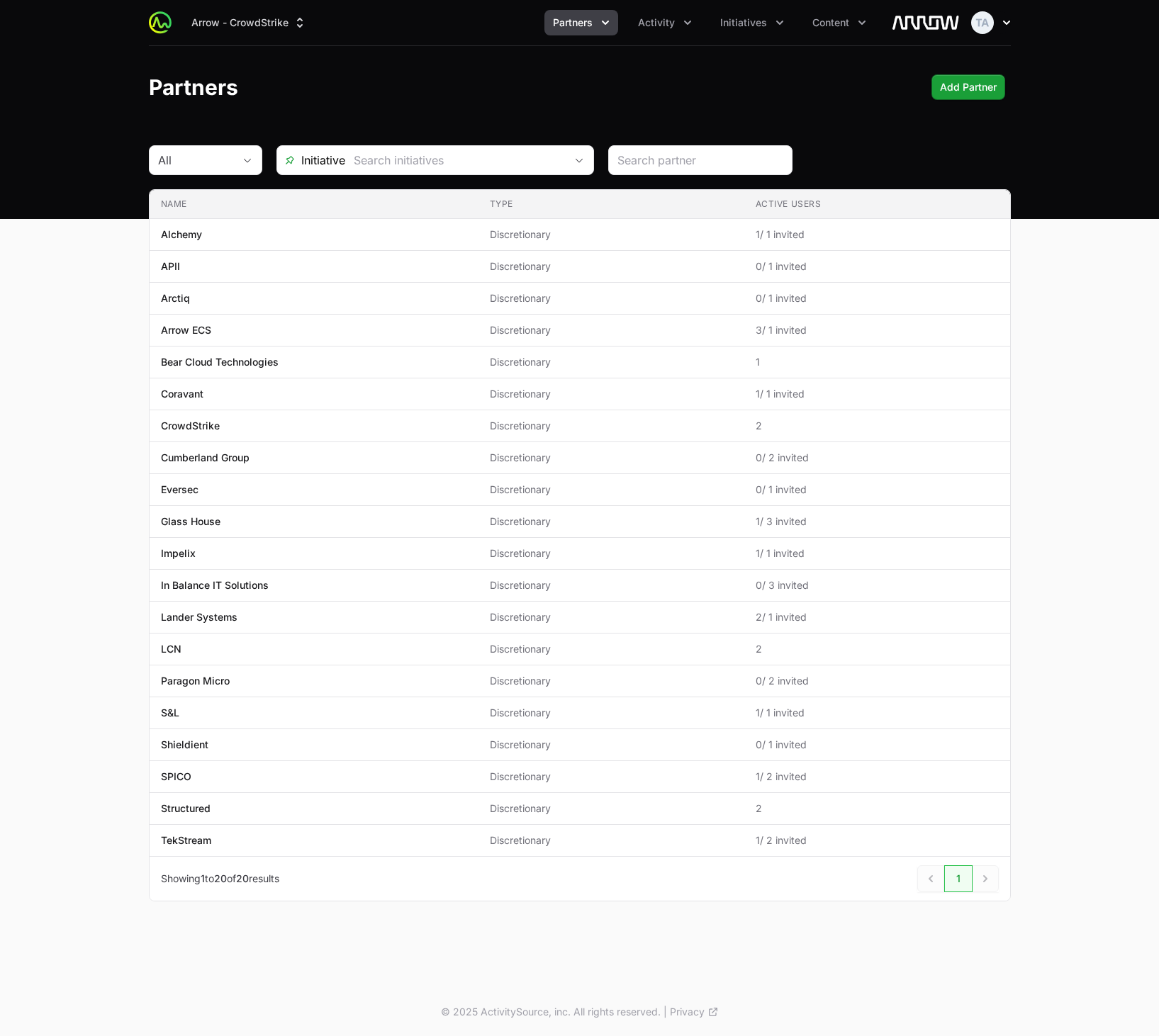
click at [1004, 21] on icon "button" at bounding box center [1006, 22] width 14 height 14
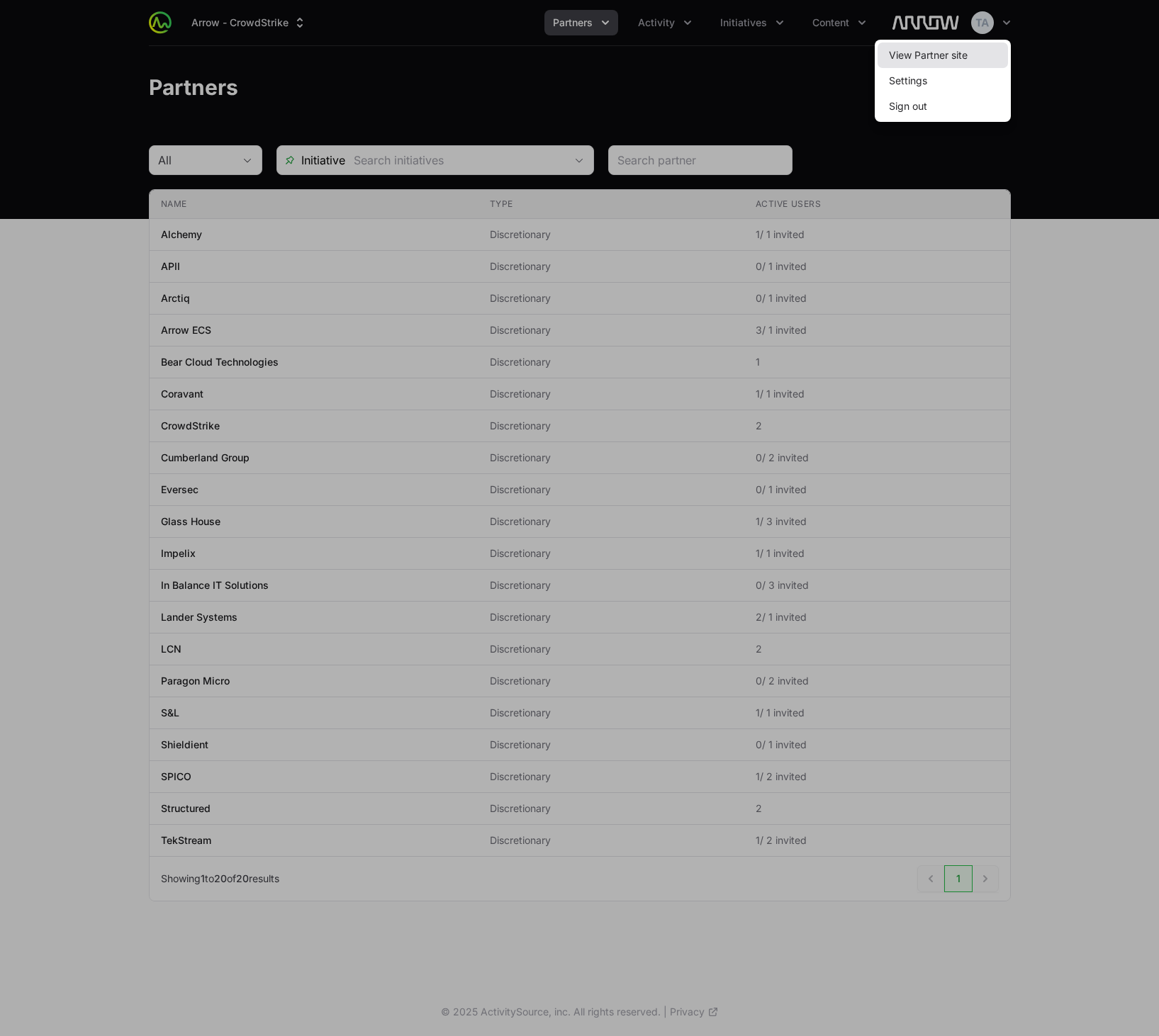
click at [994, 52] on link "View Partner site" at bounding box center [943, 54] width 130 height 25
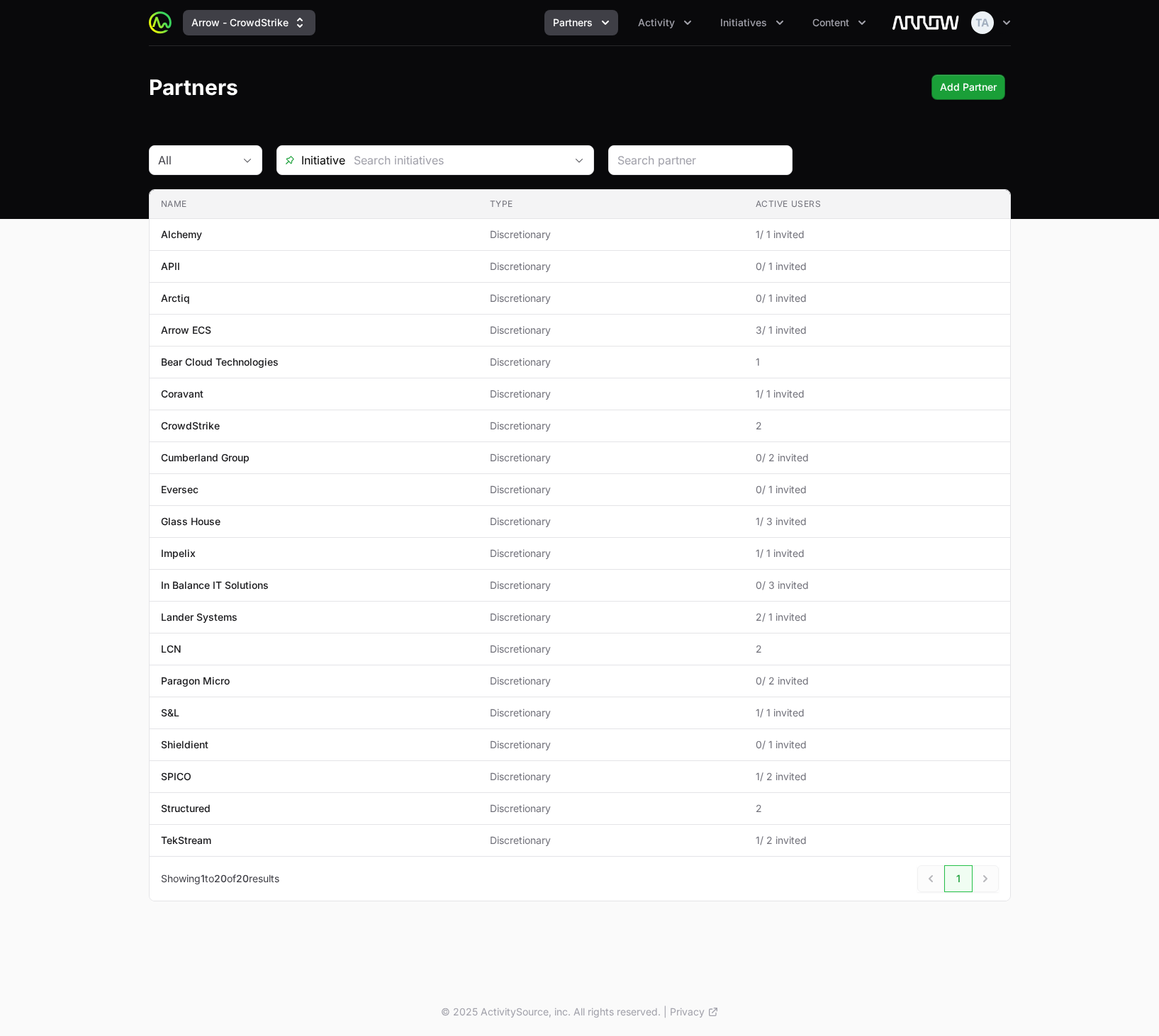
click at [273, 21] on button "Arrow - CrowdStrike" at bounding box center [249, 22] width 133 height 25
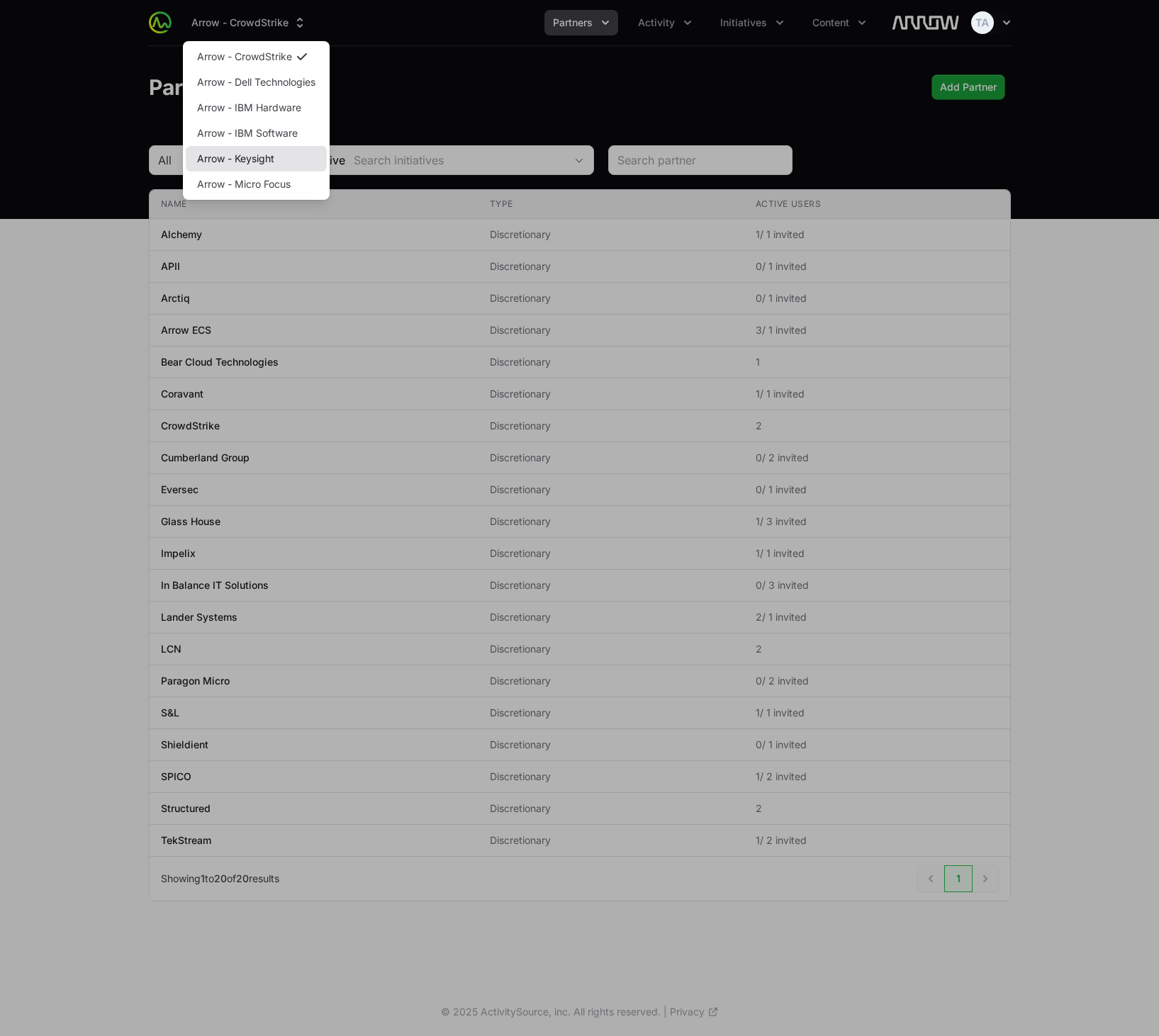
click at [285, 163] on link "Arrow - Keysight" at bounding box center [256, 158] width 141 height 25
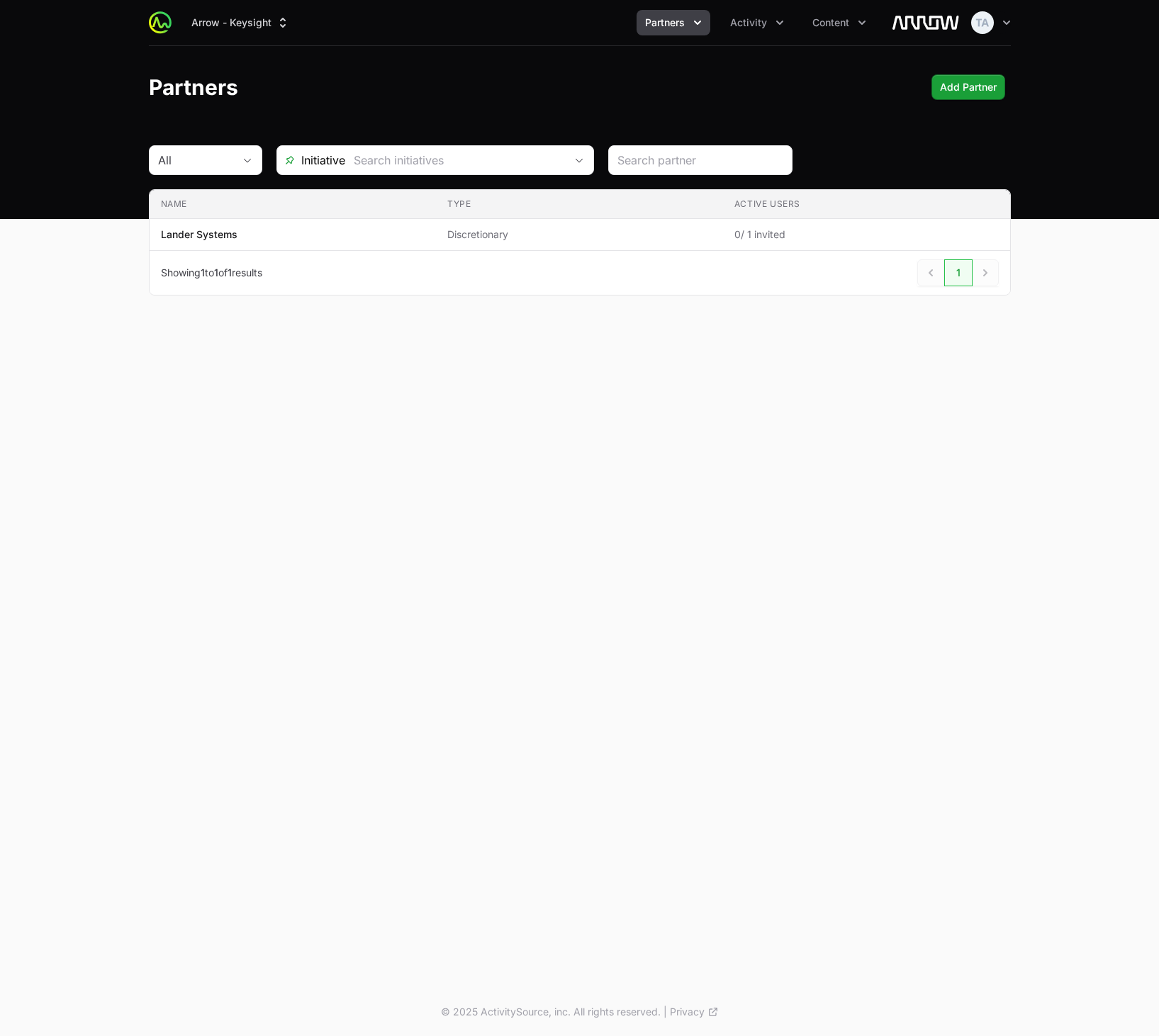
drag, startPoint x: 1014, startPoint y: 19, endPoint x: 1008, endPoint y: 26, distance: 9.2
click at [1013, 19] on div "Arrow - Keysight Partners Activity Content Open user menu Open main menu" at bounding box center [579, 23] width 907 height 46
click at [999, 27] on icon "button" at bounding box center [1006, 22] width 14 height 14
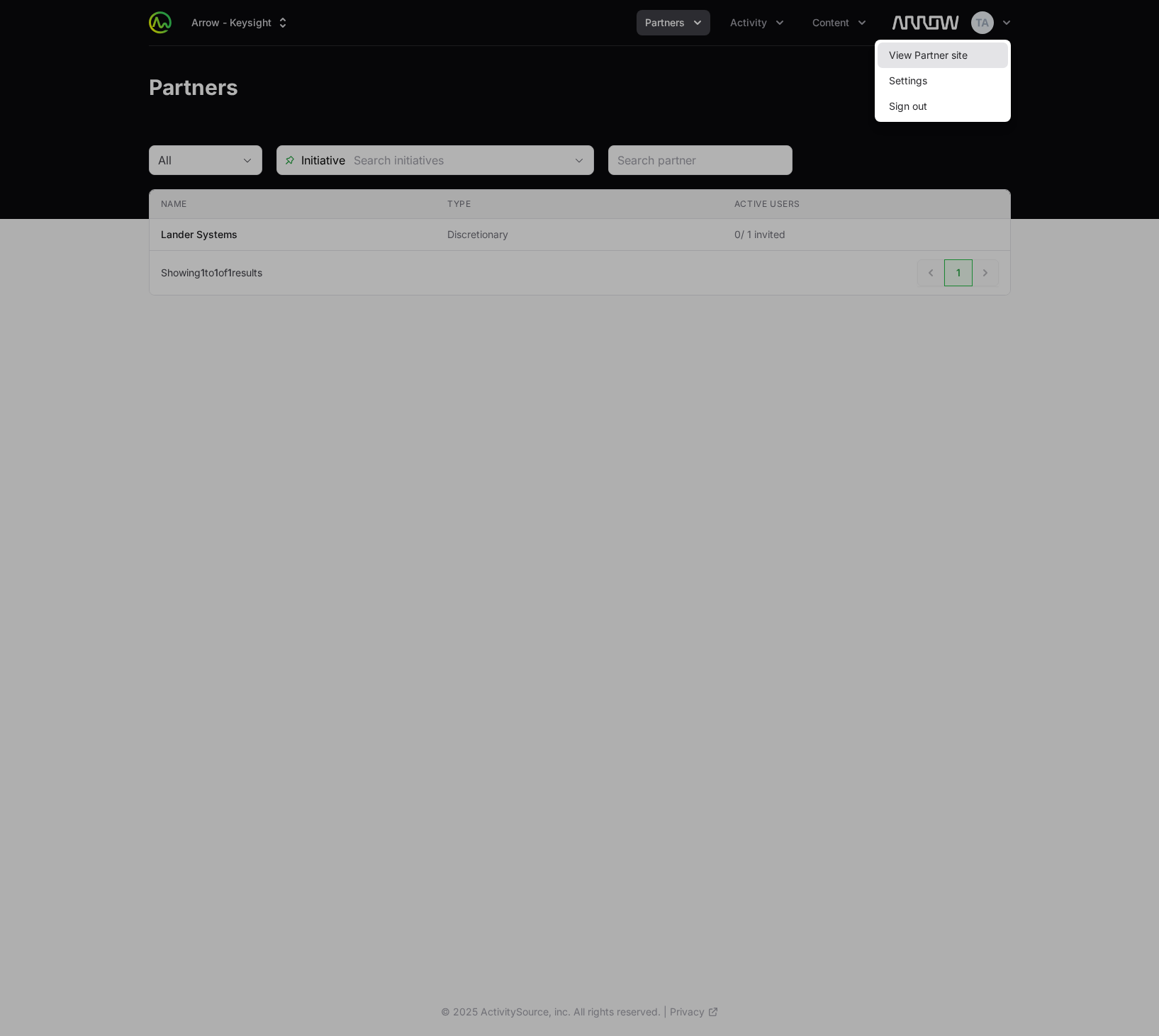
click at [964, 54] on link "View Partner site" at bounding box center [943, 54] width 130 height 25
